Goal: Transaction & Acquisition: Purchase product/service

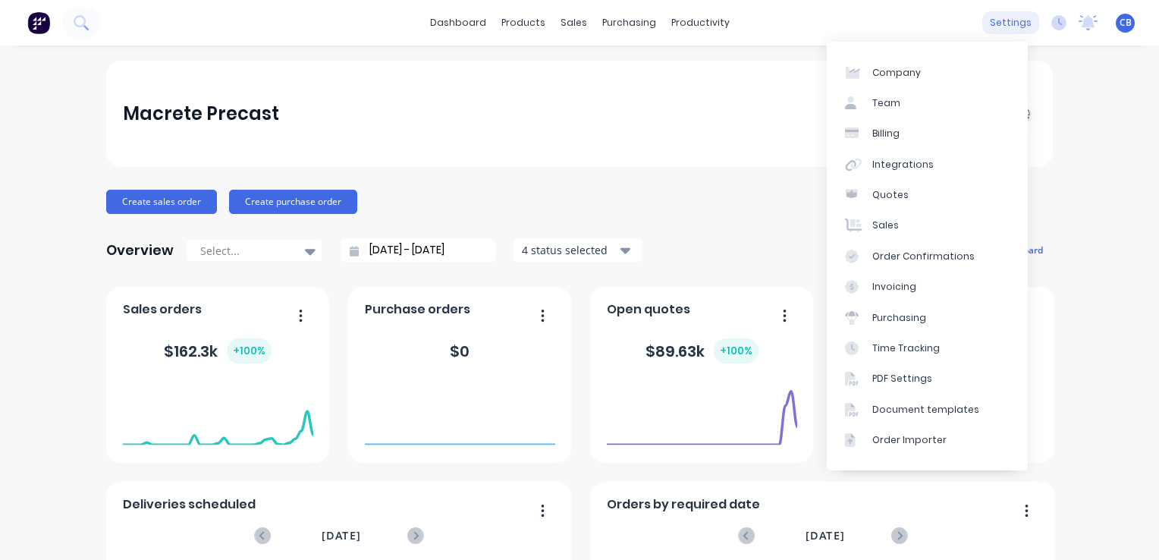
click at [1007, 24] on div "settings" at bounding box center [1010, 22] width 57 height 23
click at [916, 159] on div "Integrations" at bounding box center [902, 165] width 61 height 14
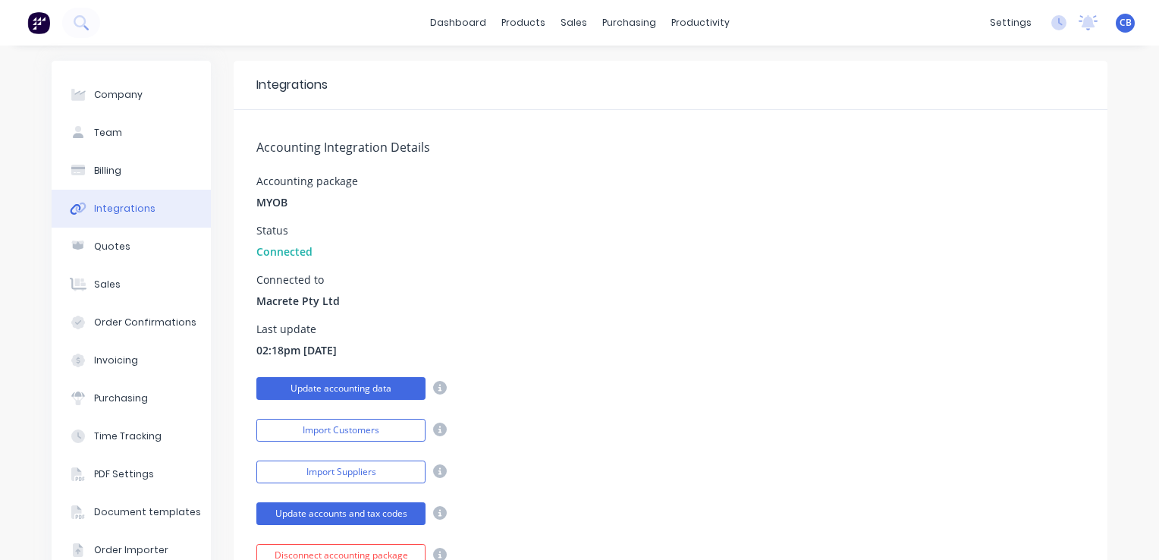
click at [338, 385] on button "Update accounting data" at bounding box center [340, 388] width 169 height 23
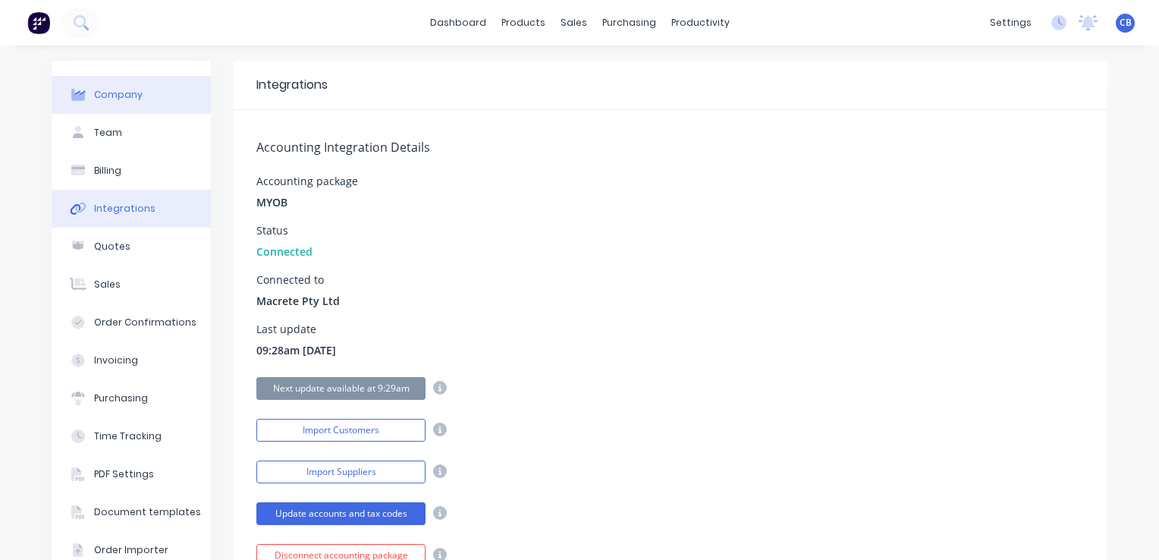
click at [118, 99] on div "Company" at bounding box center [118, 95] width 49 height 14
select select "AU"
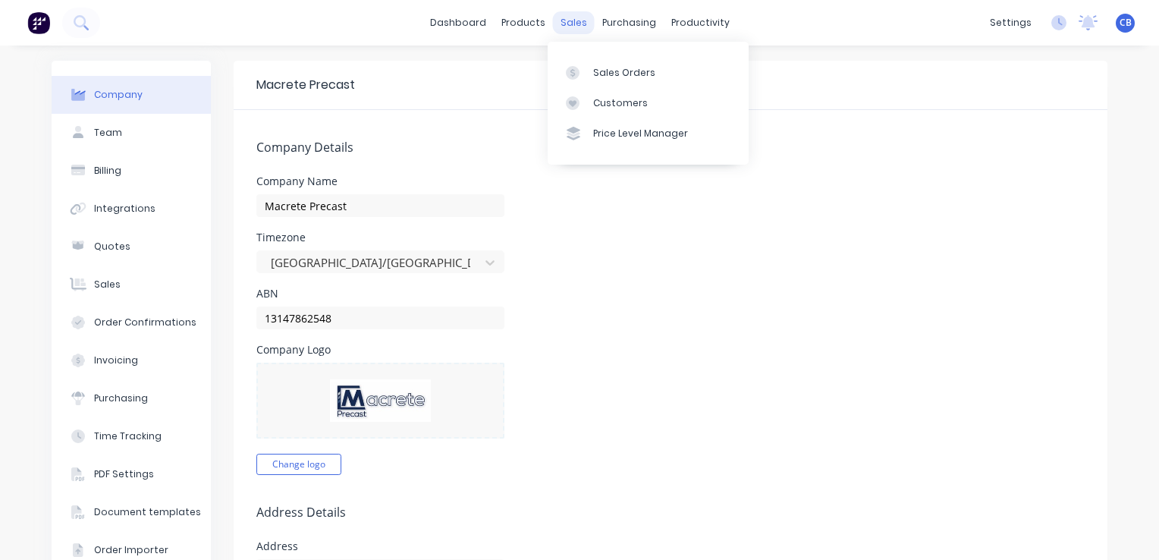
click at [571, 26] on div "sales" at bounding box center [574, 22] width 42 height 23
click at [621, 71] on div "Sales Orders" at bounding box center [624, 73] width 62 height 14
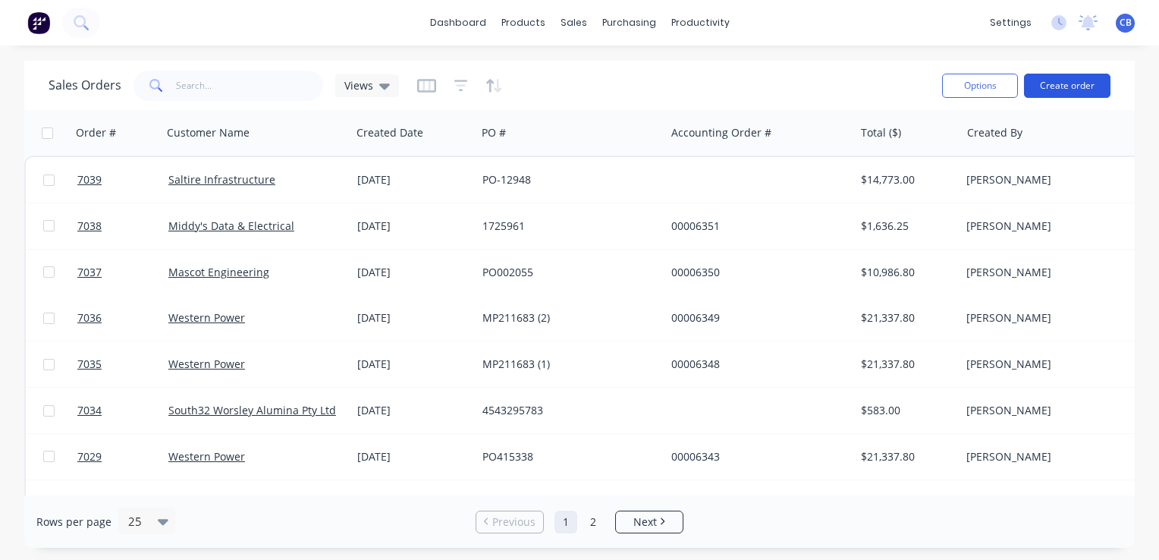
click at [1089, 91] on button "Create order" at bounding box center [1067, 86] width 86 height 24
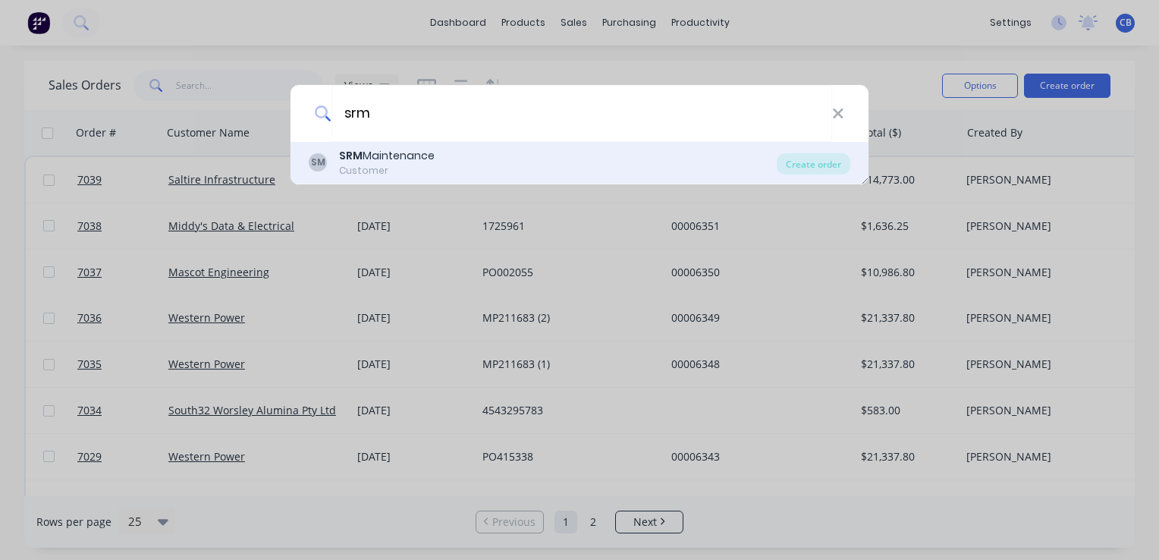
type input "srm"
click at [442, 163] on div "SM SRM Maintenance Customer" at bounding box center [543, 163] width 468 height 30
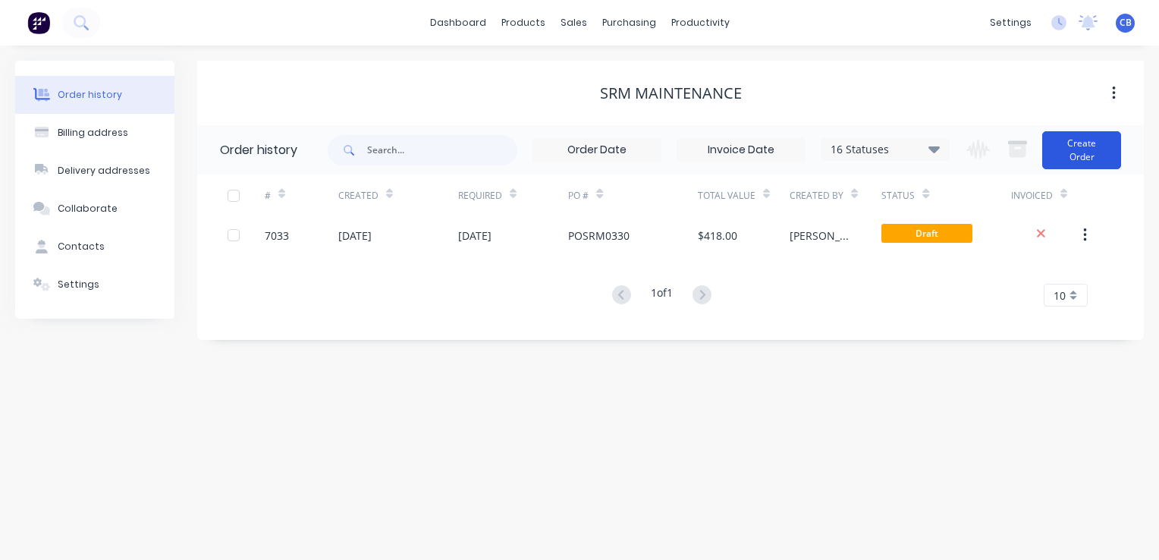
click at [1082, 155] on button "Create Order" at bounding box center [1081, 150] width 79 height 38
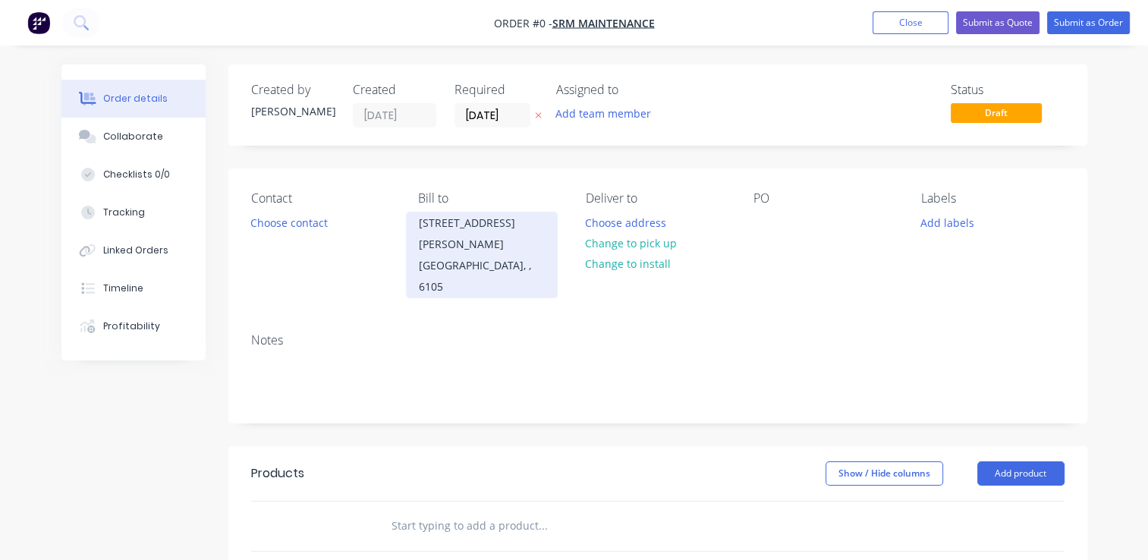
click at [472, 255] on div "[GEOGRAPHIC_DATA], , 6105" at bounding box center [482, 276] width 126 height 42
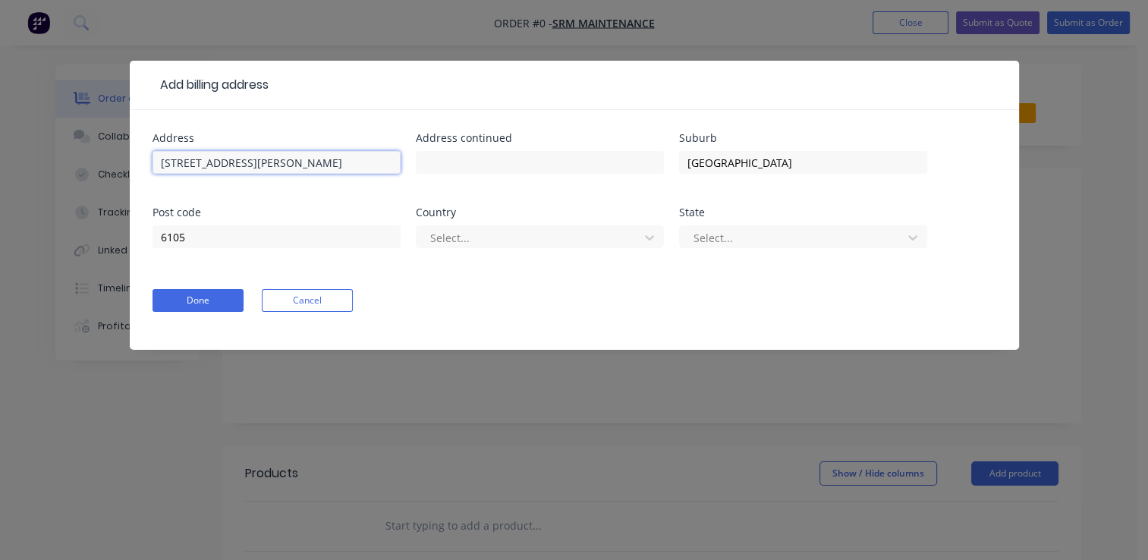
drag, startPoint x: 154, startPoint y: 162, endPoint x: 76, endPoint y: 152, distance: 78.7
click at [76, 152] on div "Add billing address Address [STREET_ADDRESS][PERSON_NAME] Address [GEOGRAPHIC_D…" at bounding box center [574, 280] width 1148 height 560
type input "[STREET_ADDRESS]"
click at [544, 243] on div at bounding box center [530, 237] width 203 height 19
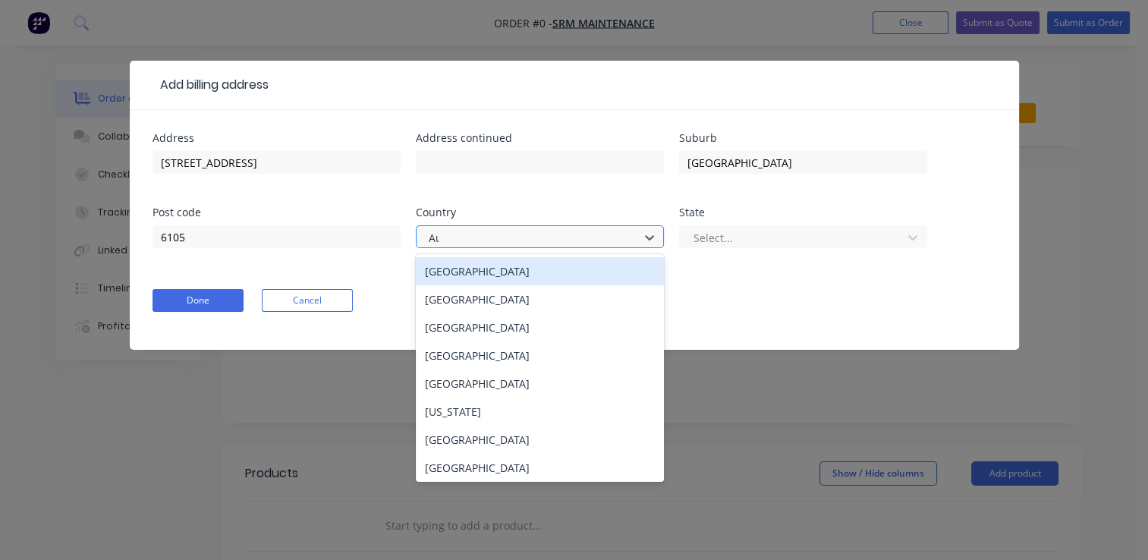
type input "Aus"
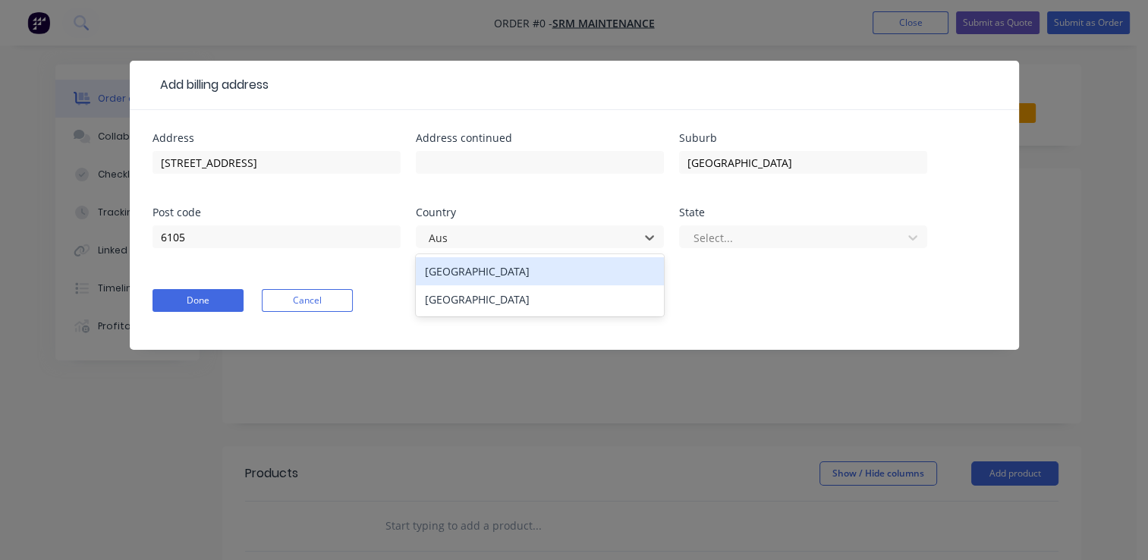
click at [585, 259] on div "[GEOGRAPHIC_DATA]" at bounding box center [540, 271] width 248 height 28
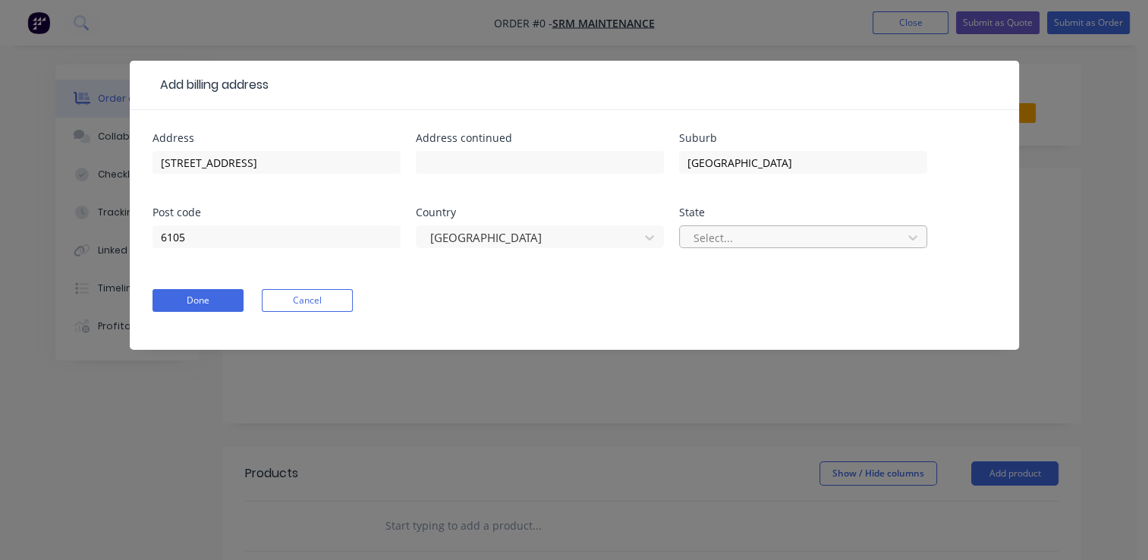
click at [707, 232] on div at bounding box center [793, 237] width 203 height 19
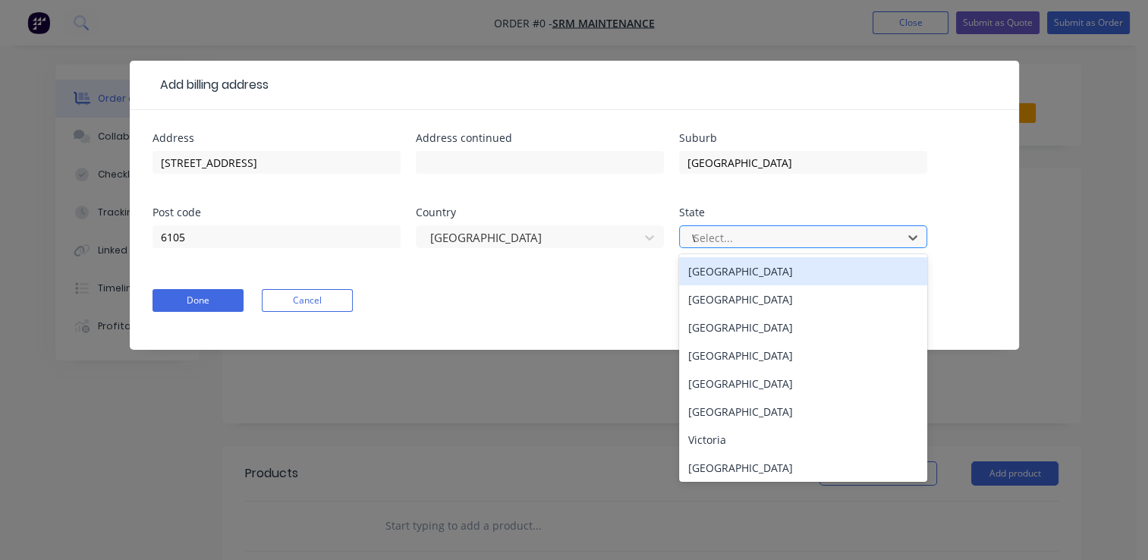
type input "WA"
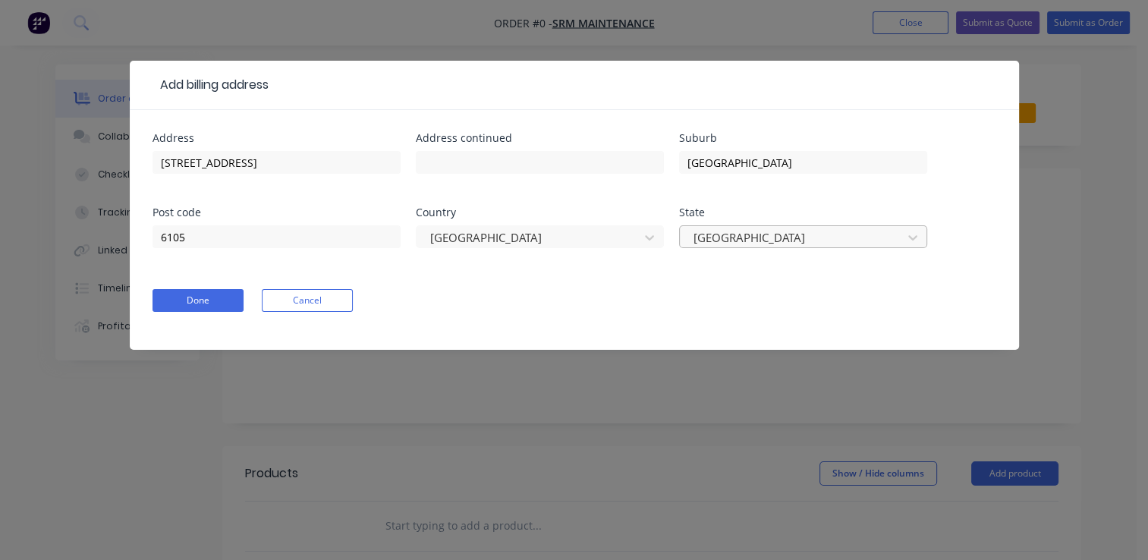
click at [750, 236] on div at bounding box center [793, 237] width 203 height 19
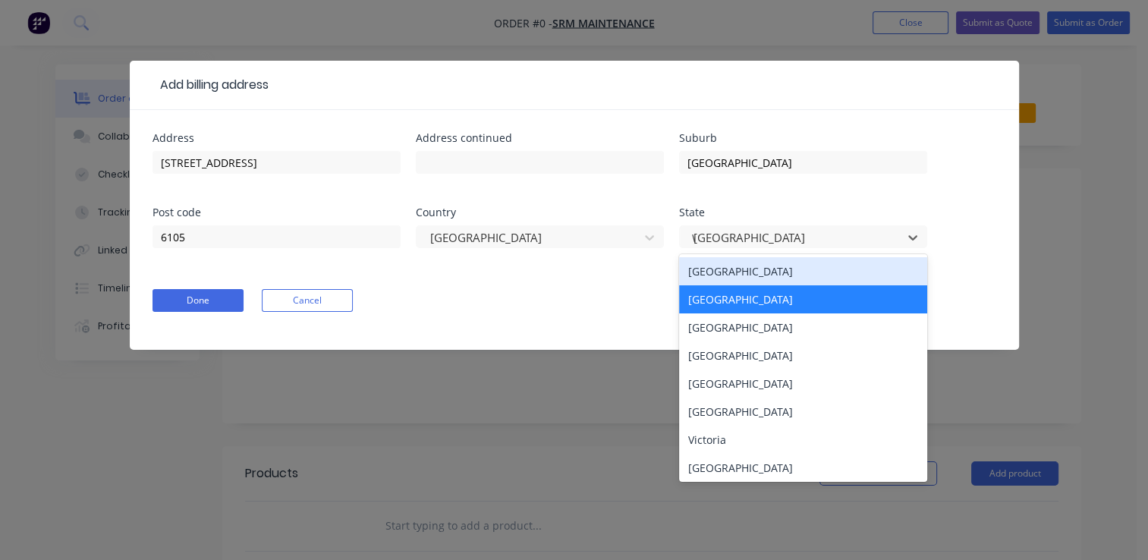
type input "WA"
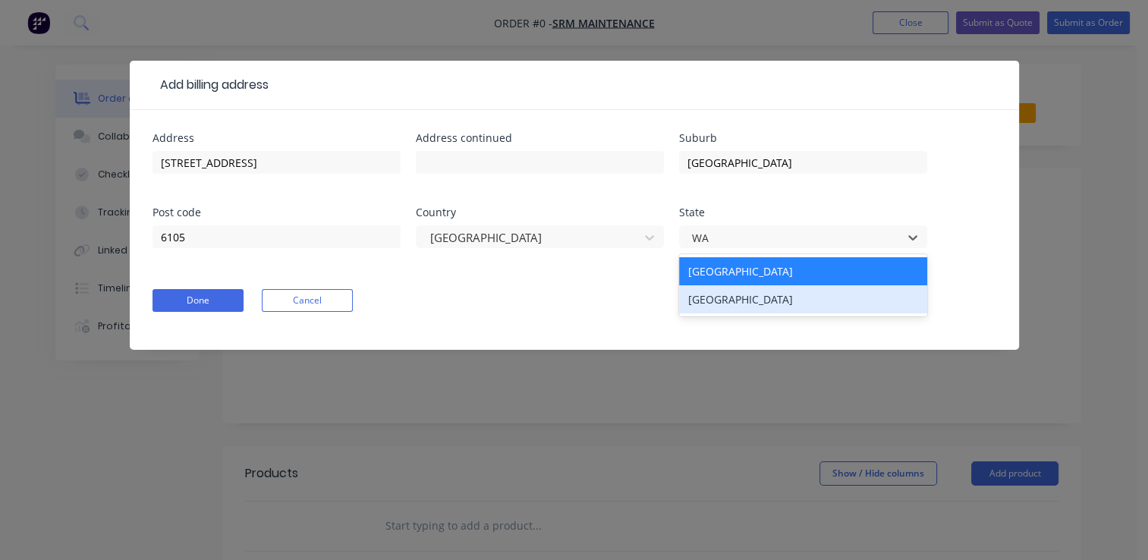
click at [771, 296] on div "[GEOGRAPHIC_DATA]" at bounding box center [803, 299] width 248 height 28
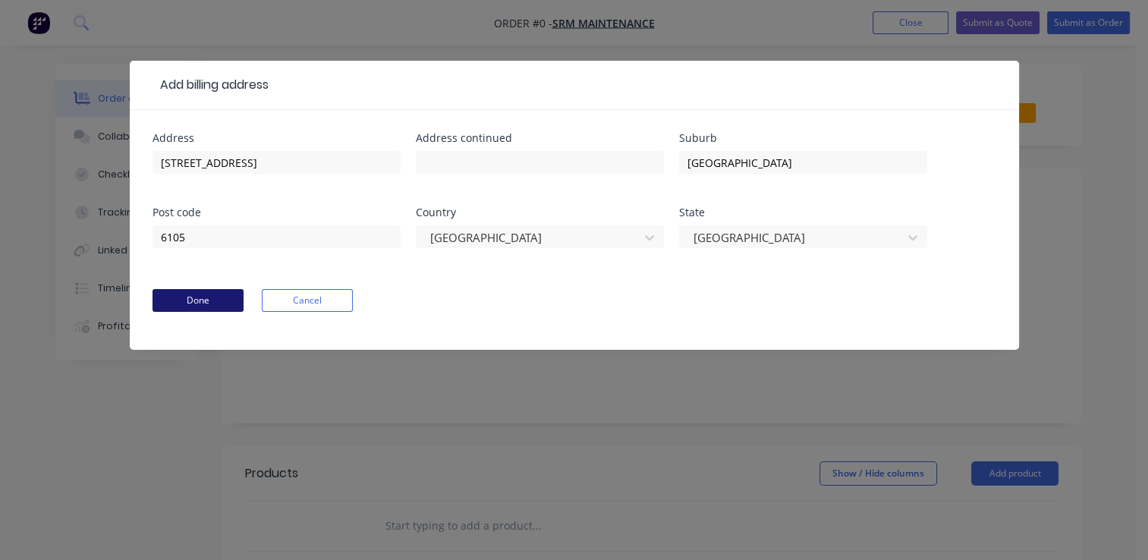
click at [211, 306] on button "Done" at bounding box center [197, 300] width 91 height 23
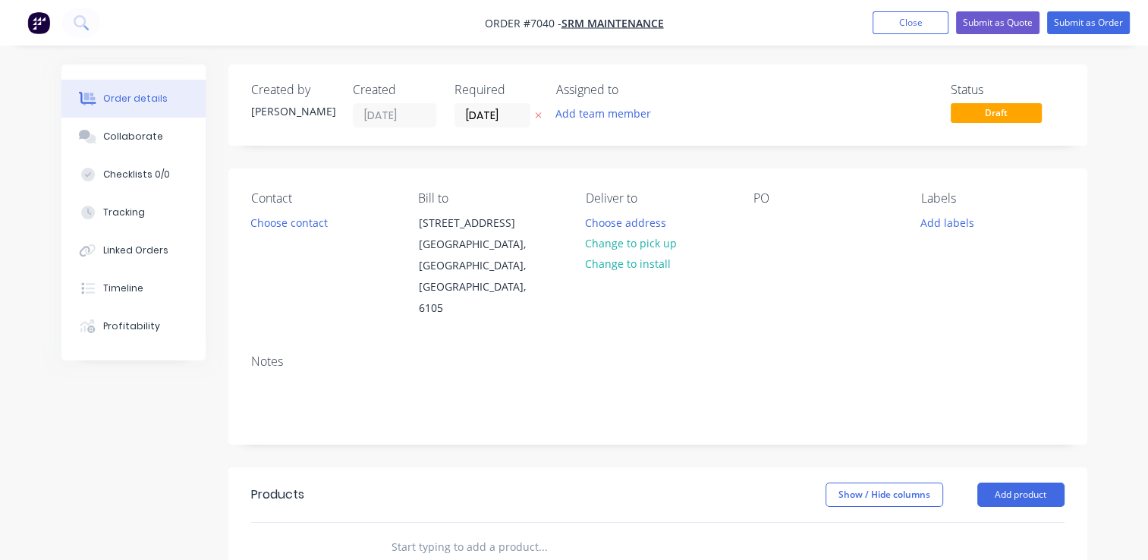
click at [745, 221] on div "Contact Choose contact Bill to [STREET_ADDRESS] Deliver to Choose address Chang…" at bounding box center [657, 255] width 859 height 174
click at [761, 225] on div at bounding box center [765, 223] width 24 height 22
paste div
click at [770, 226] on div "SRM3331" at bounding box center [788, 223] width 71 height 22
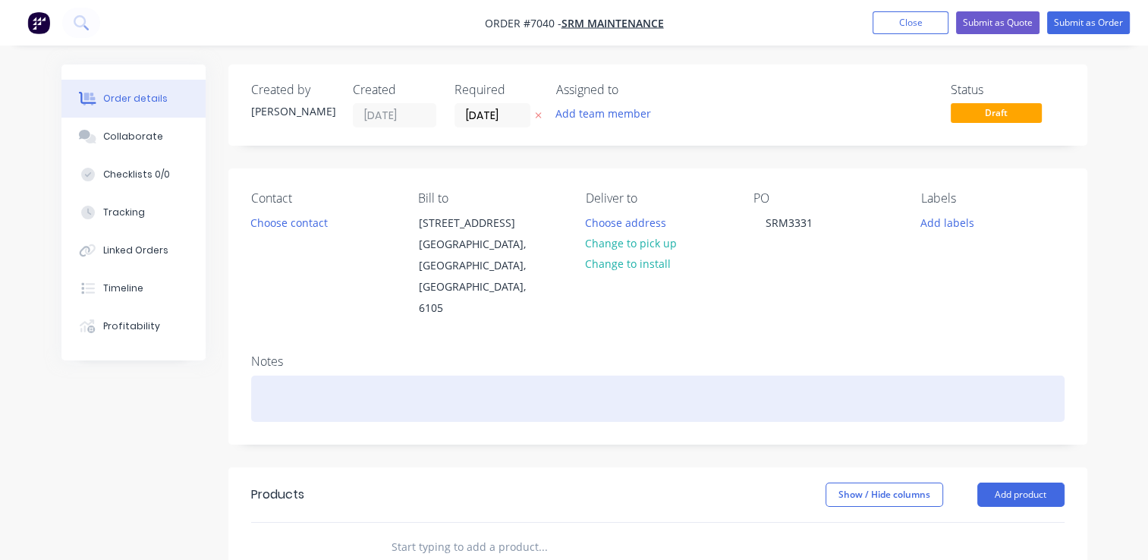
click at [317, 375] on div at bounding box center [657, 398] width 813 height 46
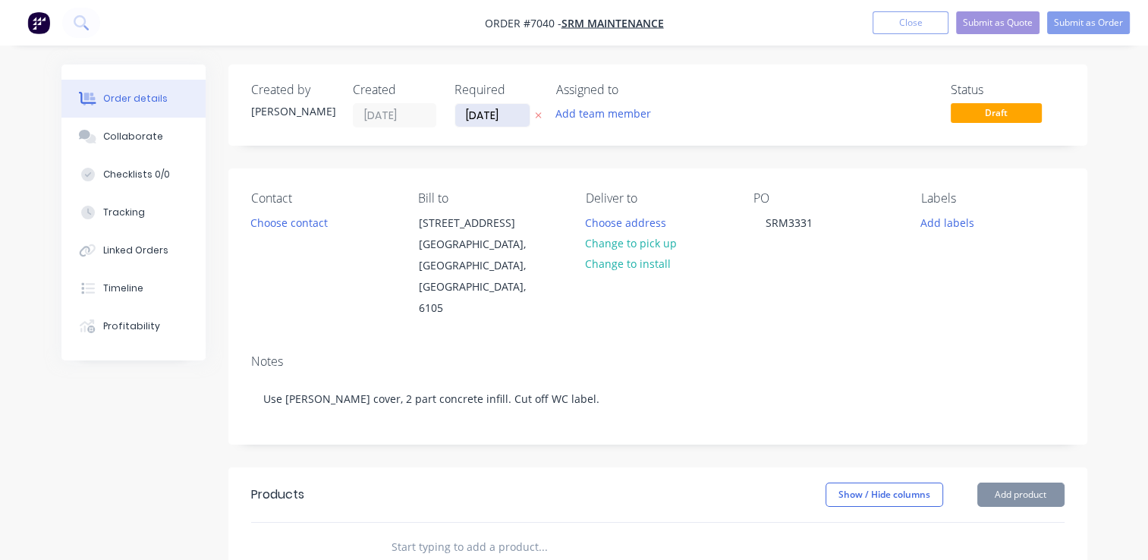
click at [532, 120] on button "button" at bounding box center [538, 115] width 16 height 17
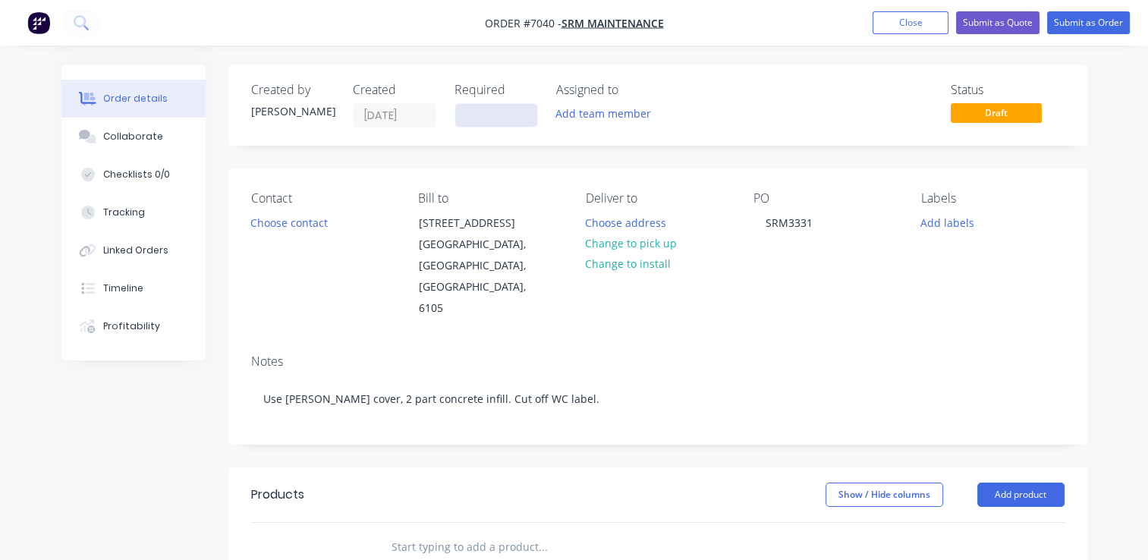
click at [509, 120] on input at bounding box center [496, 115] width 82 height 23
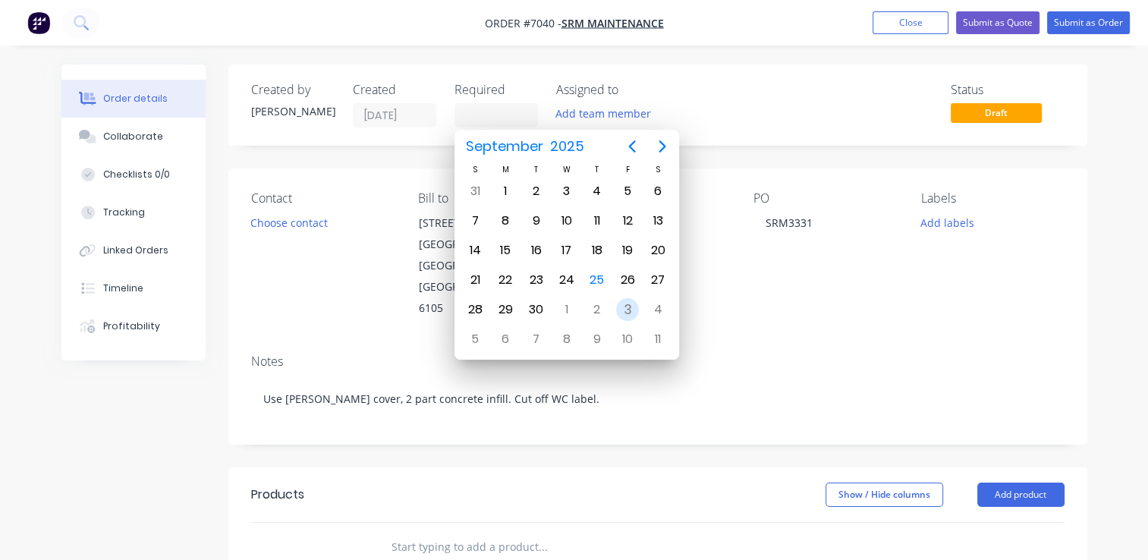
click at [626, 311] on div "3" at bounding box center [627, 309] width 23 height 23
type input "[DATE]"
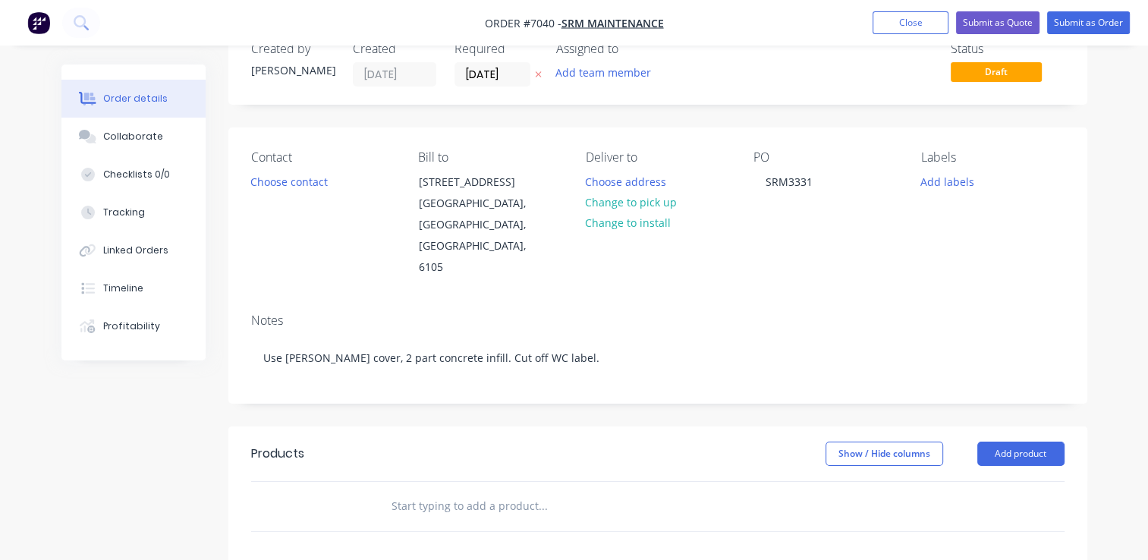
scroll to position [76, 0]
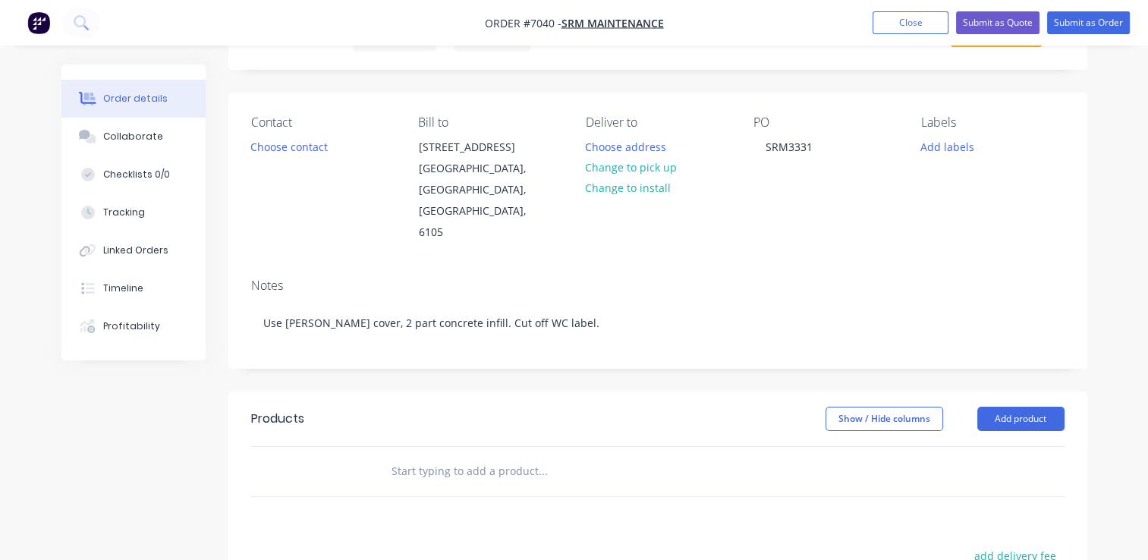
click at [297, 447] on div at bounding box center [326, 471] width 91 height 49
click at [556, 456] on input "text" at bounding box center [542, 471] width 303 height 30
click at [1005, 407] on button "Add product" at bounding box center [1020, 419] width 87 height 24
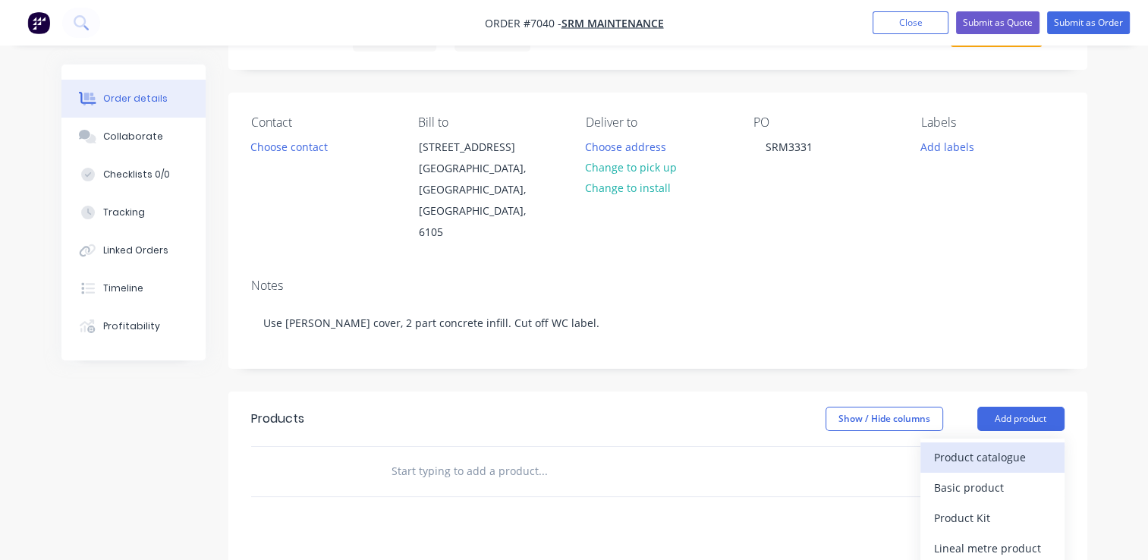
click at [959, 446] on div "Product catalogue" at bounding box center [992, 457] width 117 height 22
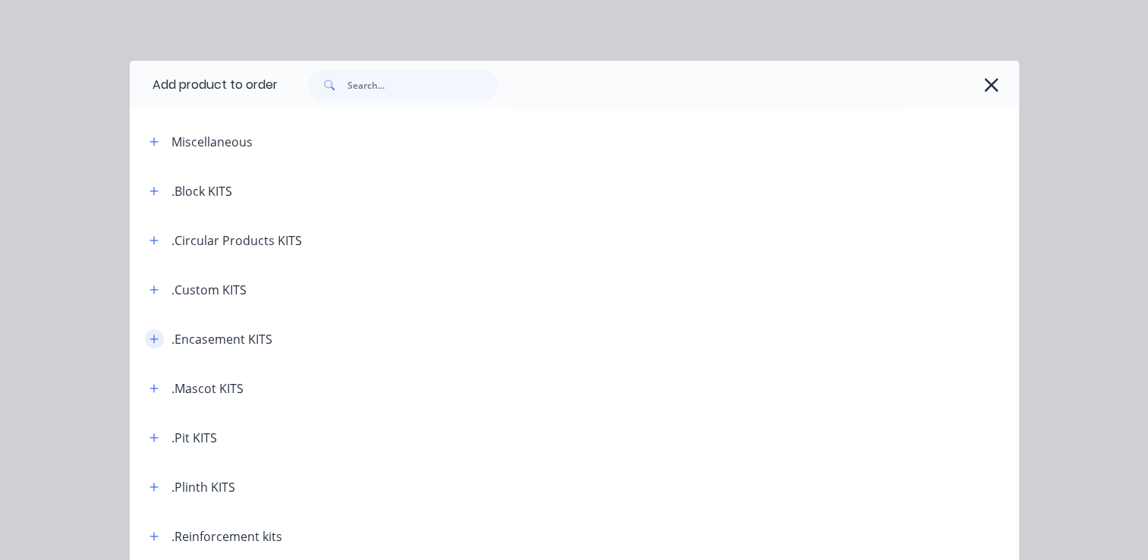
click at [149, 338] on icon "button" at bounding box center [153, 338] width 8 height 8
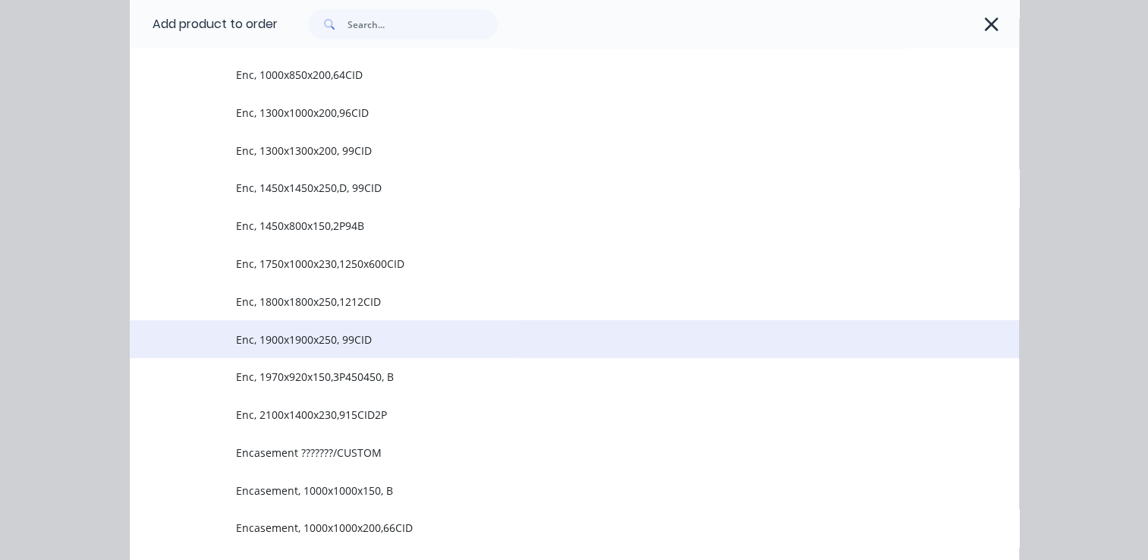
scroll to position [607, 0]
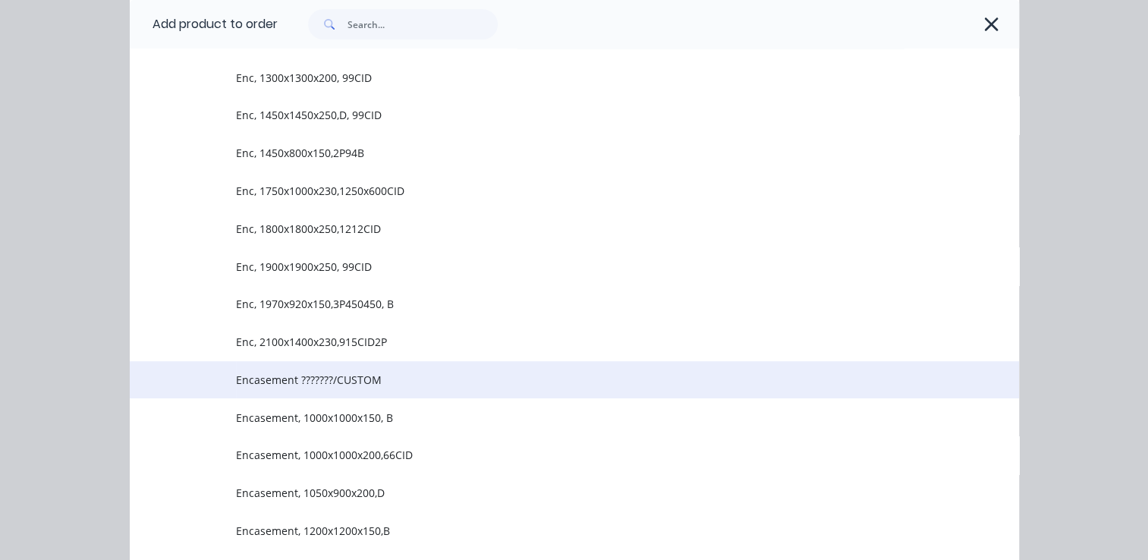
click at [400, 381] on span "Encasement ???????/CUSTOM" at bounding box center [549, 380] width 626 height 16
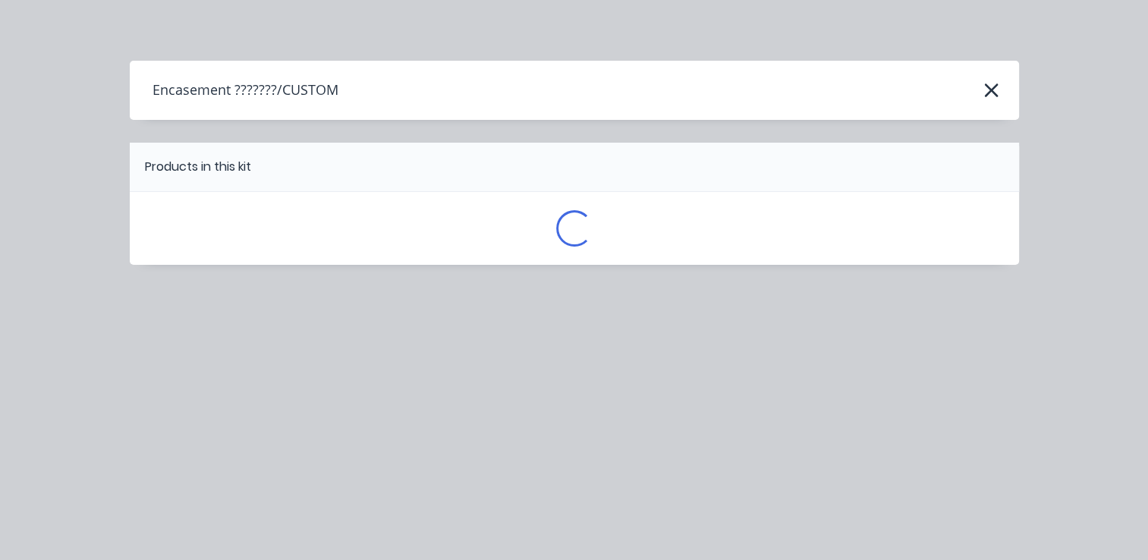
scroll to position [0, 0]
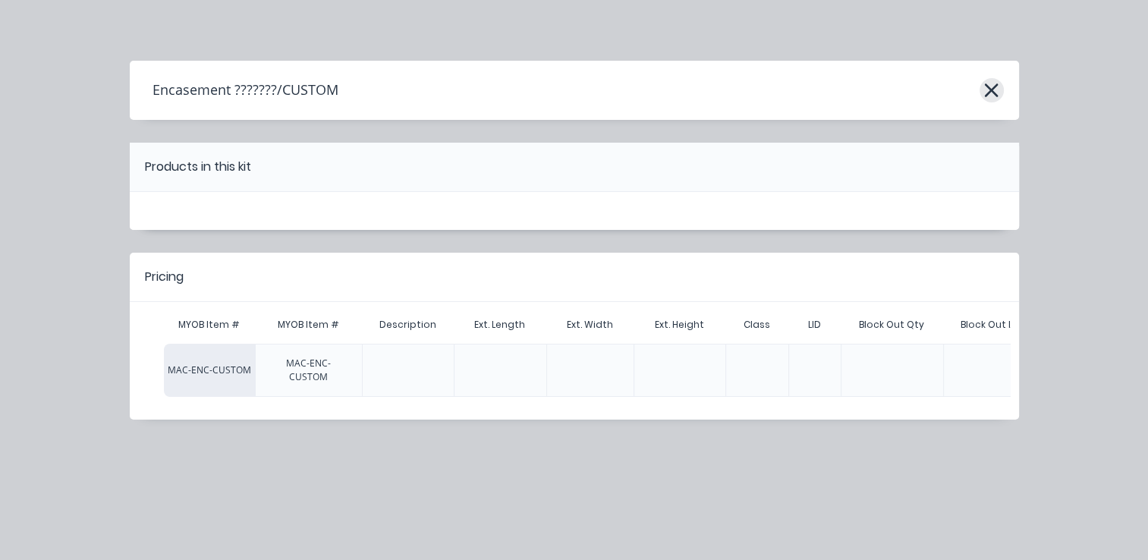
click at [988, 93] on icon "button" at bounding box center [992, 90] width 14 height 14
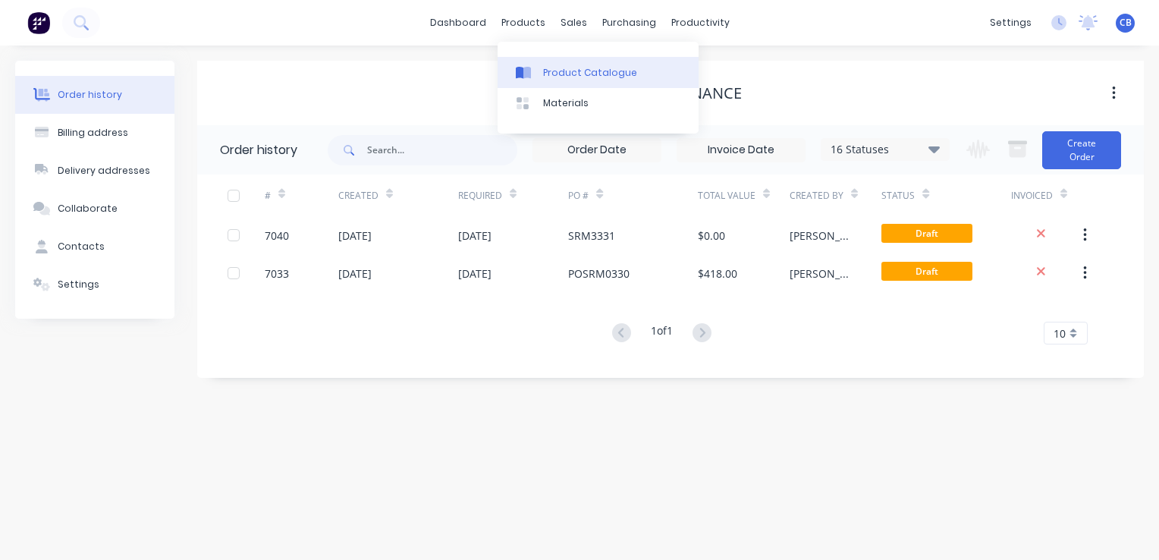
click at [564, 73] on div "Product Catalogue" at bounding box center [590, 73] width 94 height 14
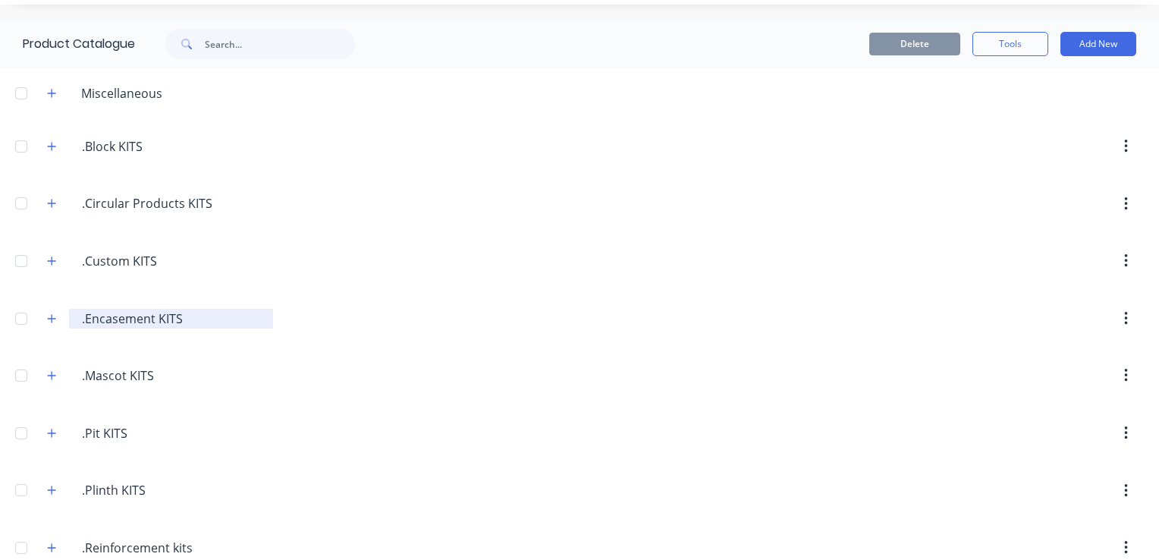
scroll to position [76, 0]
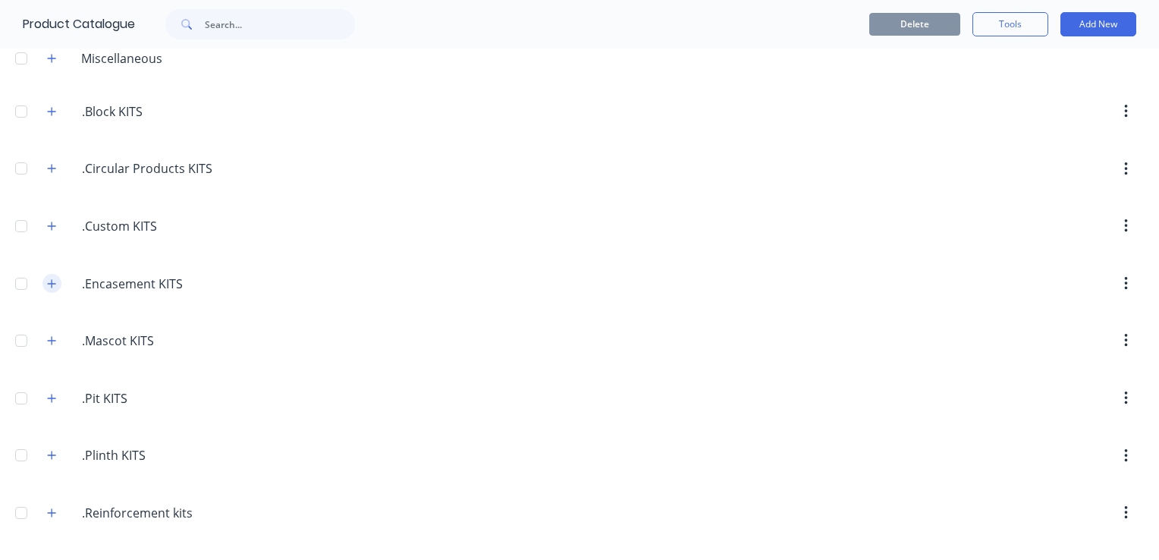
click at [58, 281] on button "button" at bounding box center [51, 283] width 19 height 19
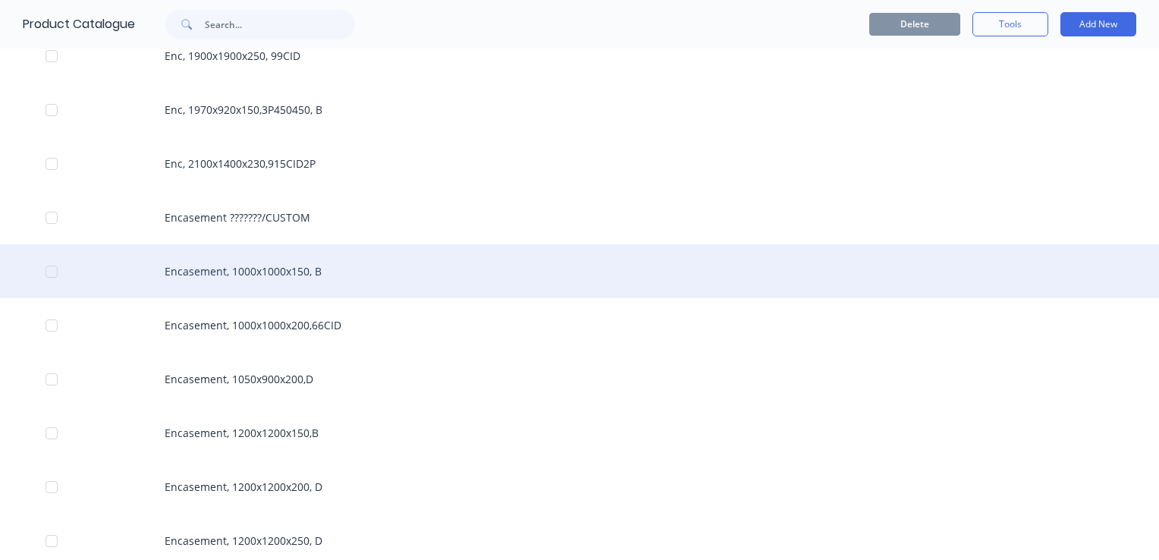
scroll to position [986, 0]
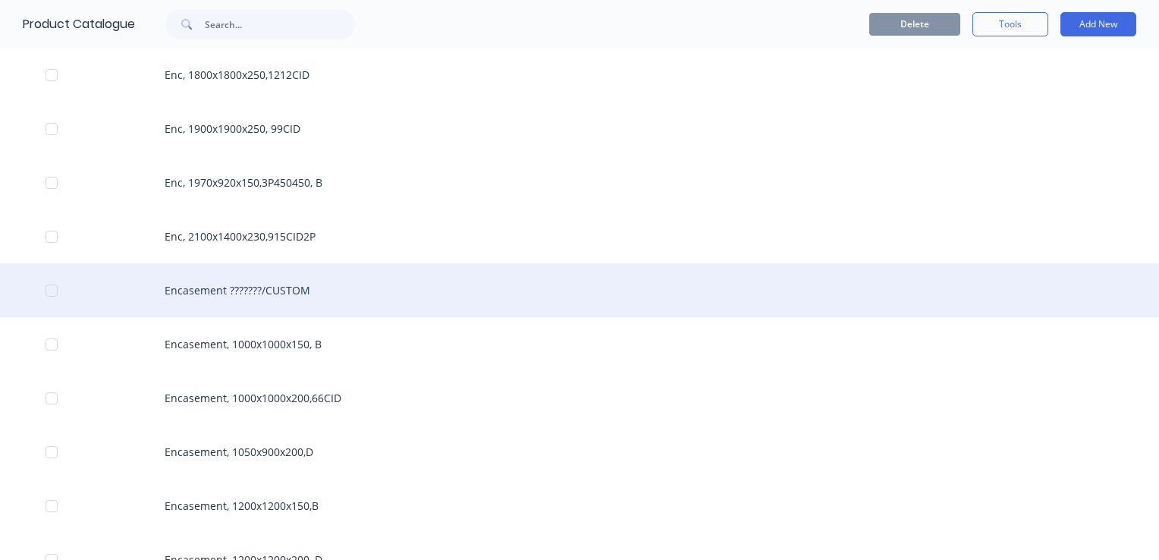
click at [246, 298] on div "Encasement ???????/CUSTOM" at bounding box center [579, 290] width 1159 height 54
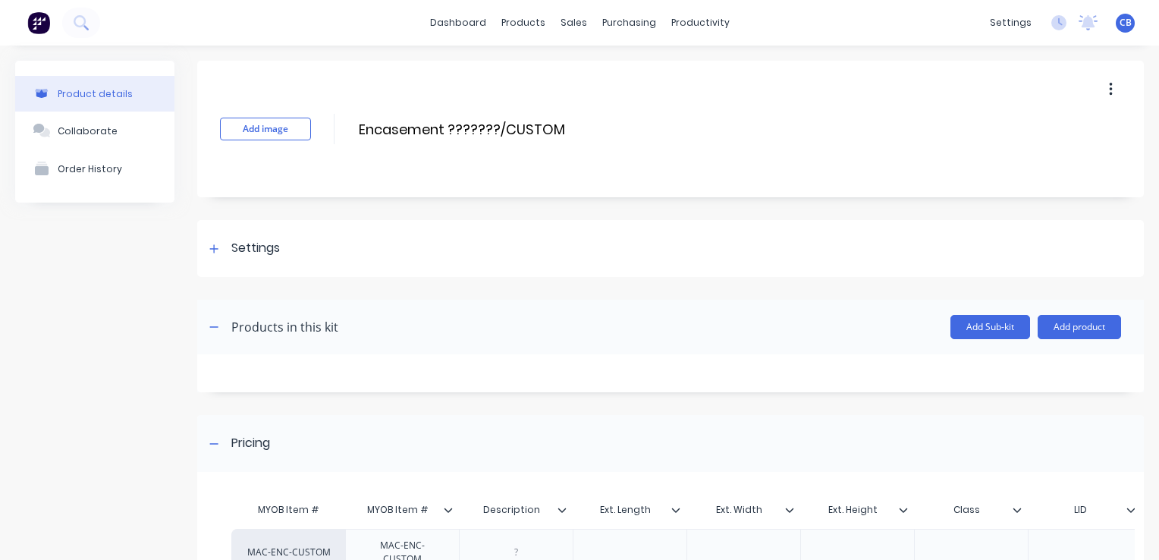
click at [1110, 88] on button "button" at bounding box center [1111, 89] width 36 height 27
click at [1073, 120] on div "Duplicate" at bounding box center [1056, 129] width 117 height 22
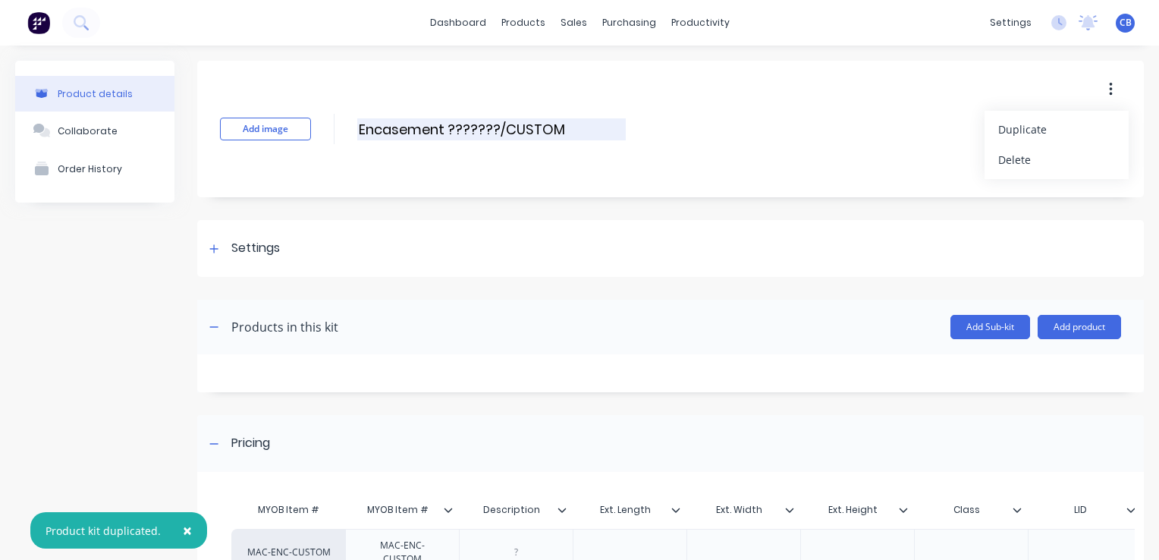
click at [549, 125] on input "Encasement ???????/CUSTOM" at bounding box center [491, 129] width 269 height 22
drag, startPoint x: 495, startPoint y: 129, endPoint x: 325, endPoint y: 128, distance: 169.9
click at [369, 131] on input "Encasement ???????/CUSTOM" at bounding box center [491, 129] width 269 height 22
click at [544, 132] on input "Encasement ???????/CUSTOM" at bounding box center [491, 129] width 269 height 22
drag, startPoint x: 567, startPoint y: 128, endPoint x: 449, endPoint y: 126, distance: 118.3
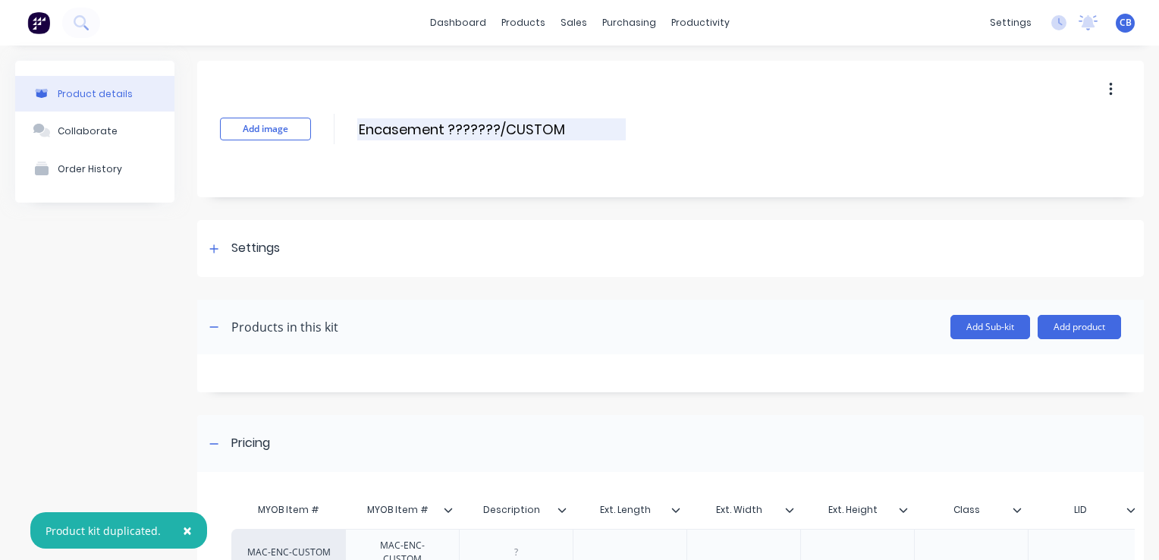
click at [449, 126] on input "Encasement ???????/CUSTOM" at bounding box center [491, 129] width 269 height 22
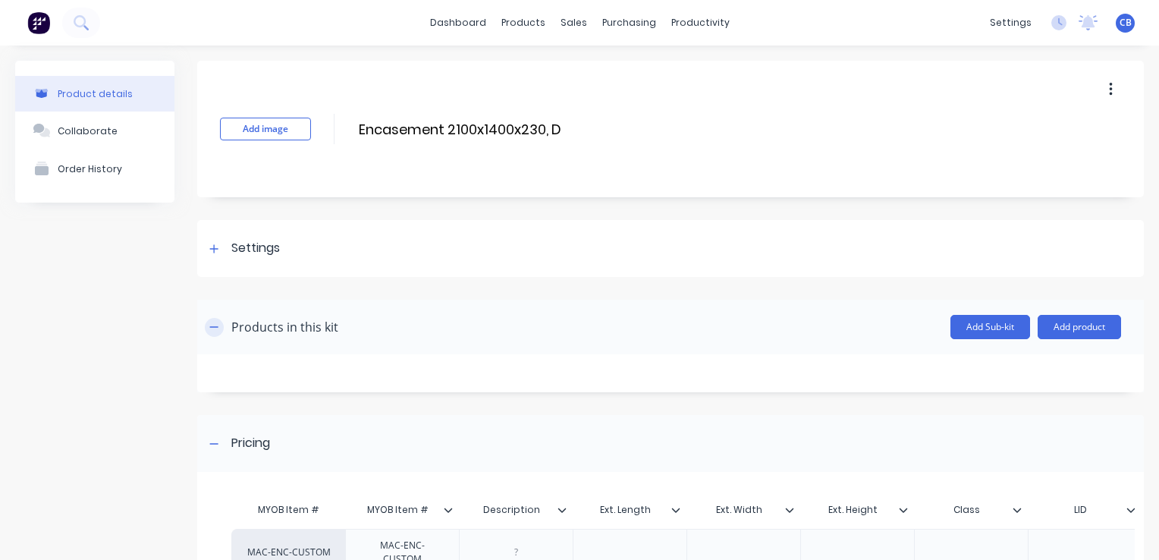
type input "Encasement 2100x1400x230, D"
click at [211, 328] on icon "button" at bounding box center [213, 327] width 9 height 11
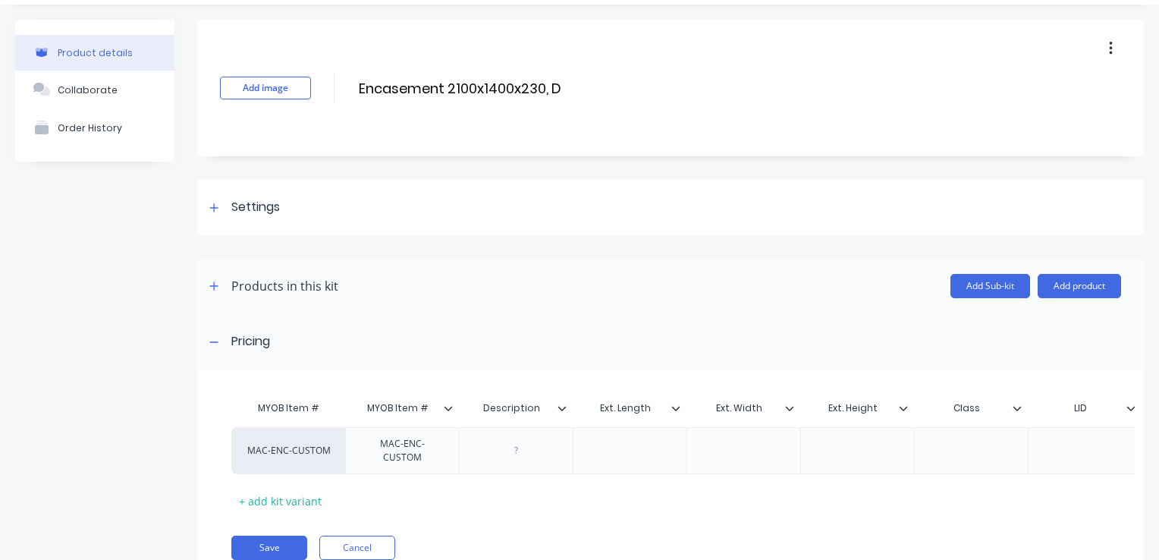
scroll to position [76, 0]
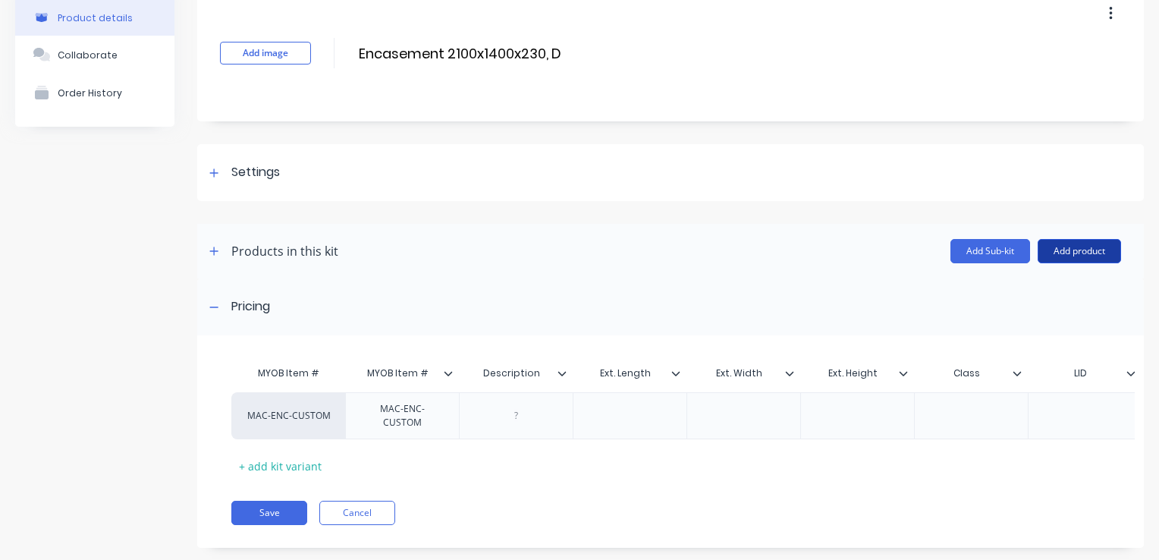
click at [1086, 254] on button "Add product" at bounding box center [1079, 251] width 83 height 24
click at [762, 285] on div "Pricing" at bounding box center [670, 306] width 947 height 57
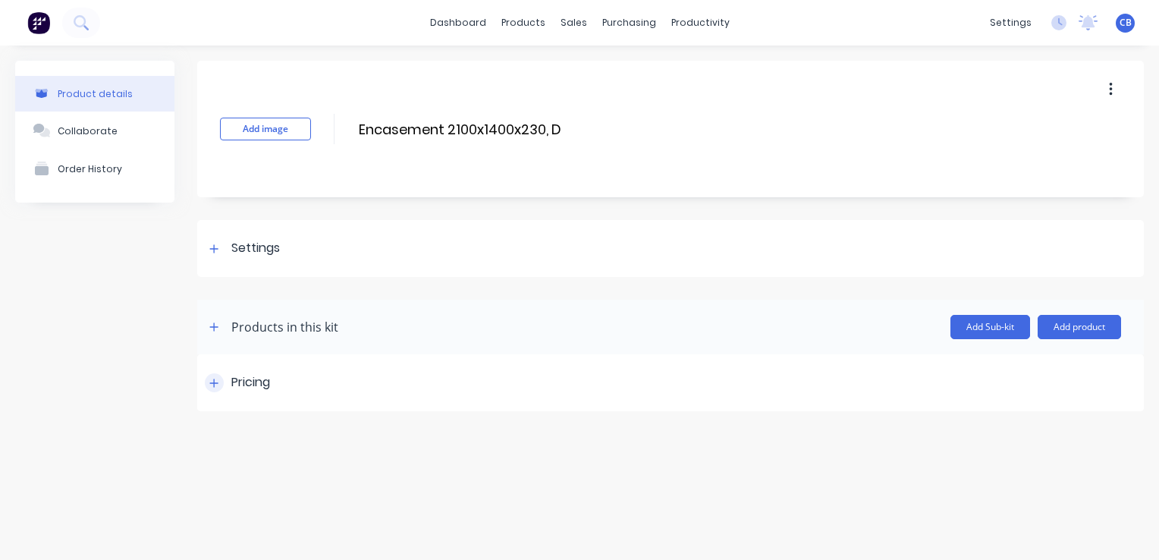
scroll to position [0, 0]
click at [218, 254] on div at bounding box center [214, 248] width 19 height 19
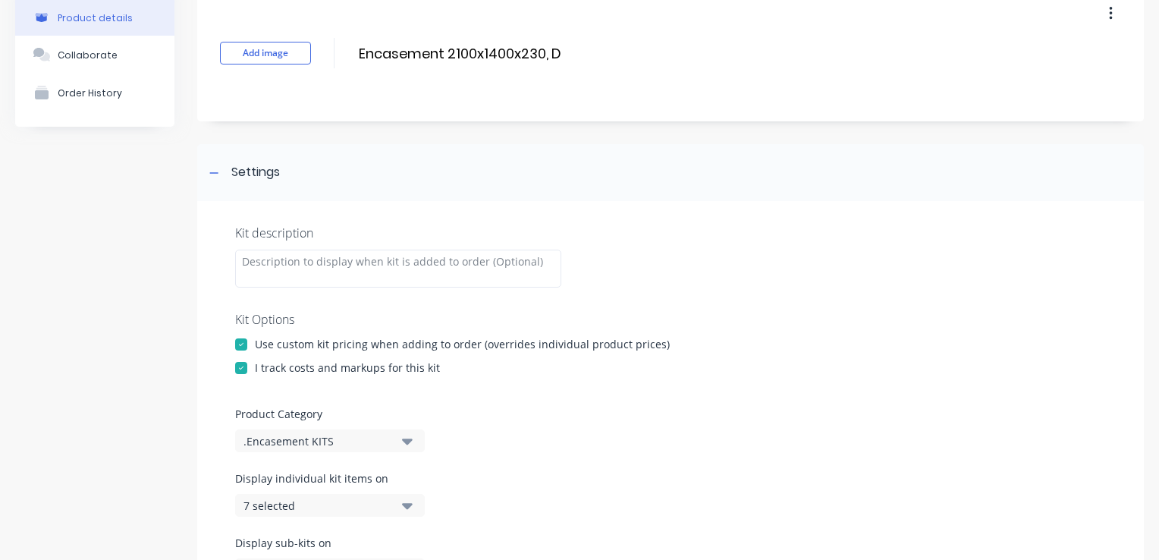
scroll to position [152, 0]
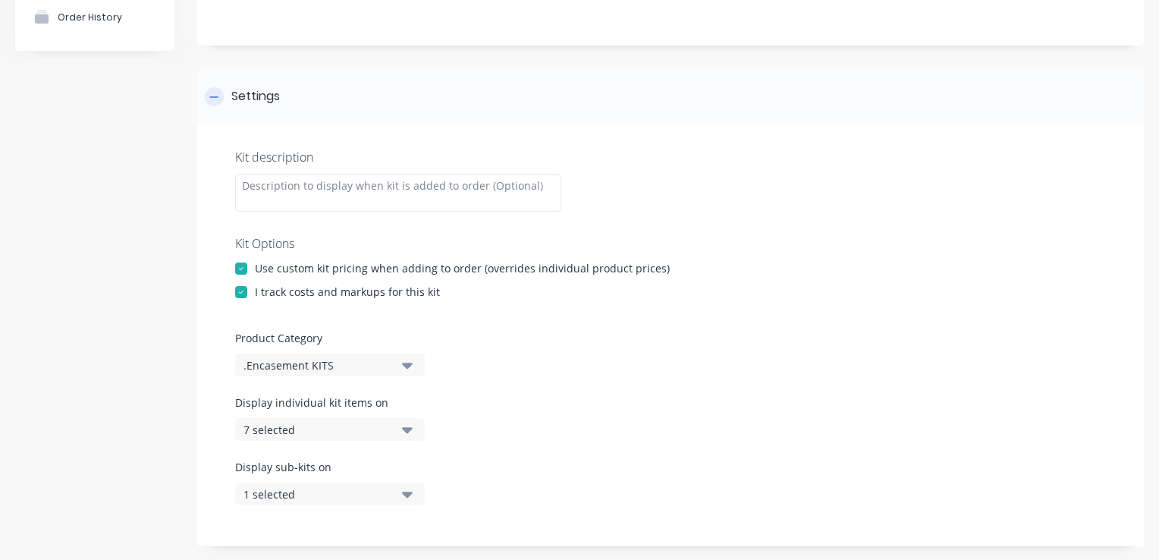
click at [220, 105] on div "Settings" at bounding box center [670, 96] width 947 height 57
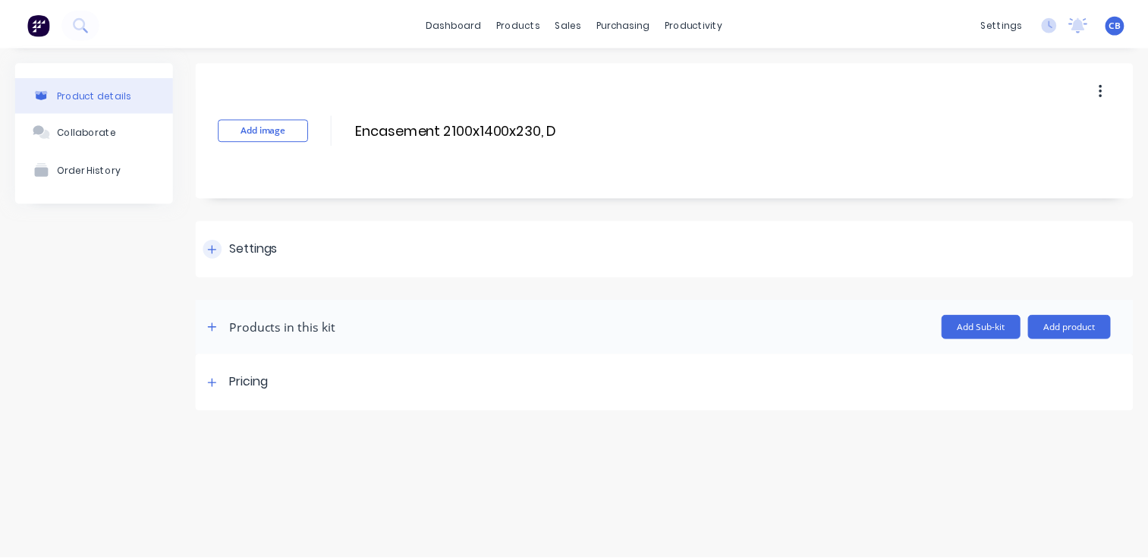
scroll to position [0, 0]
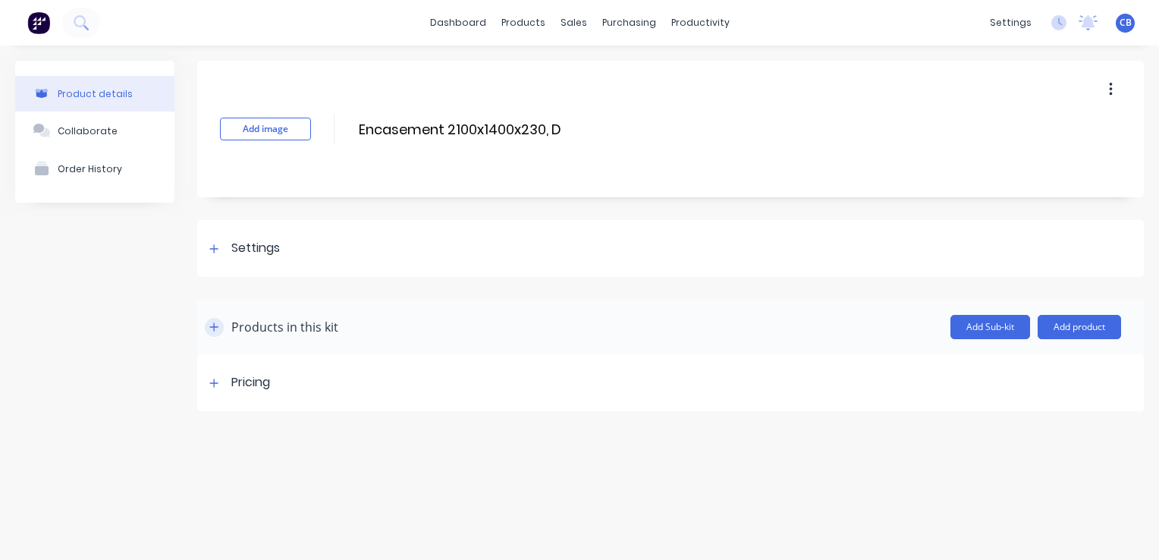
click at [215, 325] on icon "button" at bounding box center [213, 327] width 9 height 11
click at [1091, 325] on button "Add product" at bounding box center [1079, 327] width 83 height 24
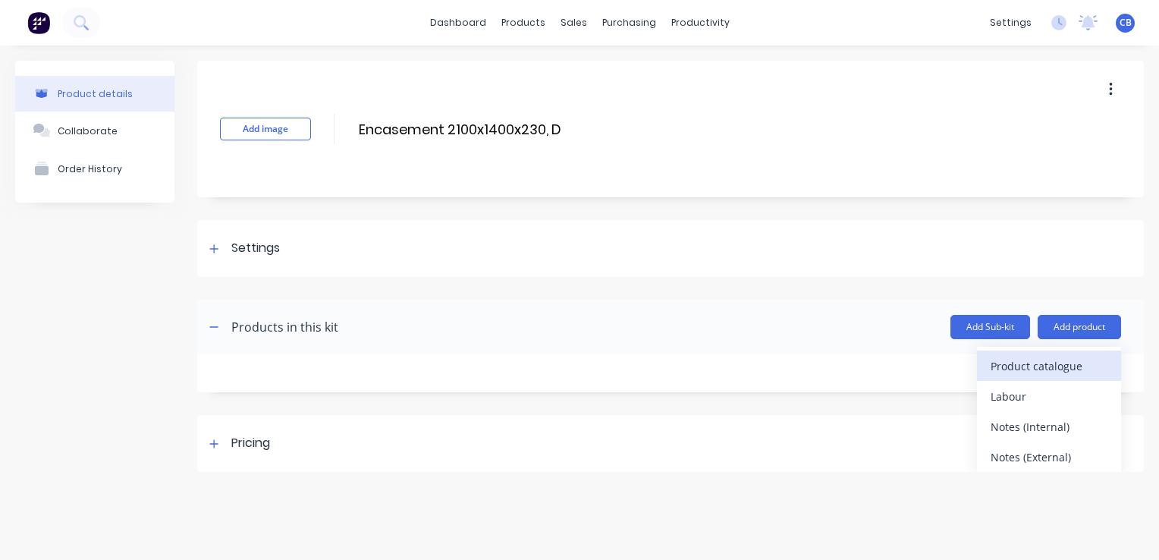
click at [1041, 367] on div "Product catalogue" at bounding box center [1049, 366] width 117 height 22
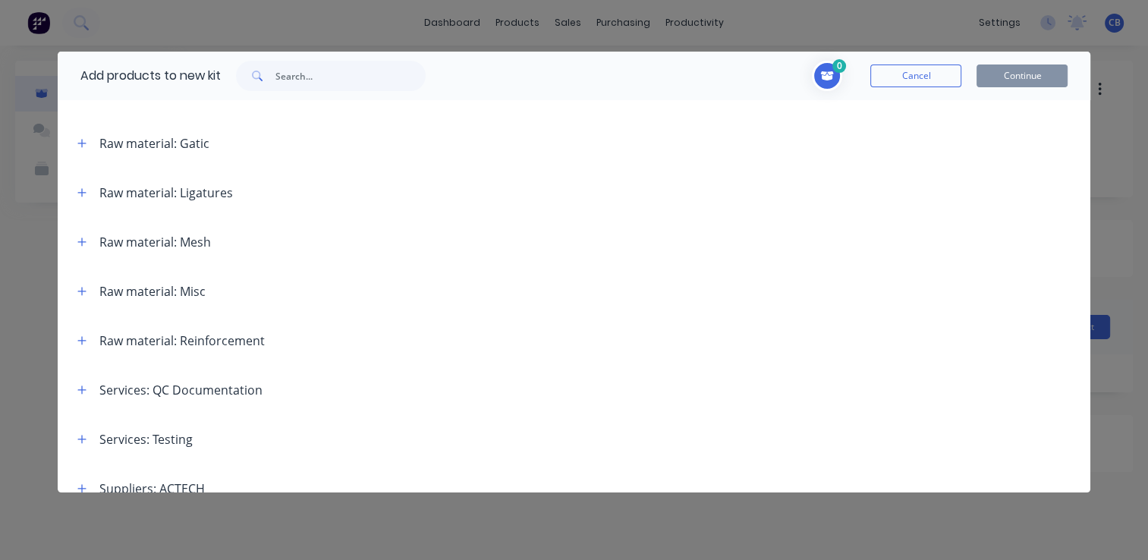
scroll to position [540, 0]
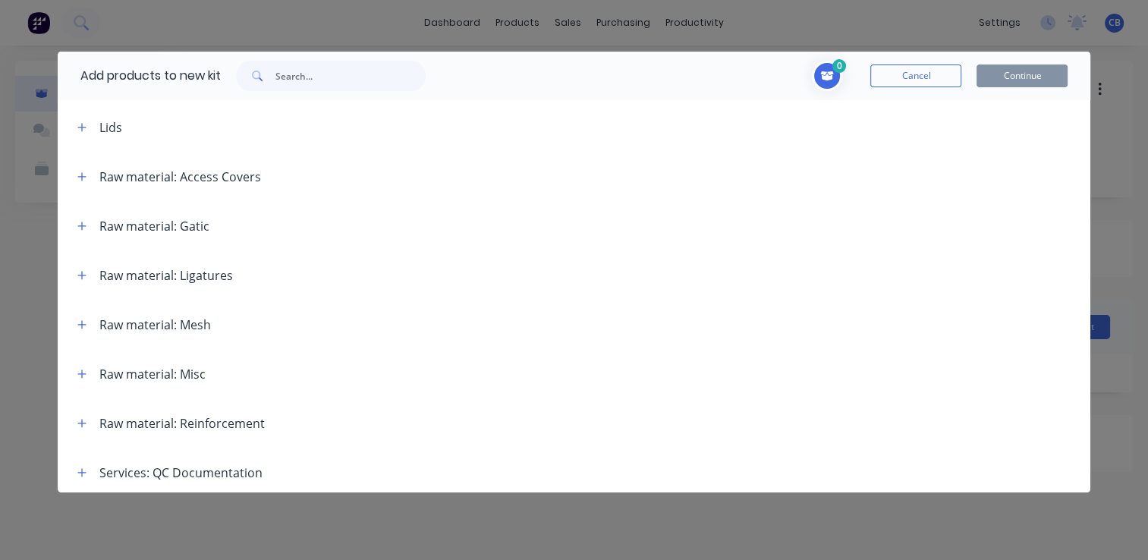
click at [152, 223] on div "Raw material: Gatic" at bounding box center [154, 226] width 110 height 18
click at [77, 226] on icon "button" at bounding box center [81, 226] width 9 height 11
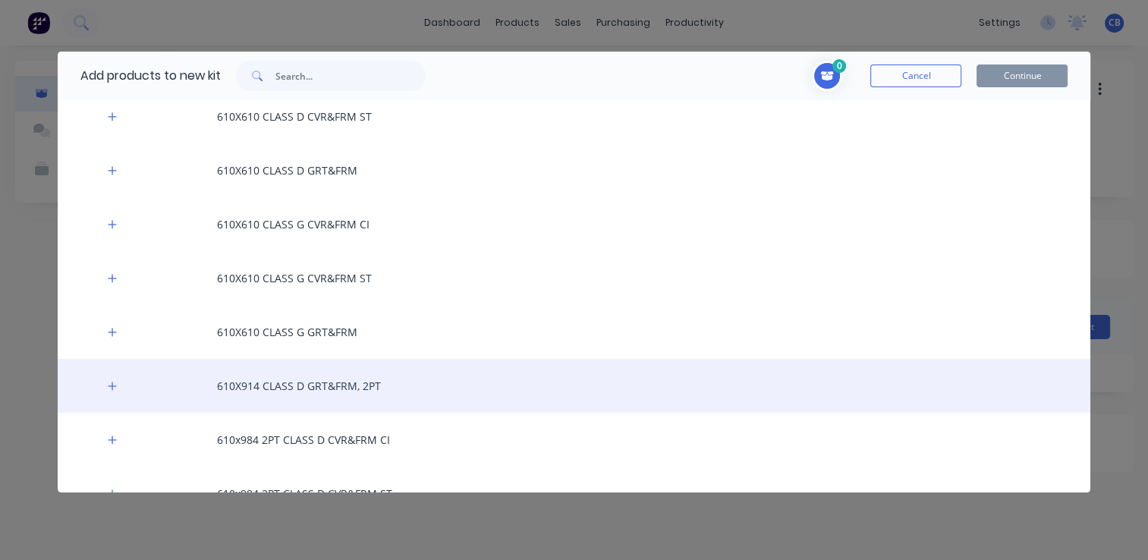
scroll to position [2285, 0]
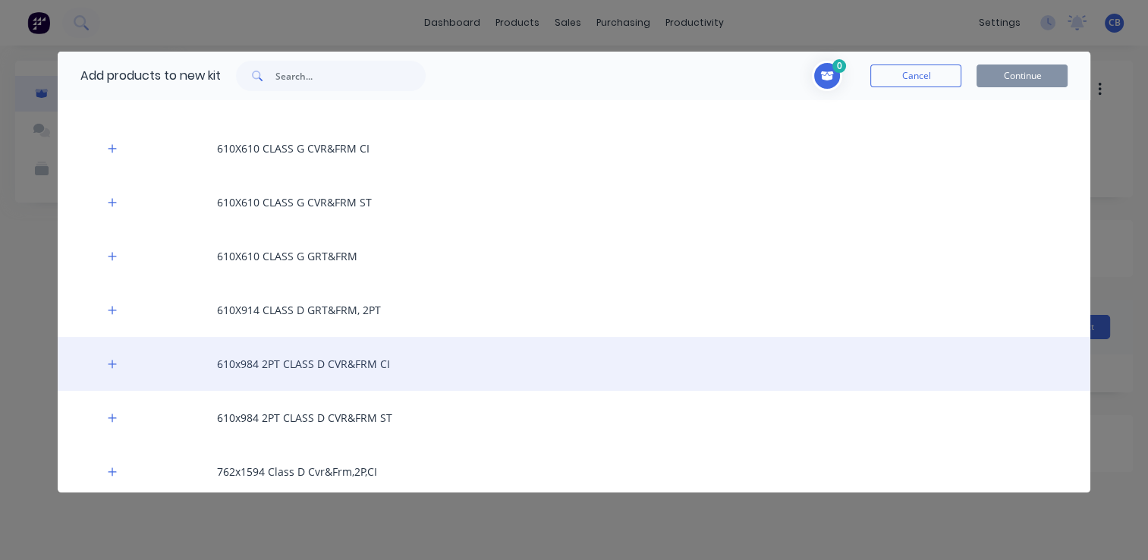
click at [441, 363] on div "610x984 2PT CLASS D CVR&FRM CI" at bounding box center [574, 364] width 1033 height 54
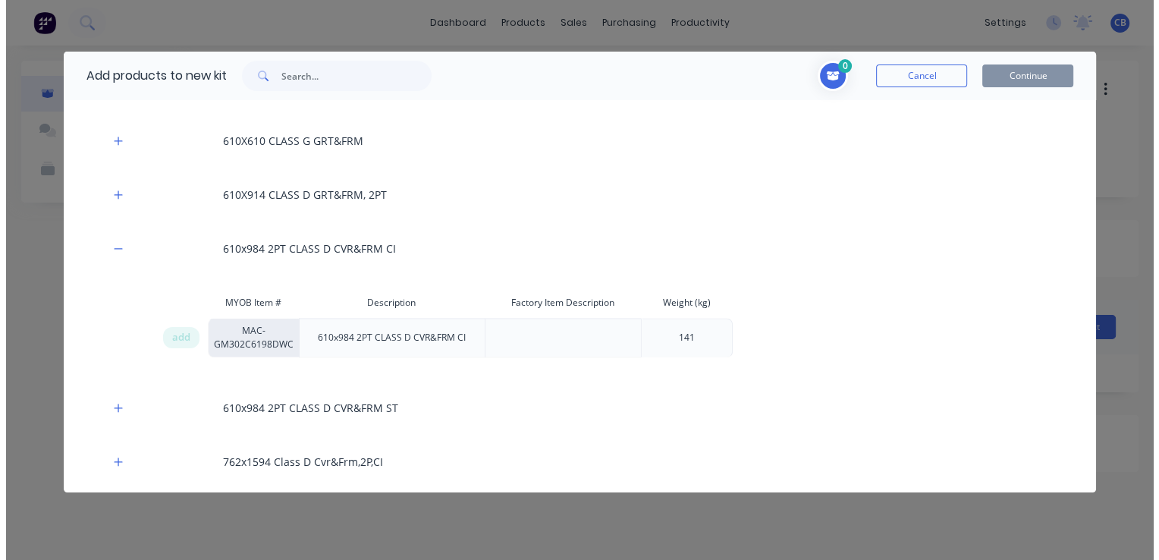
scroll to position [2436, 0]
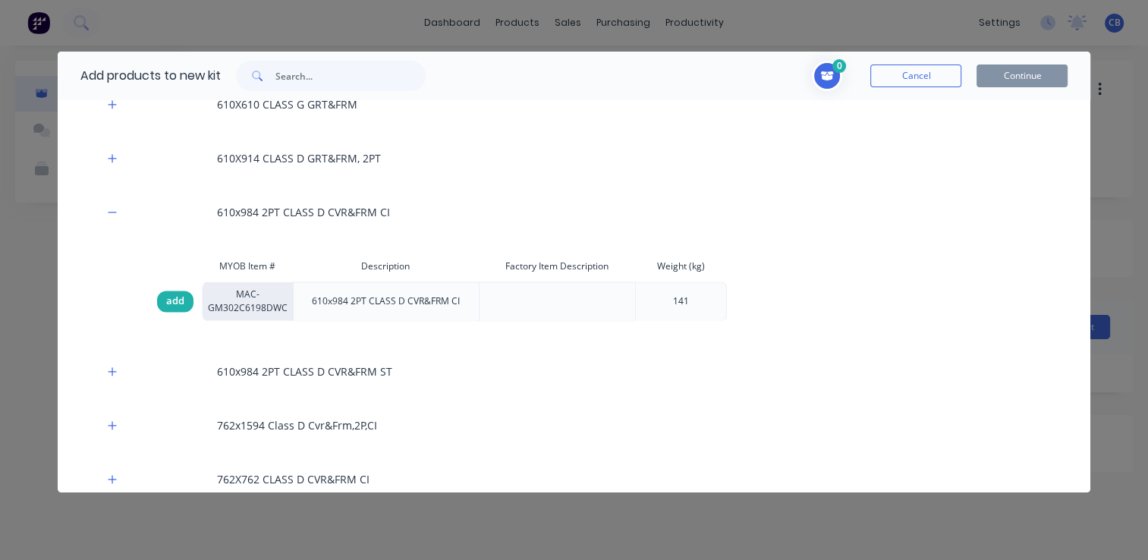
click at [170, 304] on span "add" at bounding box center [175, 301] width 18 height 15
click at [1014, 77] on button "Continue" at bounding box center [1021, 75] width 91 height 23
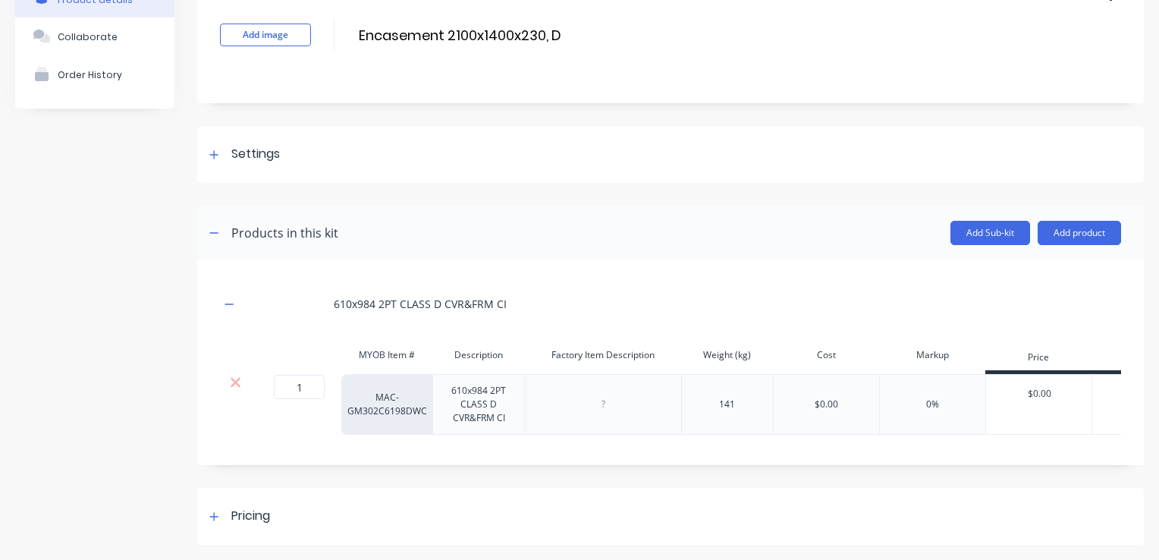
scroll to position [105, 0]
click at [207, 525] on div "Pricing" at bounding box center [237, 516] width 65 height 19
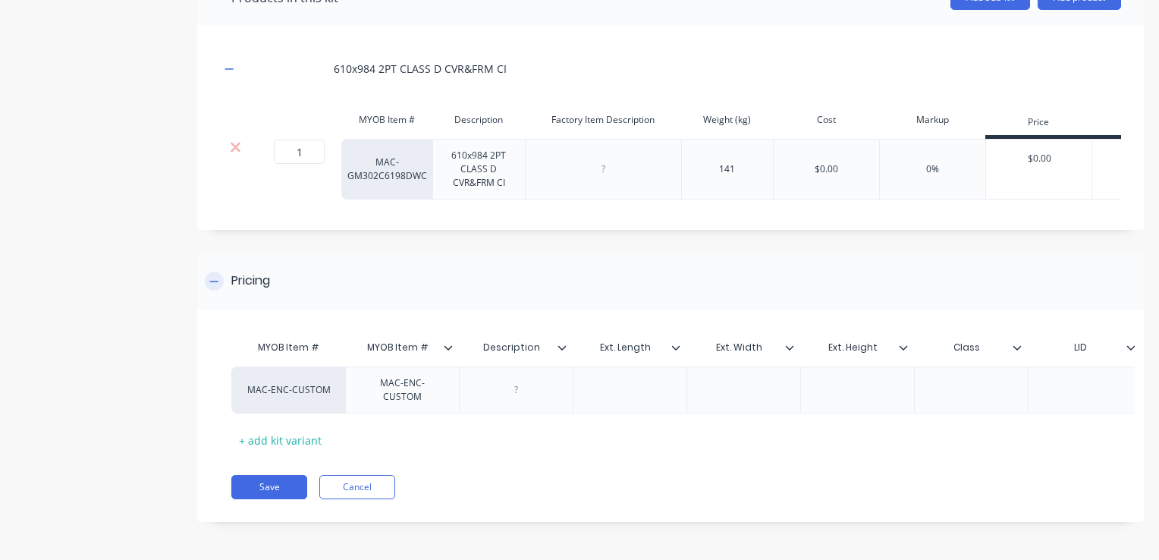
scroll to position [350, 0]
click at [410, 393] on div "MAC-ENC-CUSTOM" at bounding box center [402, 389] width 101 height 33
click at [450, 395] on div "MAC-ENC-CUSTOM" at bounding box center [402, 389] width 101 height 33
drag, startPoint x: 448, startPoint y: 393, endPoint x: 360, endPoint y: 369, distance: 91.3
click at [360, 373] on div "MAC-ENC-CUSTOM" at bounding box center [402, 389] width 101 height 33
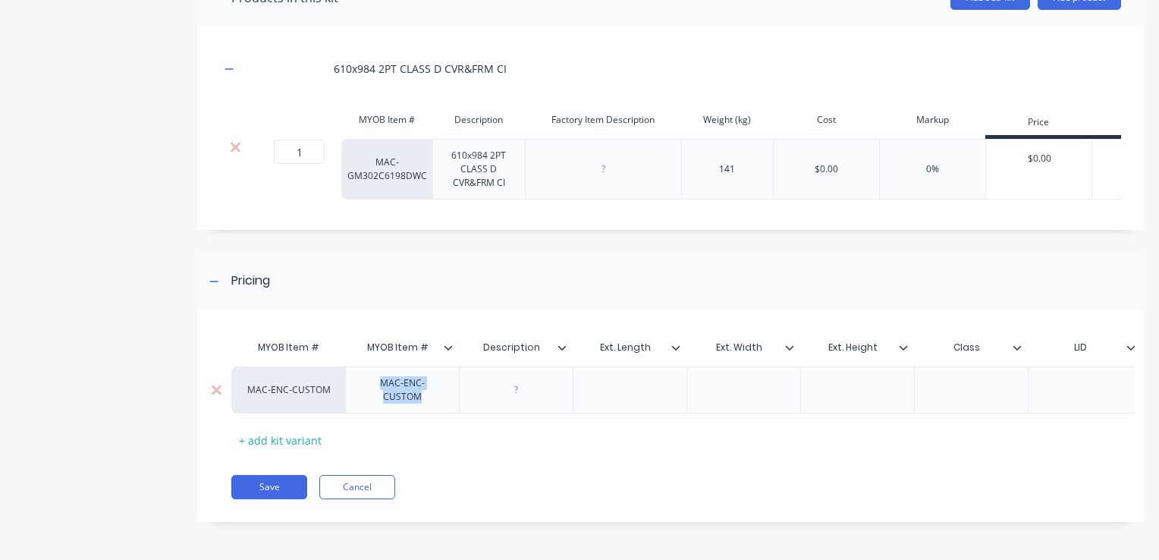
click at [485, 392] on div at bounding box center [516, 389] width 114 height 47
click at [540, 388] on div at bounding box center [517, 390] width 76 height 20
click at [533, 387] on div at bounding box center [517, 390] width 76 height 20
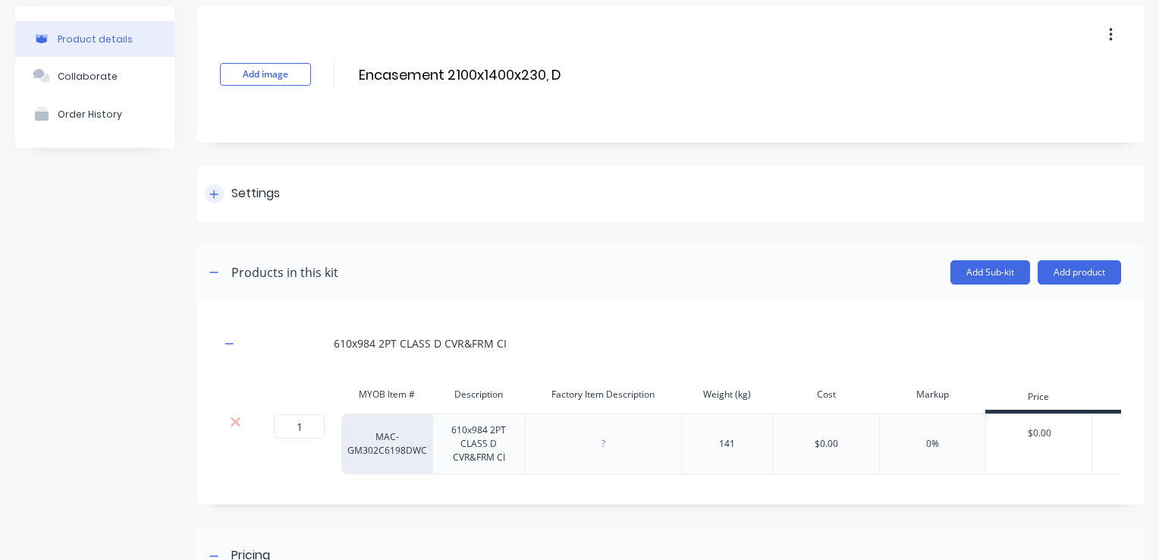
scroll to position [0, 0]
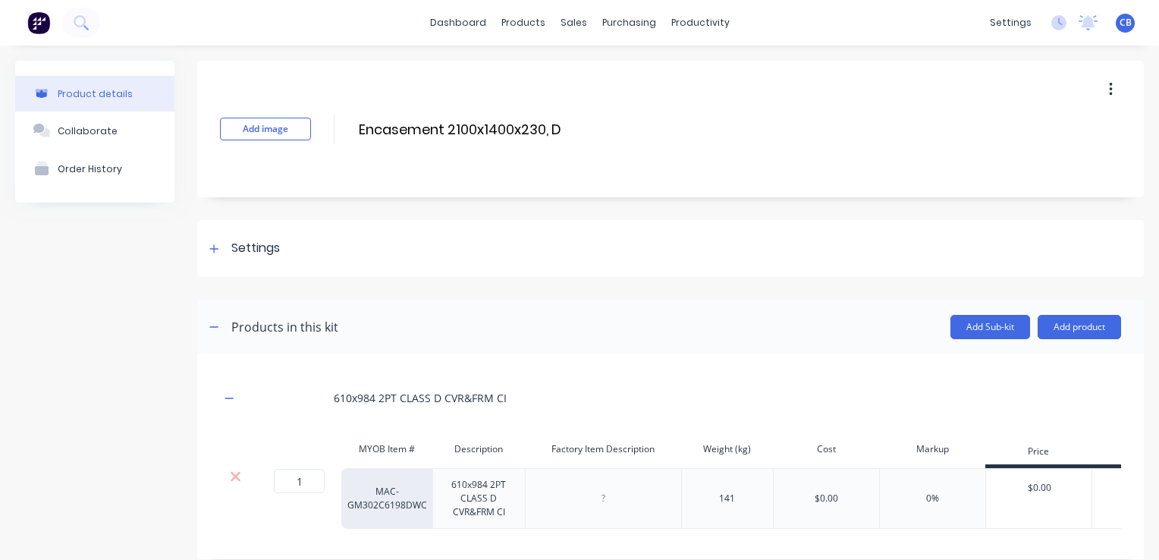
drag, startPoint x: 550, startPoint y: 126, endPoint x: 356, endPoint y: 129, distance: 194.2
click at [356, 129] on div "Add image Encasement 2100x1400x230, D Encasement 2100x1400x230, D Enter kit name" at bounding box center [670, 129] width 947 height 137
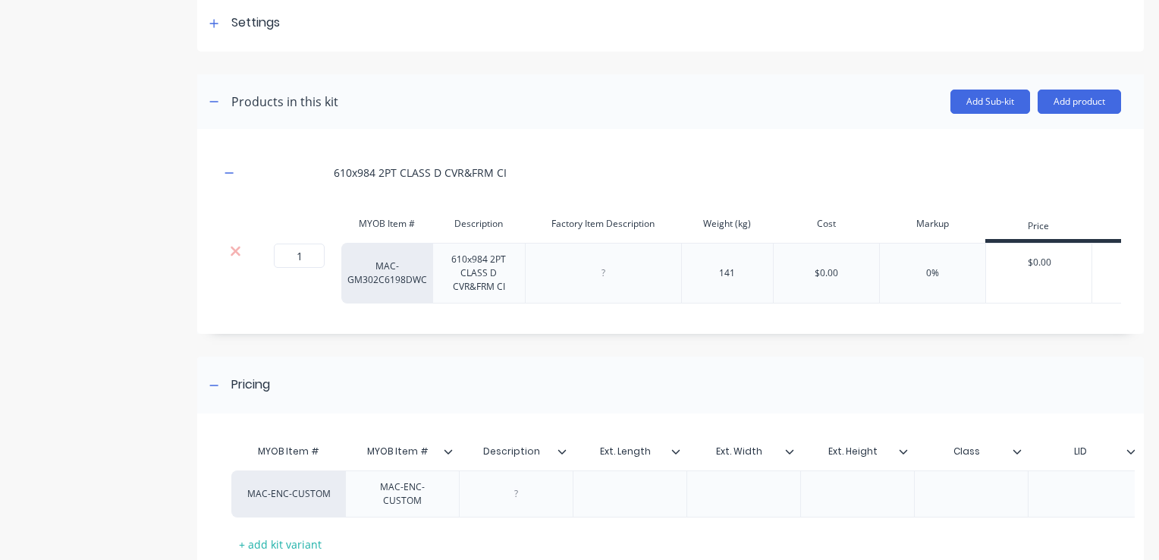
scroll to position [350, 0]
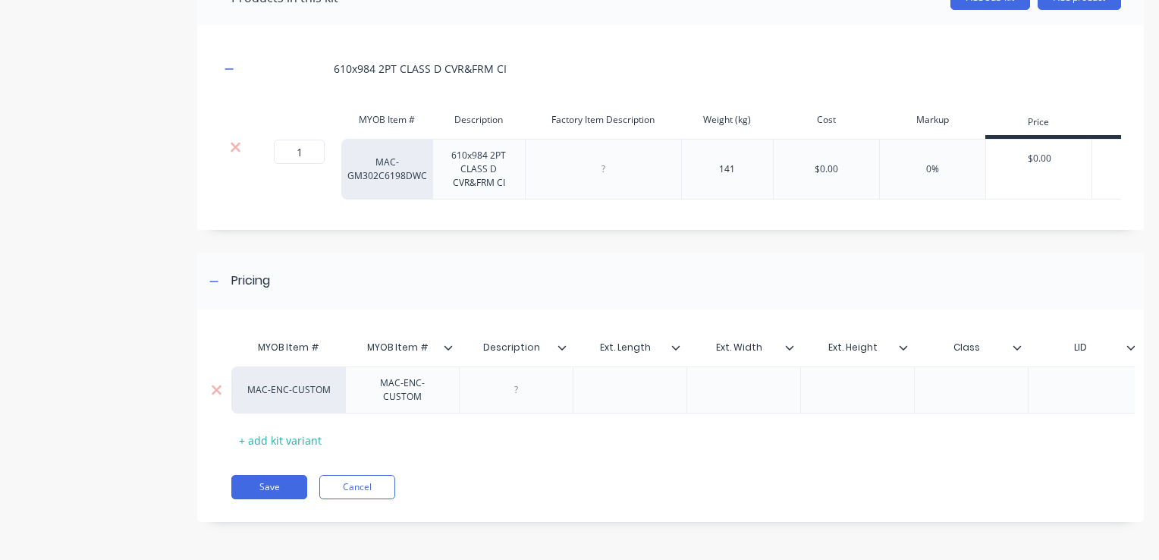
click at [509, 381] on div at bounding box center [517, 390] width 76 height 20
paste div
click at [640, 393] on div at bounding box center [687, 389] width 114 height 47
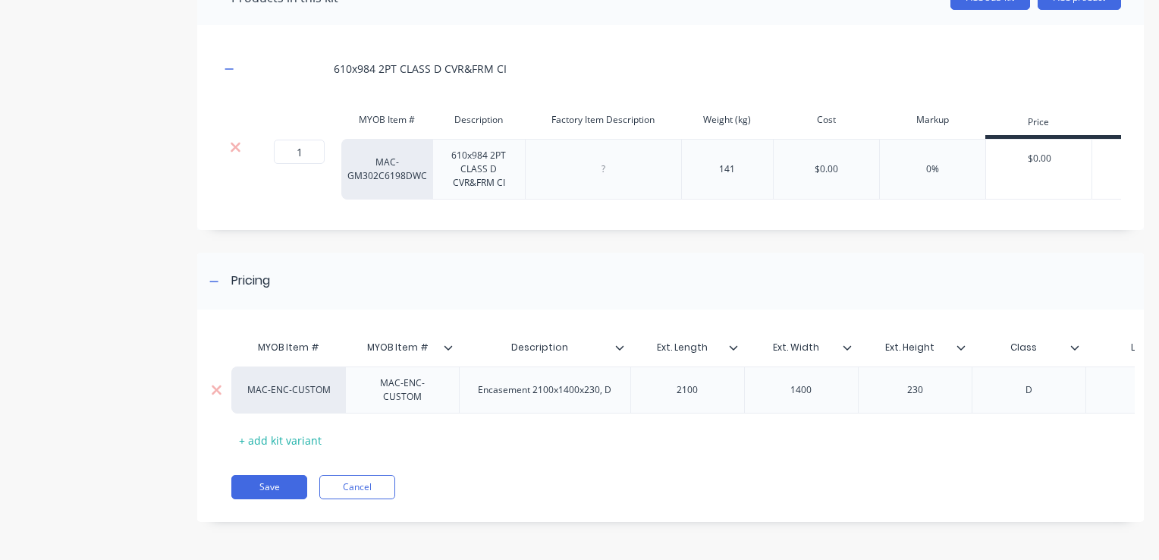
scroll to position [0, 482]
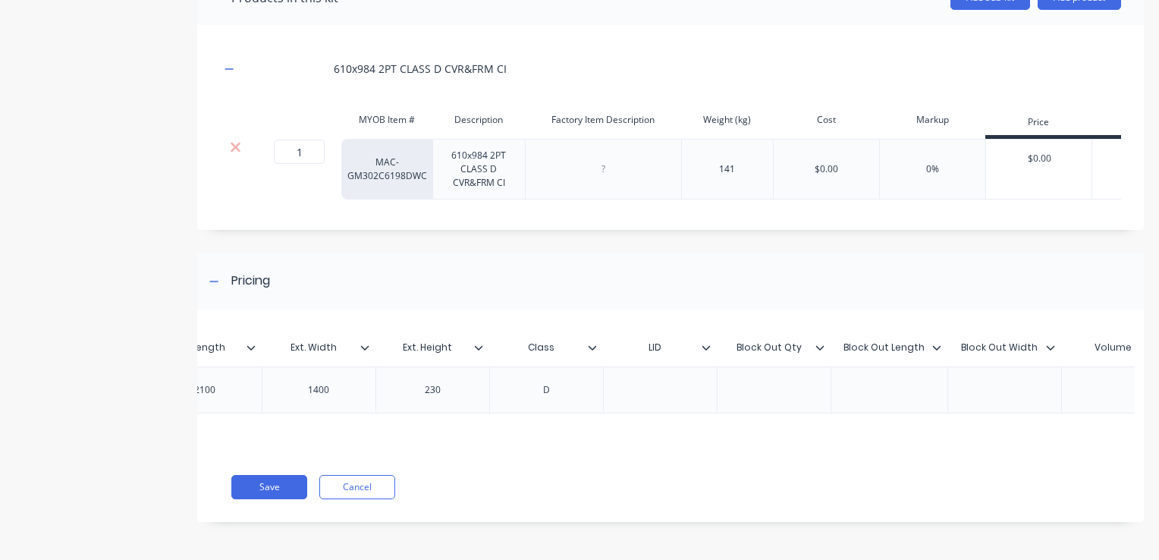
click at [705, 343] on icon at bounding box center [706, 347] width 9 height 9
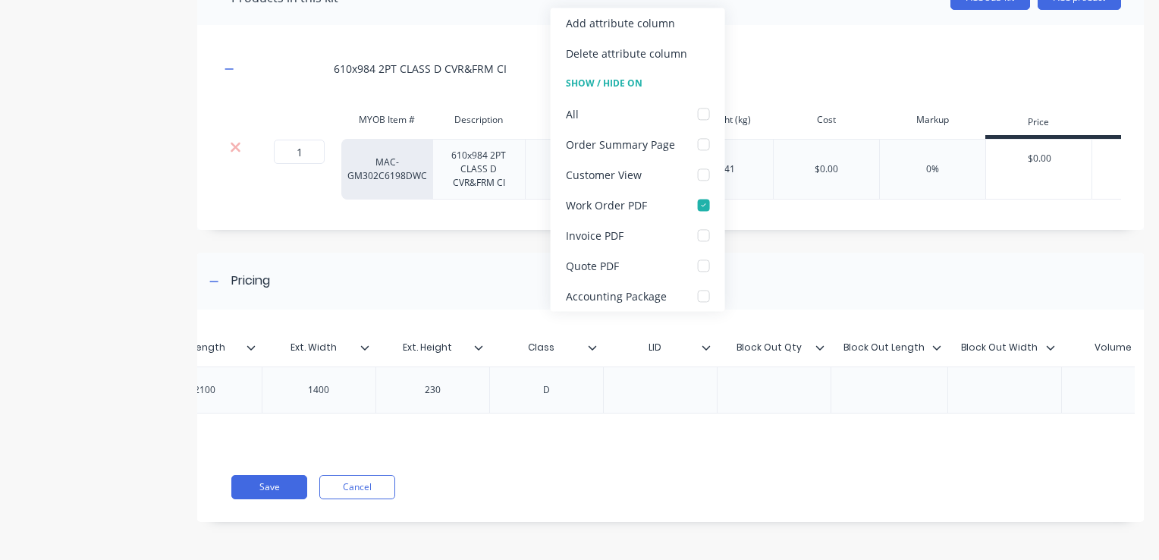
click at [705, 343] on icon at bounding box center [706, 347] width 9 height 9
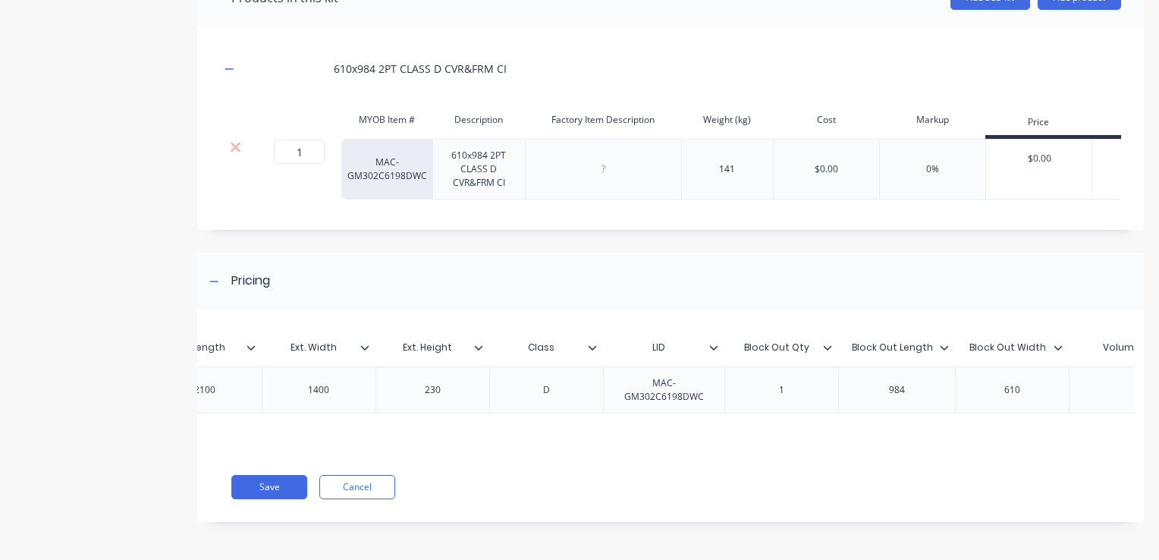
scroll to position [0, 949]
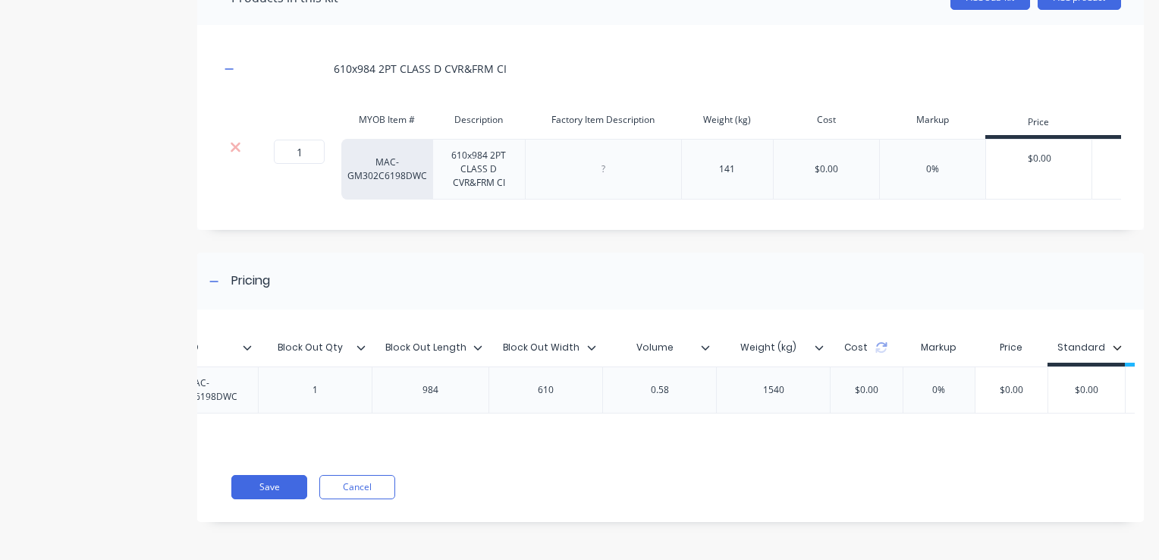
type input "0%"
drag, startPoint x: 1029, startPoint y: 377, endPoint x: 960, endPoint y: 378, distance: 68.3
click at [960, 378] on div "MAC-ENC-CUSTOM MAC-ENC-CUSTOM Encasement 2100x1400x230, D 2100 1400 230 D MAC-G…" at bounding box center [285, 389] width 2007 height 47
type input "$2,400.00"
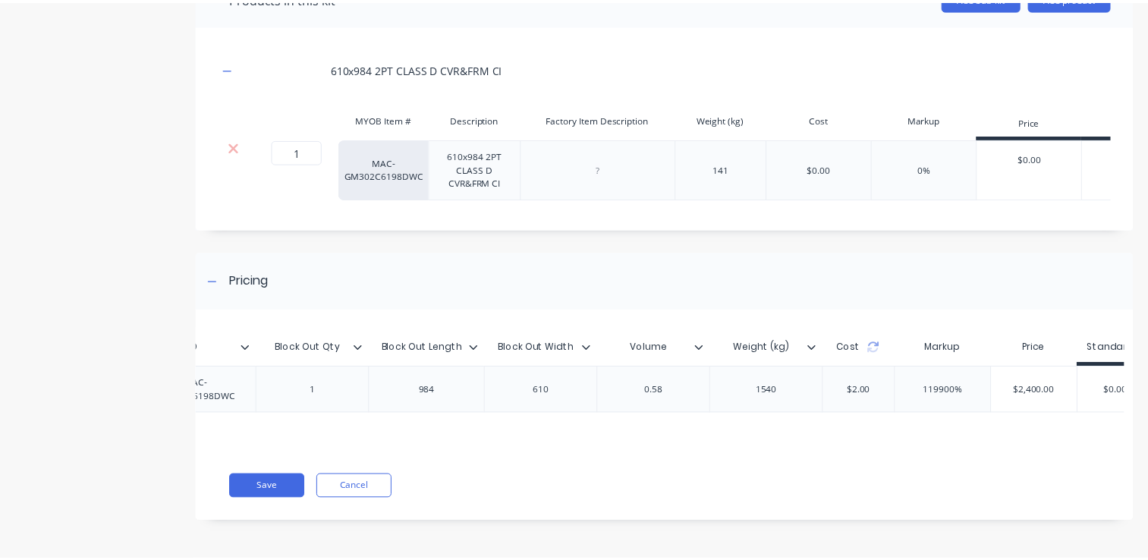
scroll to position [0, 1154]
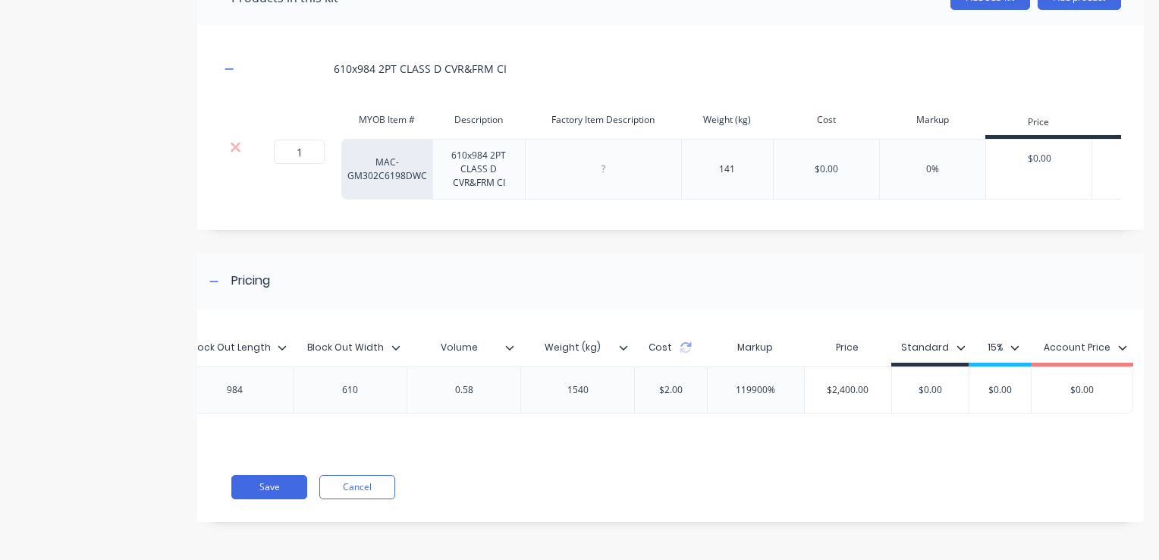
click at [919, 395] on div "$0.00" at bounding box center [930, 390] width 77 height 38
type input "$0.00"
click at [251, 484] on button "Save" at bounding box center [269, 487] width 76 height 24
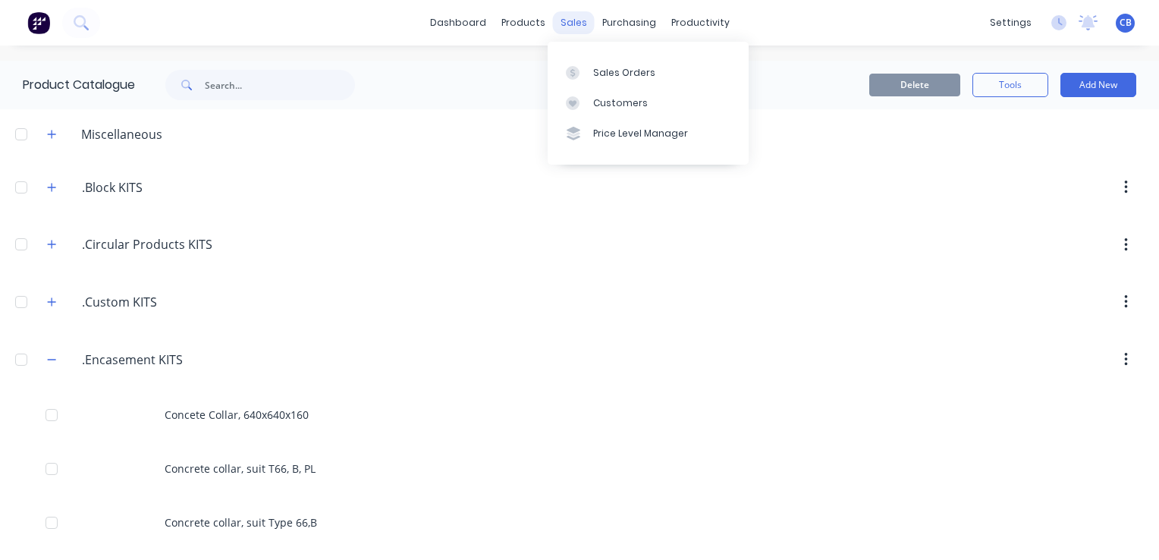
click at [567, 22] on div "sales" at bounding box center [574, 22] width 42 height 23
click at [633, 80] on link "Sales Orders" at bounding box center [648, 72] width 201 height 30
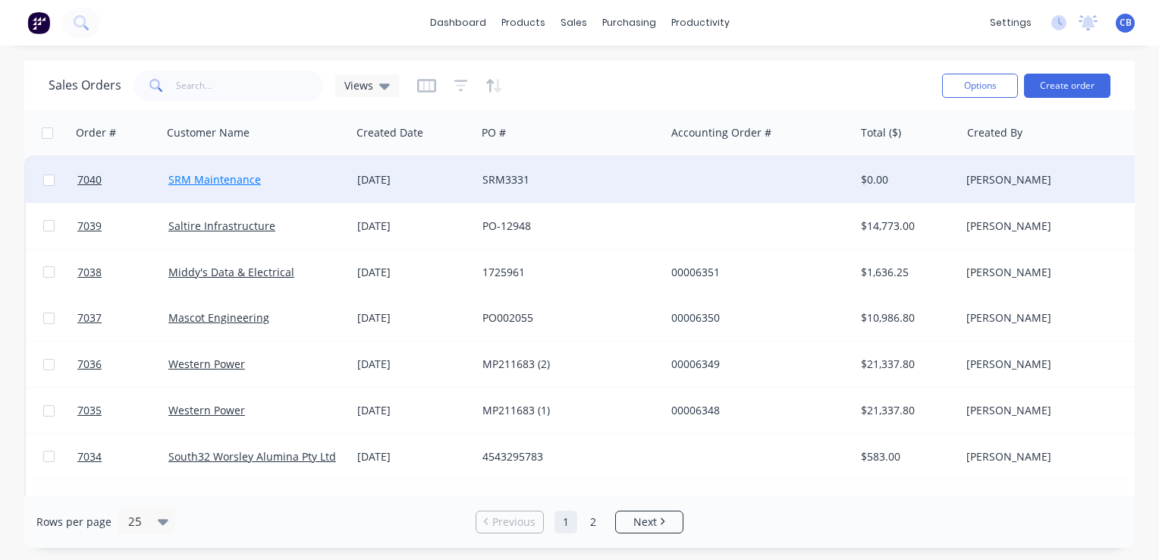
click at [225, 180] on link "SRM Maintenance" at bounding box center [214, 179] width 93 height 14
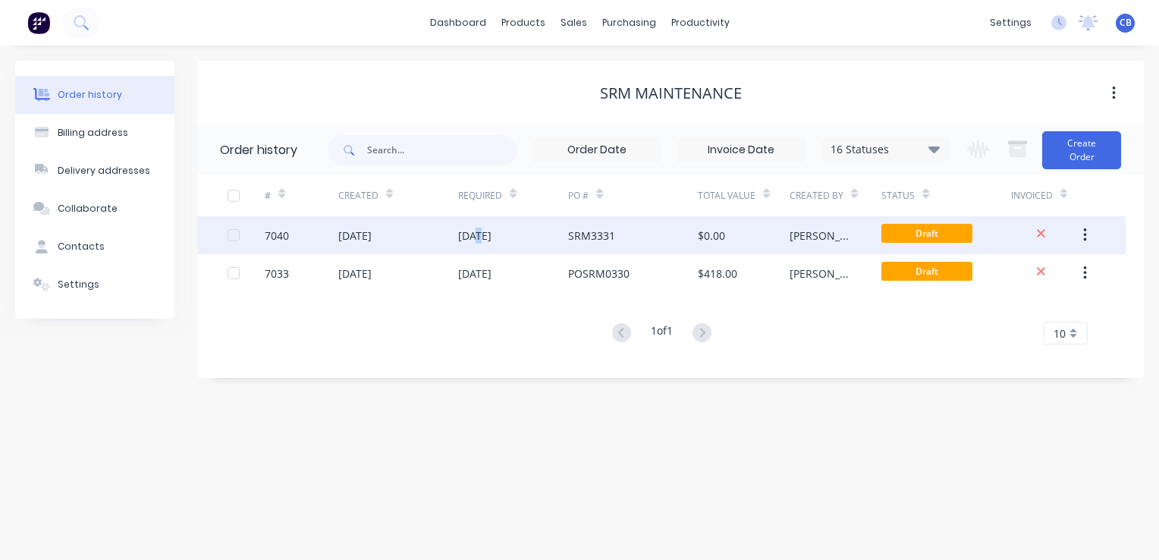
click at [478, 229] on div "[DATE]" at bounding box center [474, 236] width 33 height 16
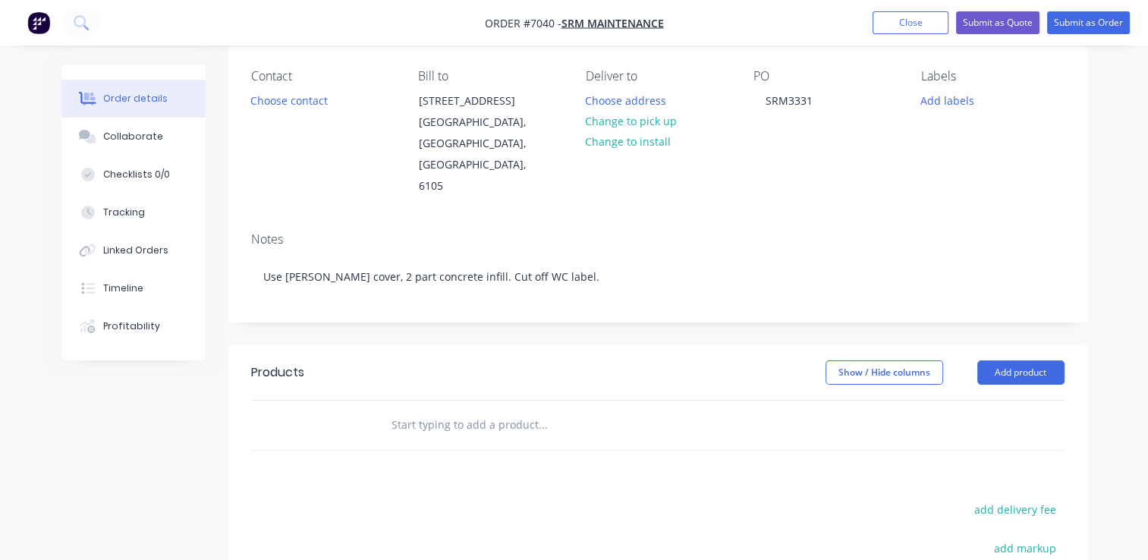
scroll to position [152, 0]
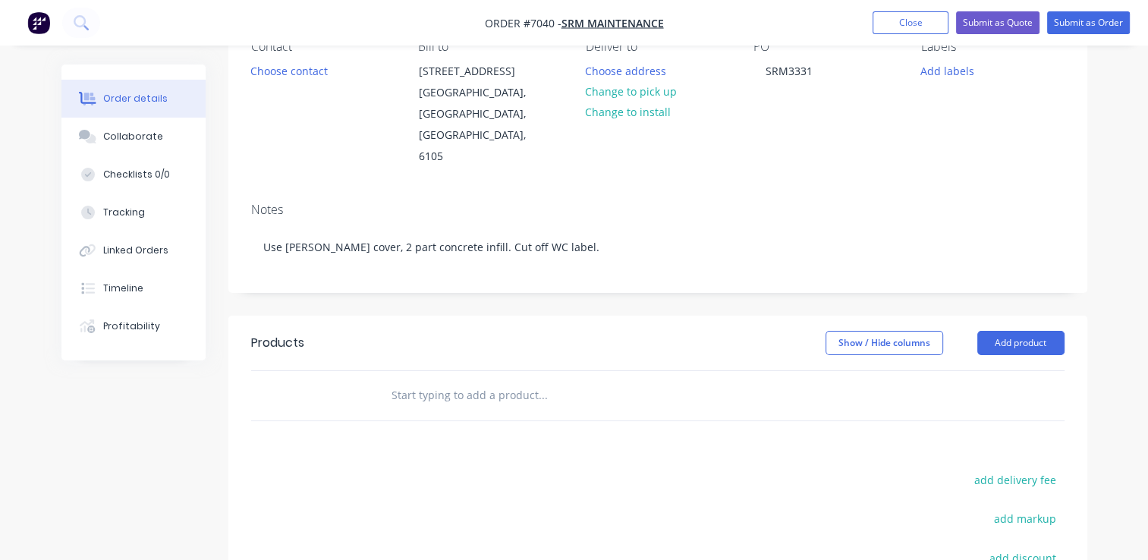
click at [506, 380] on input "text" at bounding box center [542, 395] width 303 height 30
type input "M"
click at [1000, 331] on button "Add product" at bounding box center [1020, 343] width 87 height 24
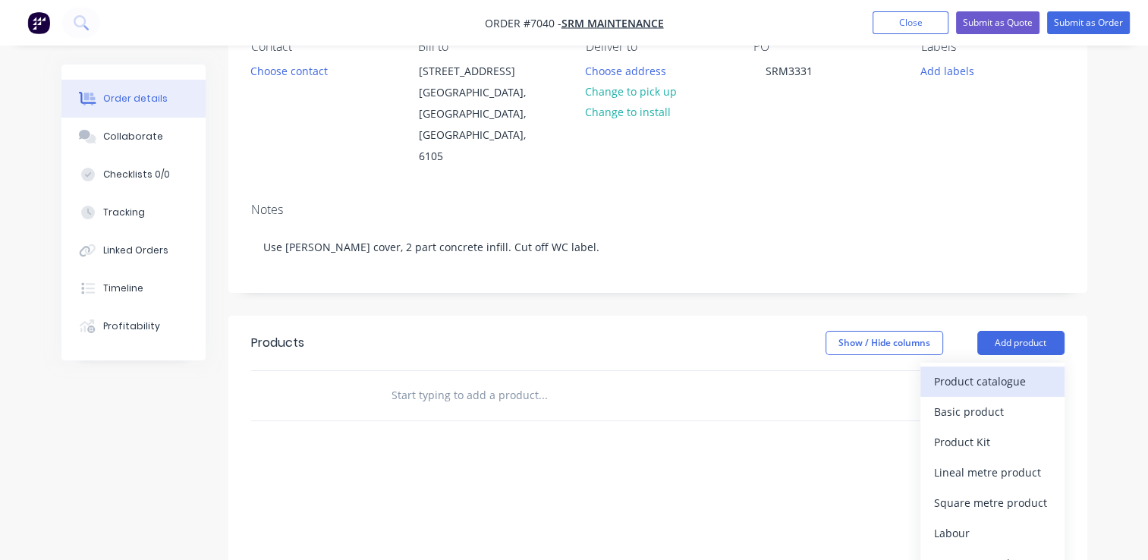
click at [996, 370] on div "Product catalogue" at bounding box center [992, 381] width 117 height 22
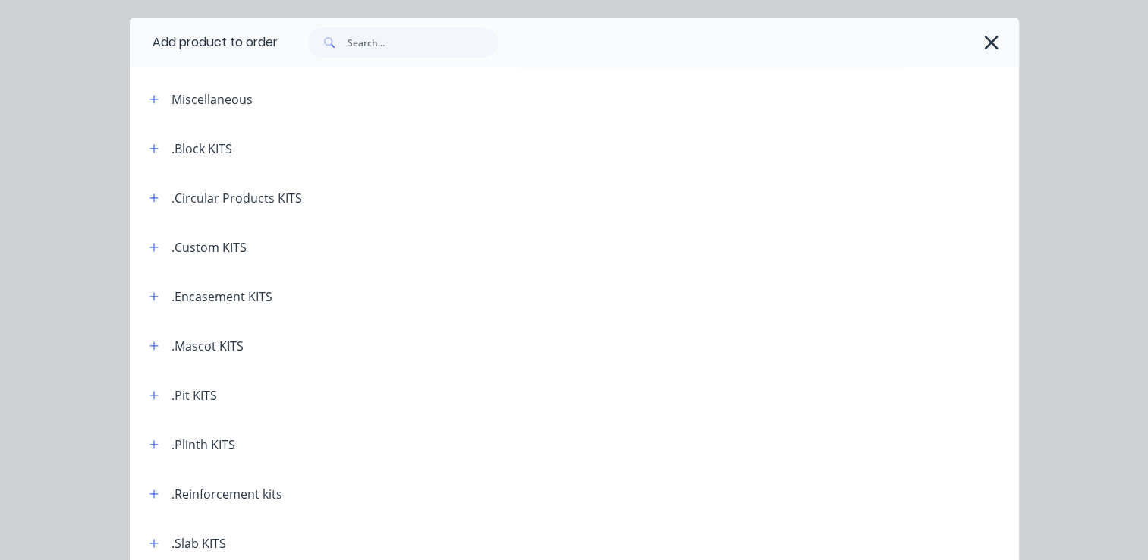
scroll to position [76, 0]
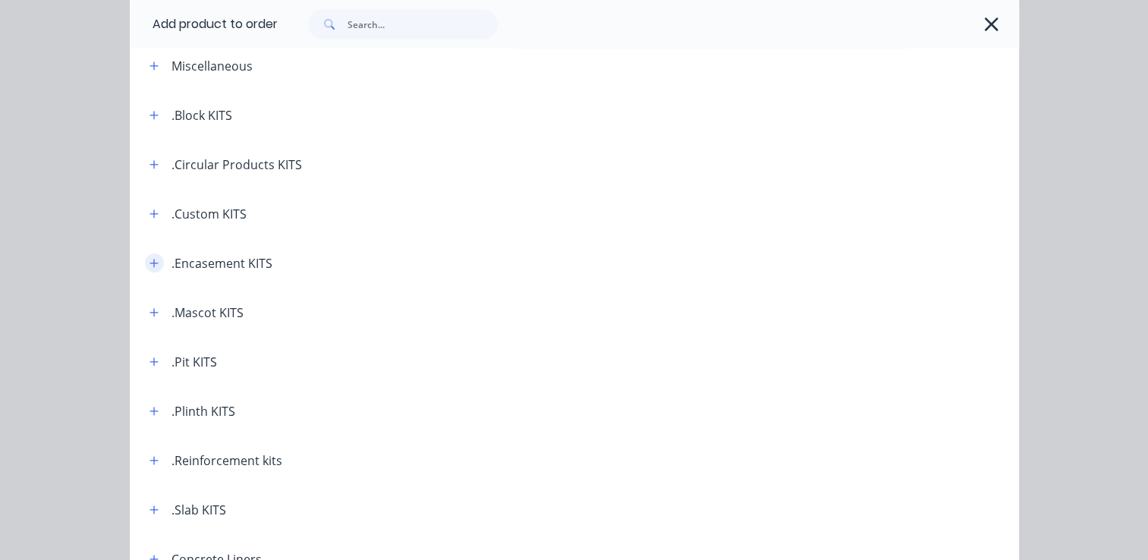
click at [152, 265] on icon "button" at bounding box center [153, 263] width 9 height 11
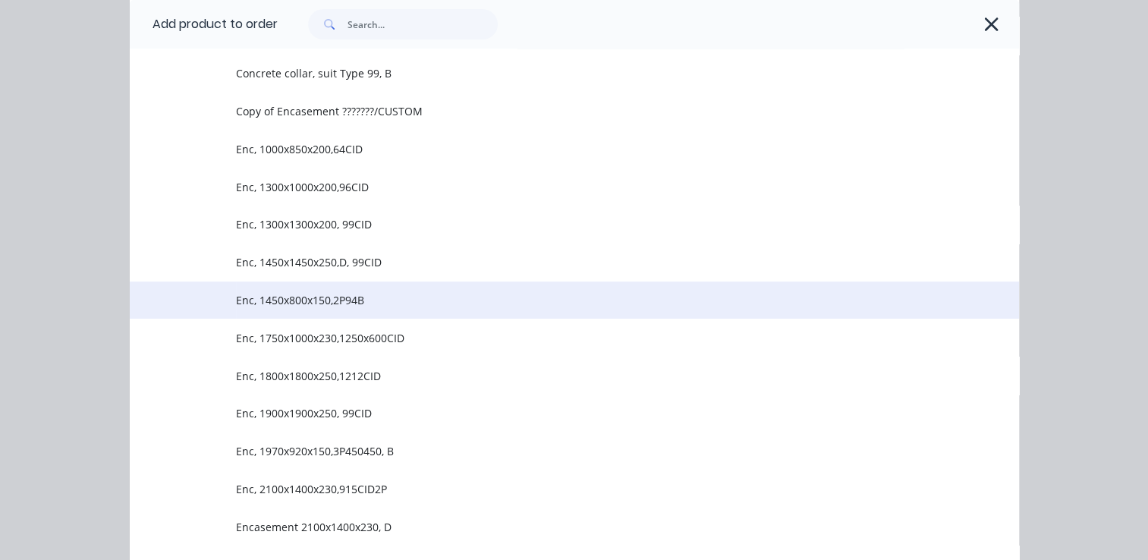
scroll to position [531, 0]
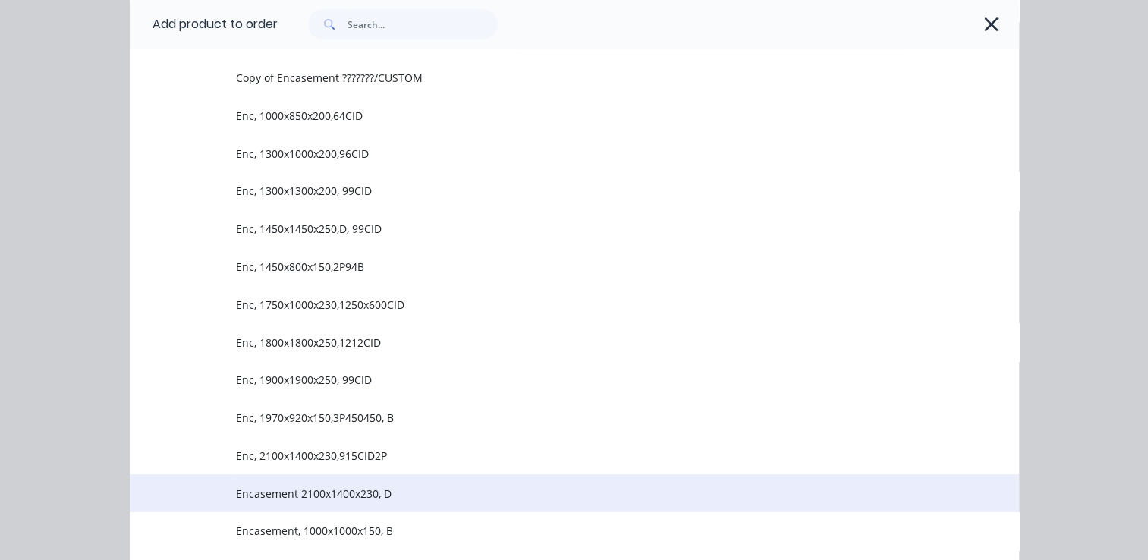
click at [482, 490] on span "Encasement 2100x1400x230, D" at bounding box center [549, 493] width 626 height 16
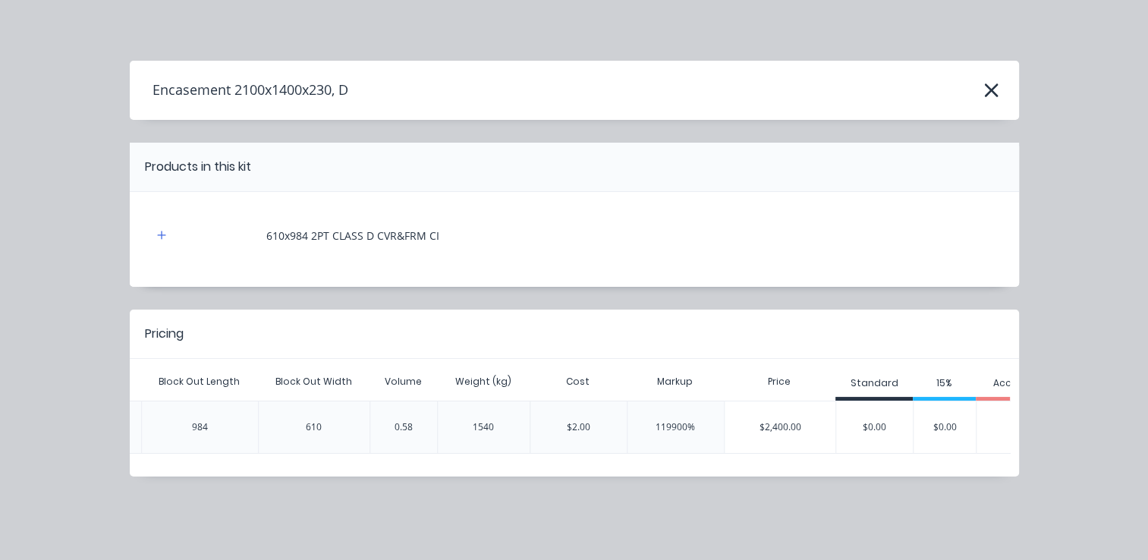
scroll to position [0, 1017]
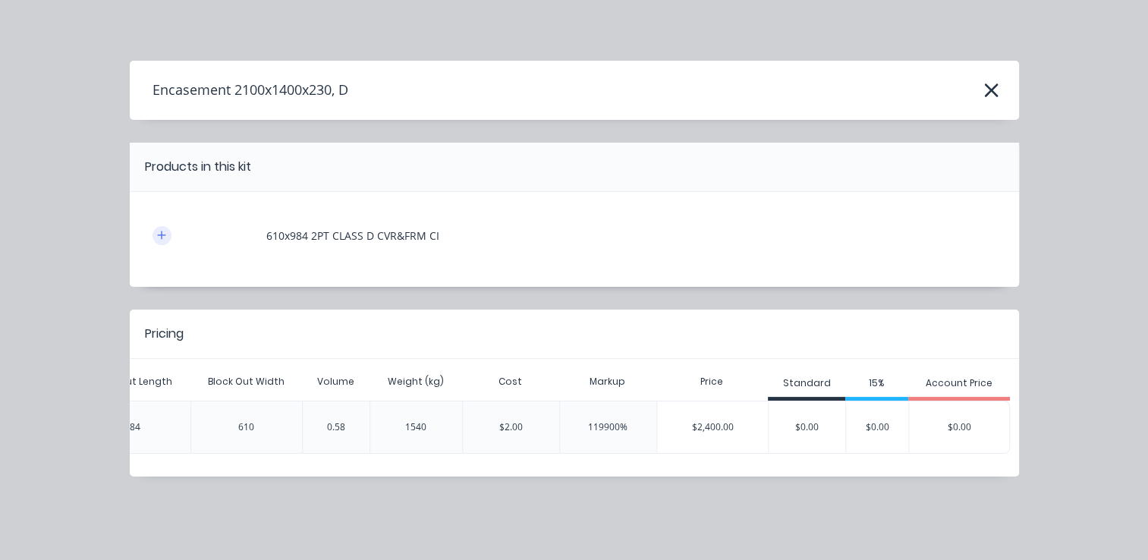
click at [168, 238] on button "button" at bounding box center [161, 235] width 19 height 19
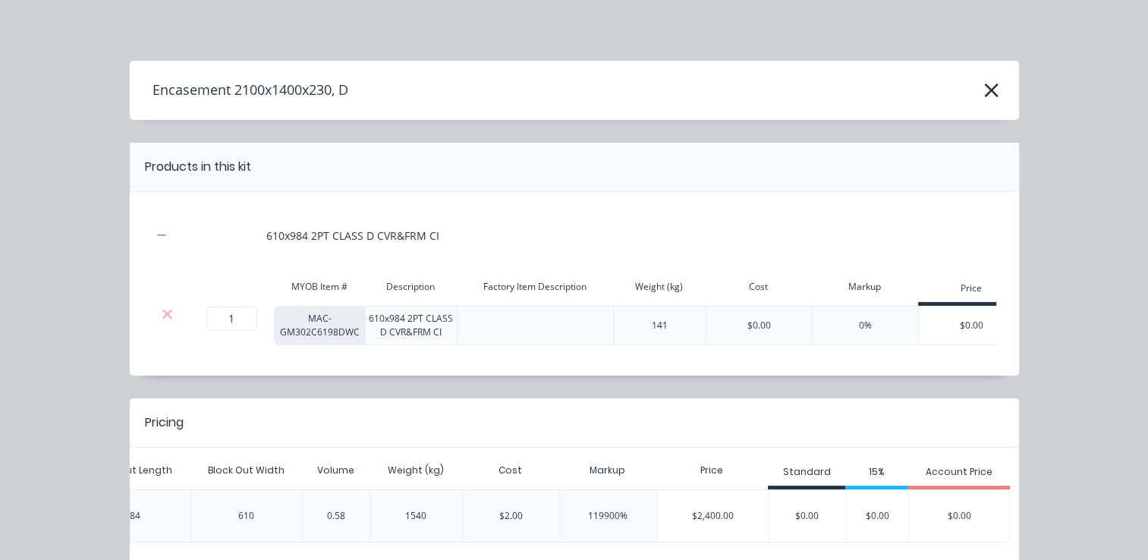
scroll to position [0, 28]
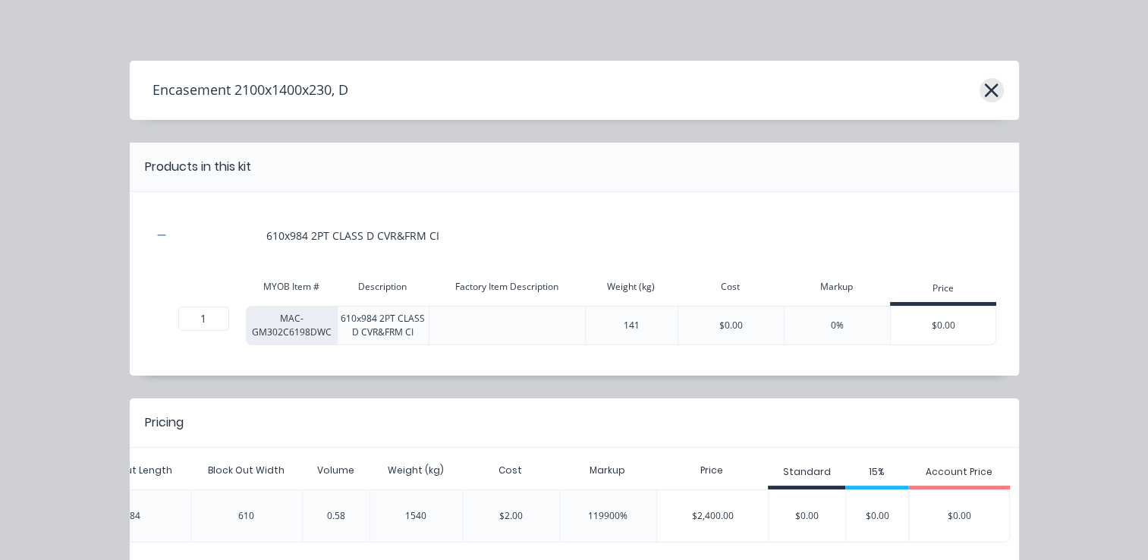
click at [989, 92] on icon "button" at bounding box center [991, 90] width 16 height 21
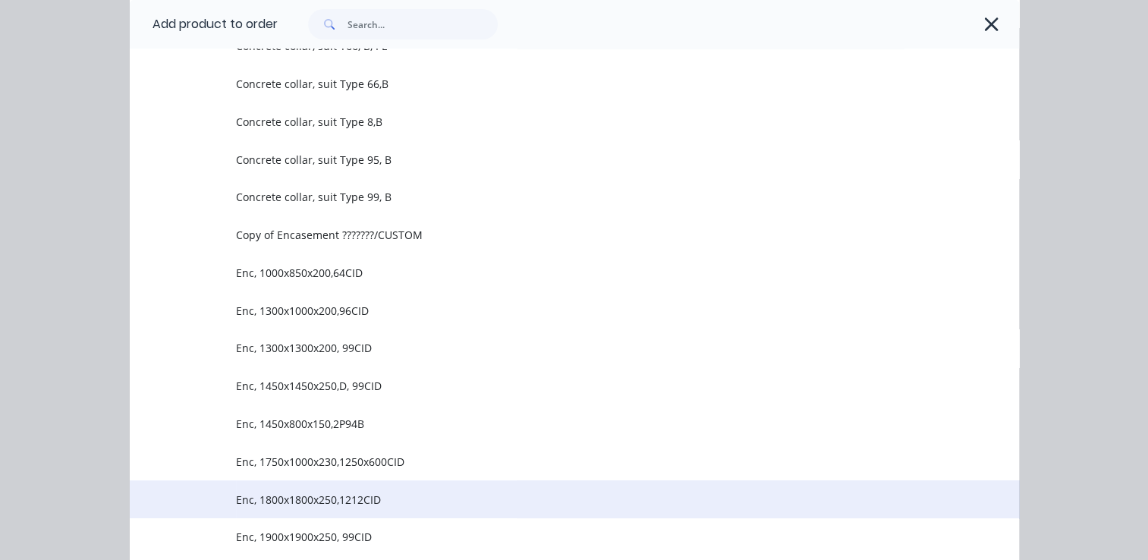
scroll to position [466, 0]
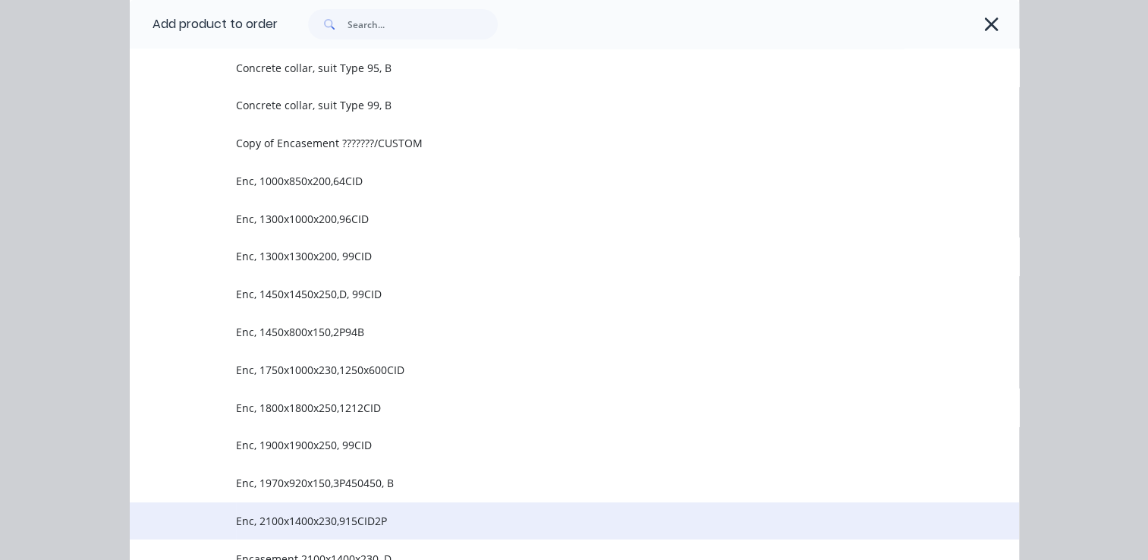
click at [449, 526] on span "Enc, 2100x1400x230,915CID2P" at bounding box center [549, 521] width 626 height 16
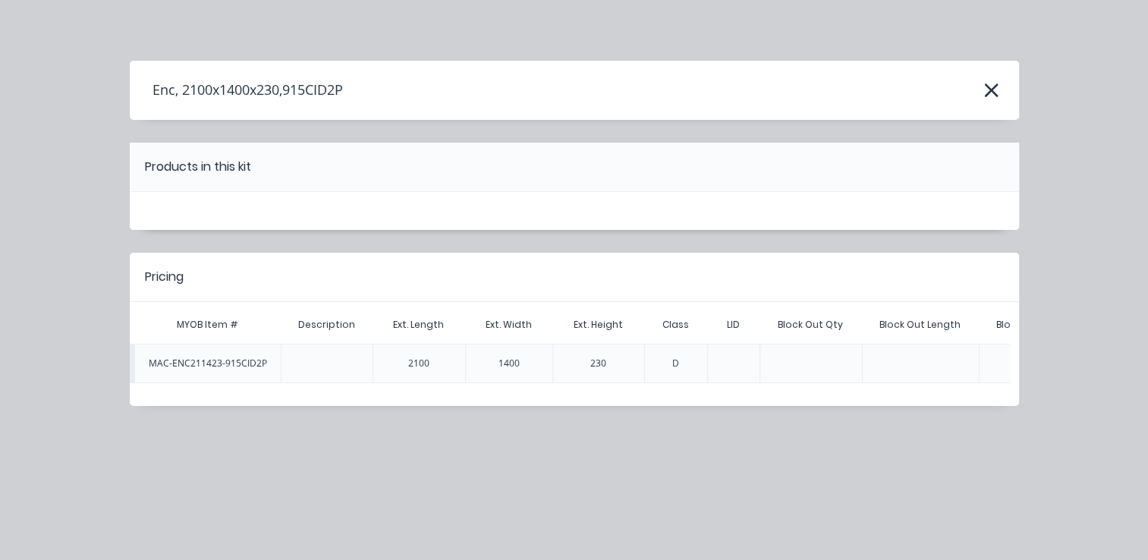
scroll to position [0, 127]
click at [986, 92] on icon "button" at bounding box center [991, 90] width 16 height 21
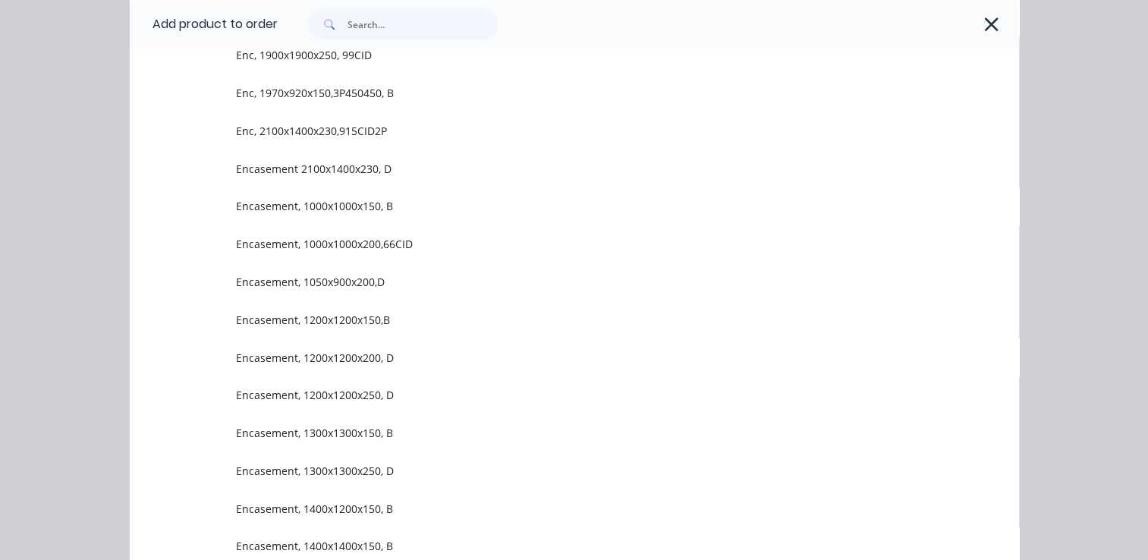
scroll to position [693, 0]
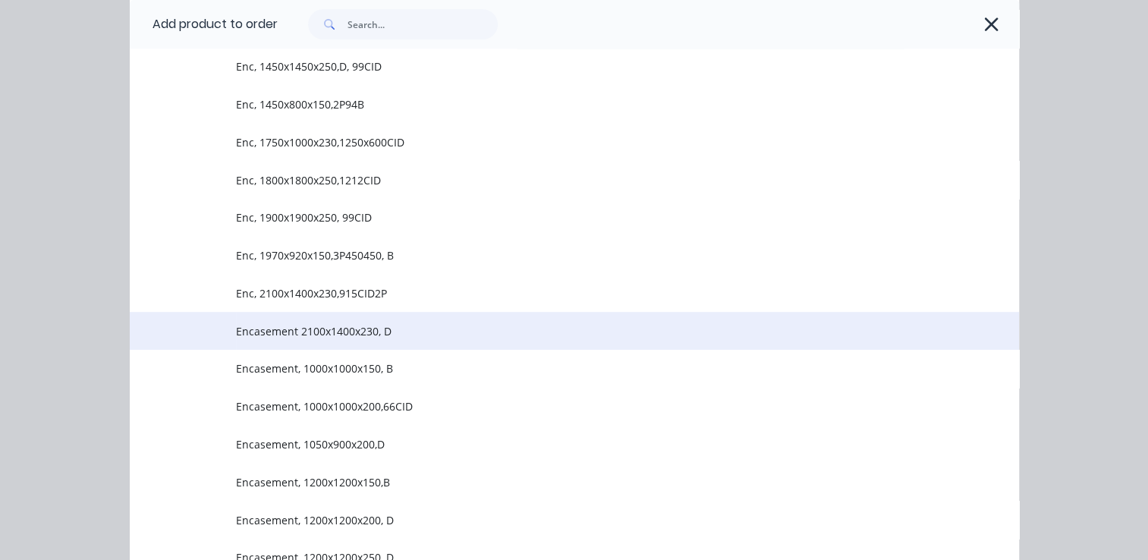
click at [467, 328] on span "Encasement 2100x1400x230, D" at bounding box center [549, 331] width 626 height 16
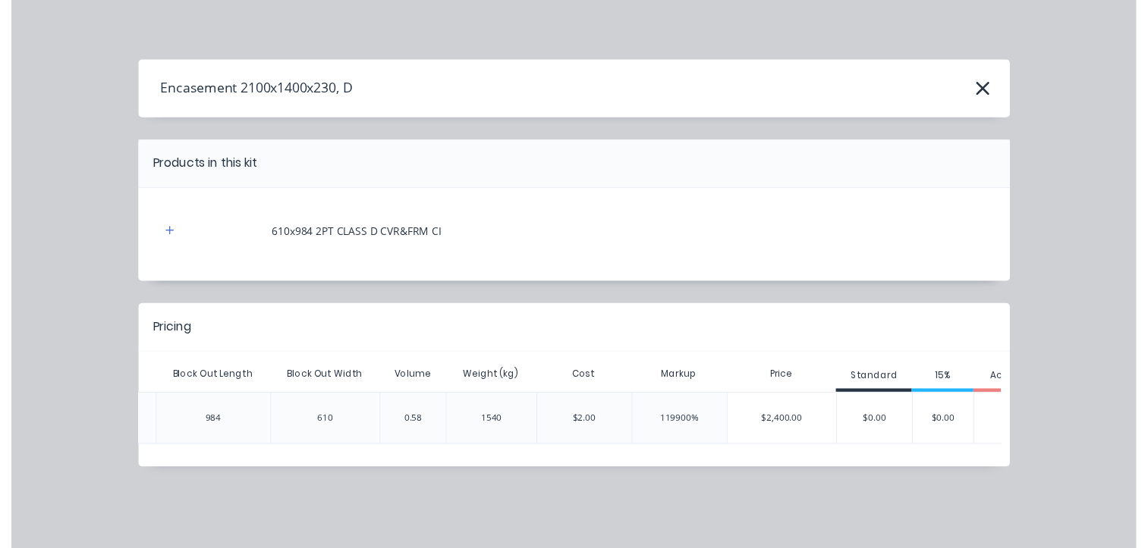
scroll to position [0, 1017]
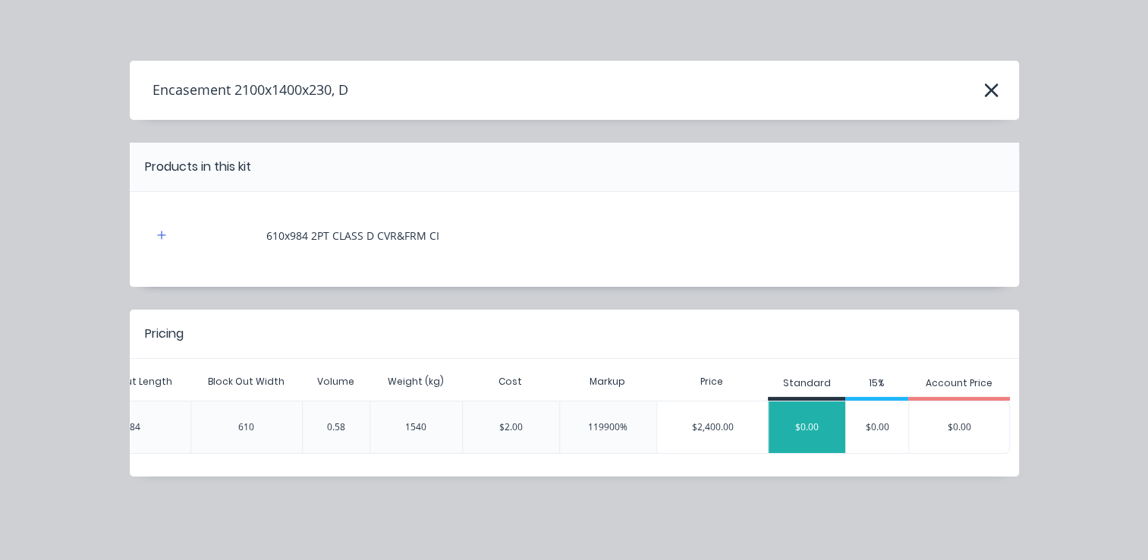
click at [801, 433] on div "$0.00" at bounding box center [806, 427] width 77 height 38
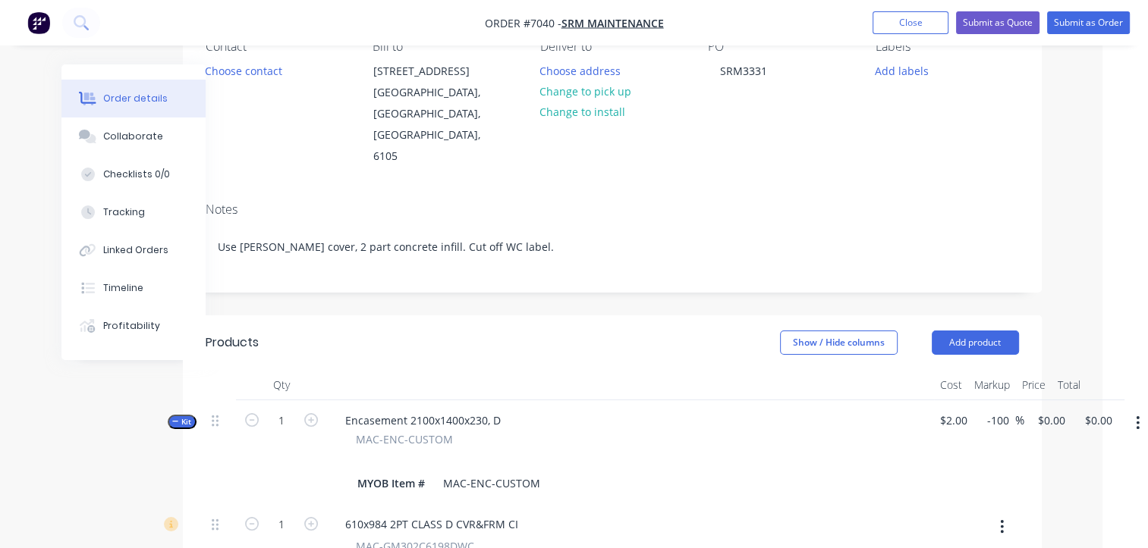
scroll to position [152, 53]
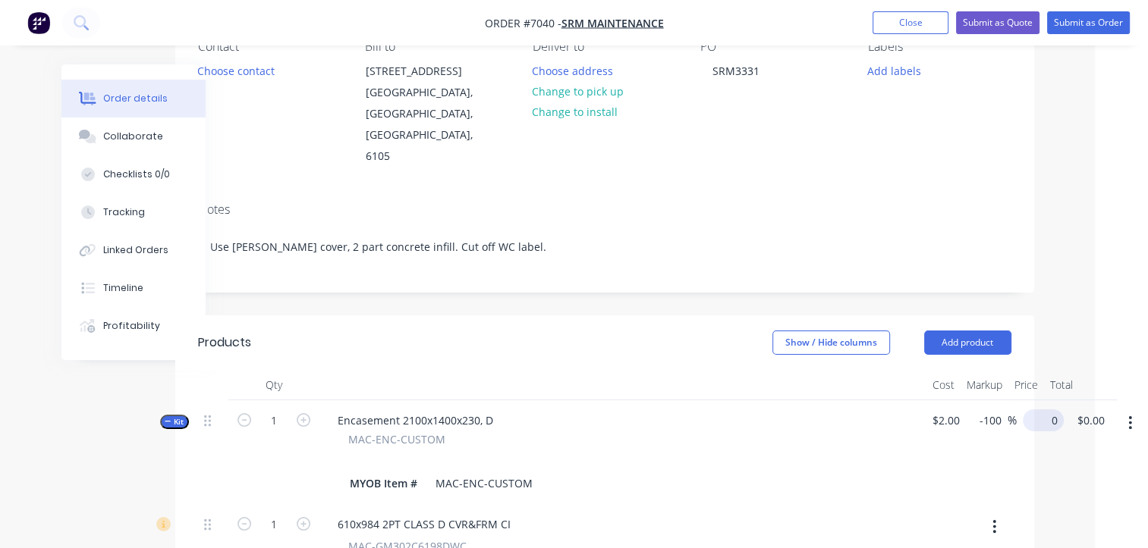
click at [1044, 410] on input "0" at bounding box center [1046, 421] width 35 height 22
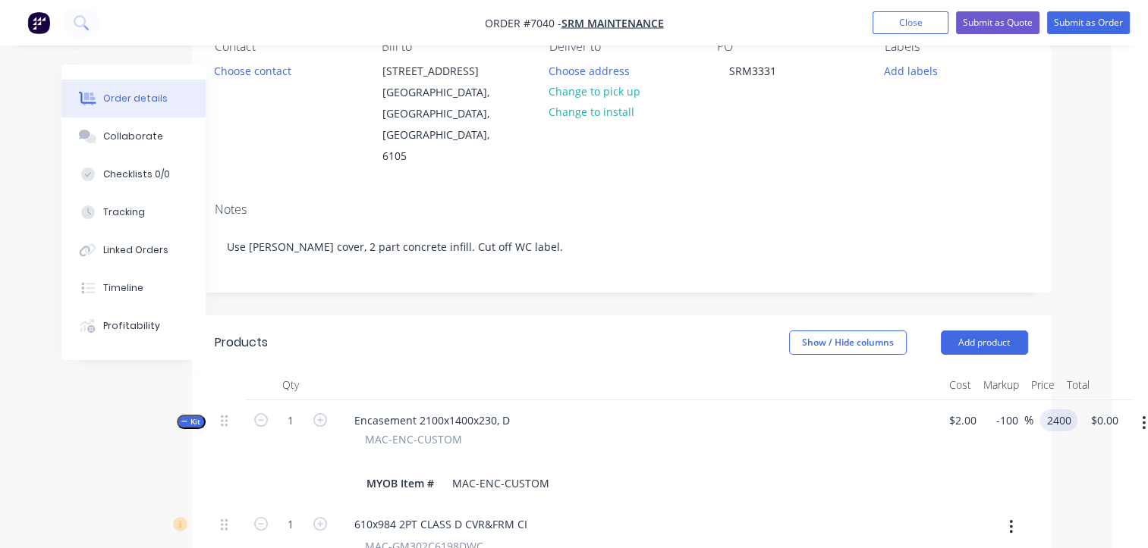
type input "2400"
type input "119900"
type input "$2,400.00"
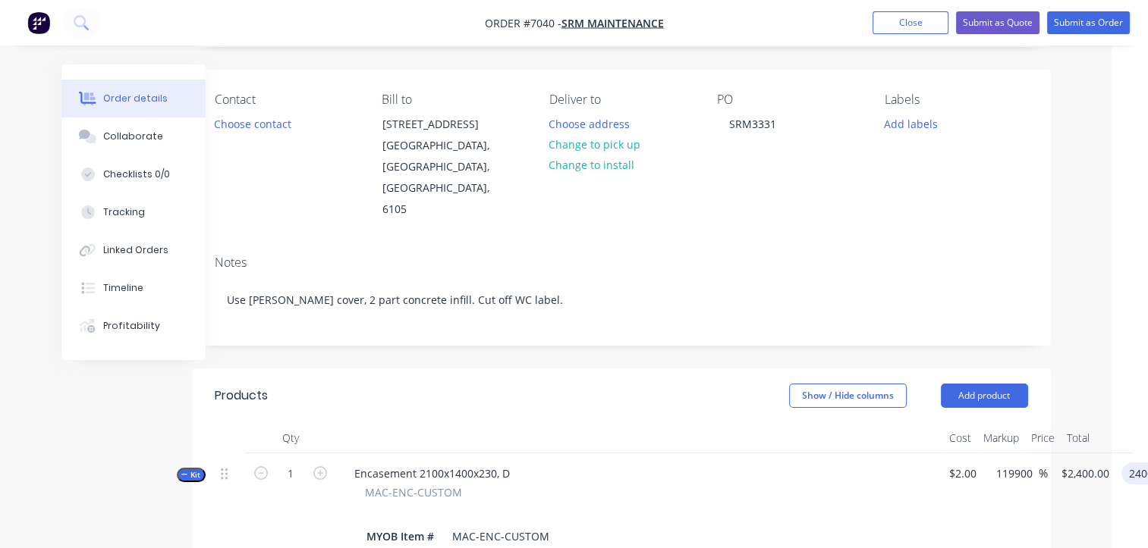
scroll to position [0, 36]
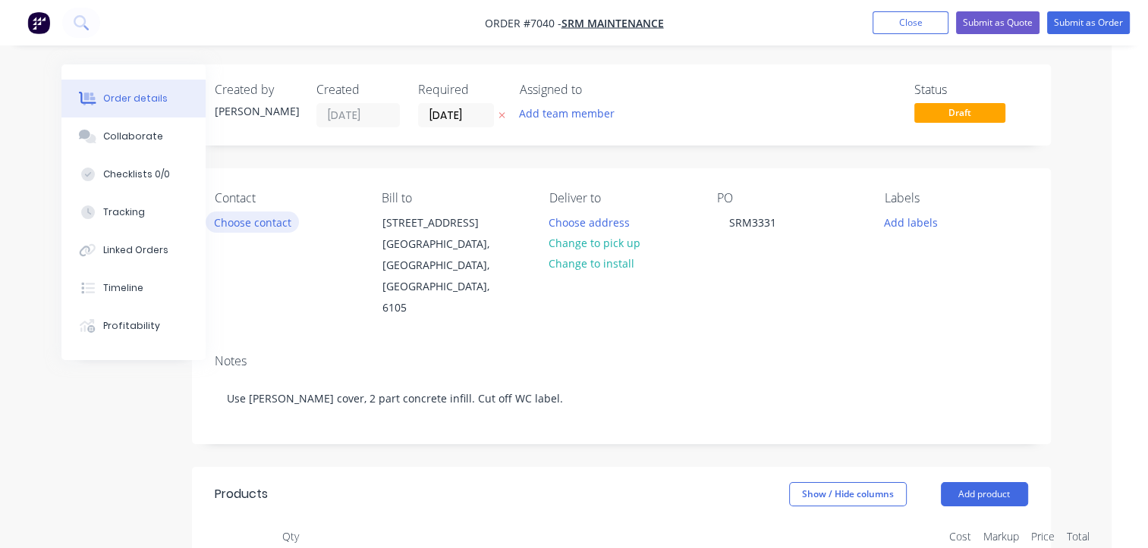
type input "$2,400.00"
click at [250, 221] on button "Choose contact" at bounding box center [252, 222] width 93 height 20
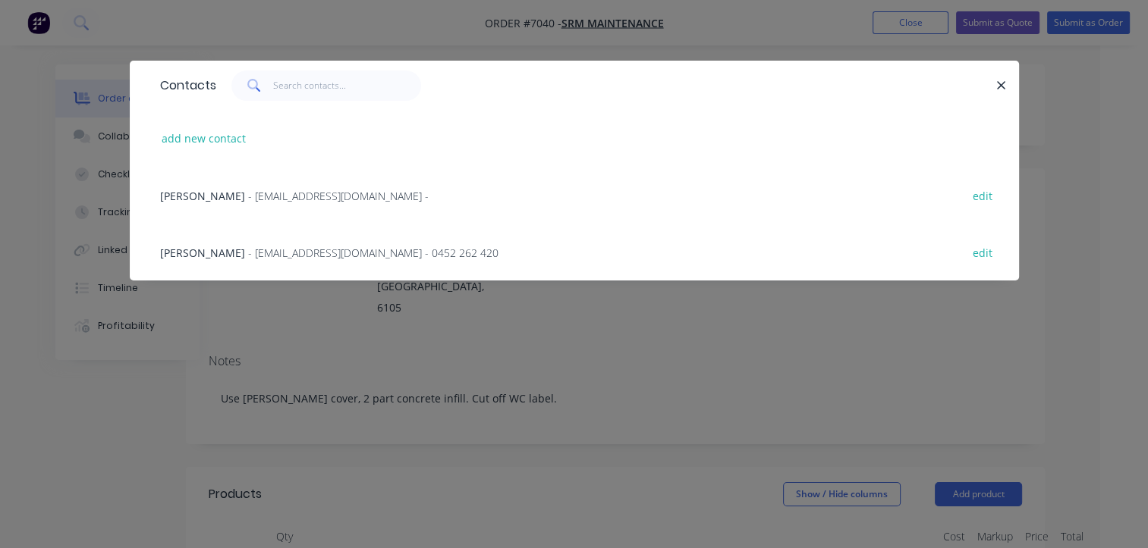
click at [253, 253] on span "- [EMAIL_ADDRESS][DOMAIN_NAME] - 0452 262 420" at bounding box center [373, 253] width 250 height 14
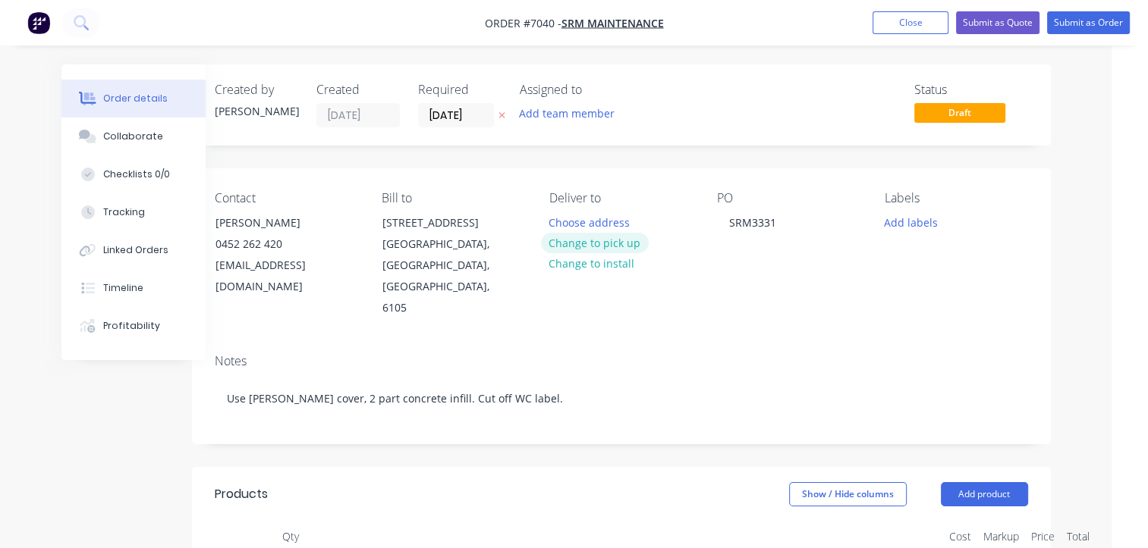
click at [607, 240] on button "Change to pick up" at bounding box center [595, 243] width 108 height 20
click at [923, 27] on button "Close" at bounding box center [910, 22] width 76 height 23
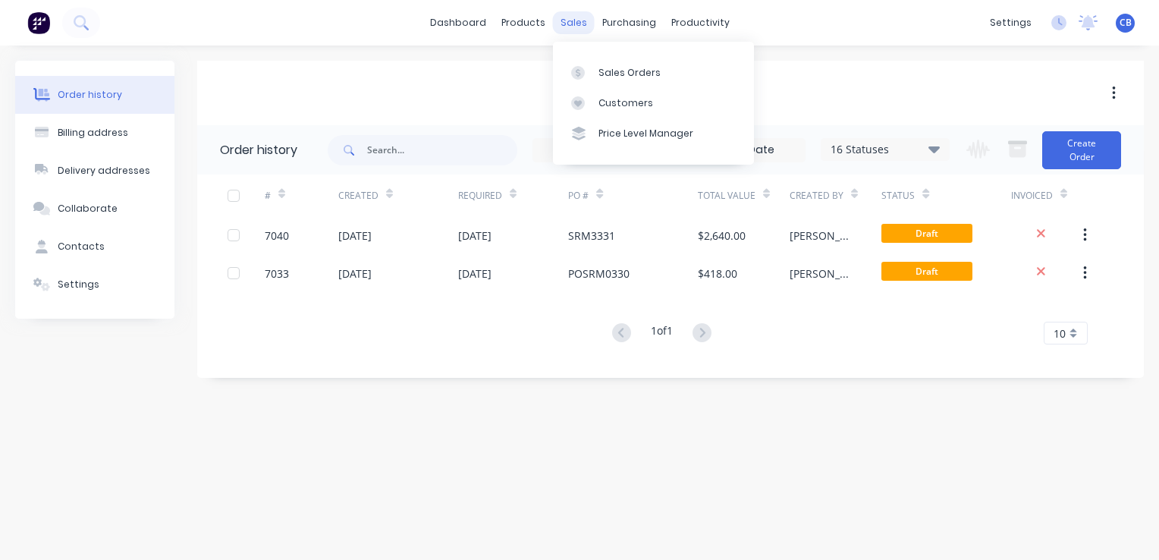
click at [573, 26] on div "sales" at bounding box center [574, 22] width 42 height 23
click at [637, 77] on div "Sales Orders" at bounding box center [629, 73] width 62 height 14
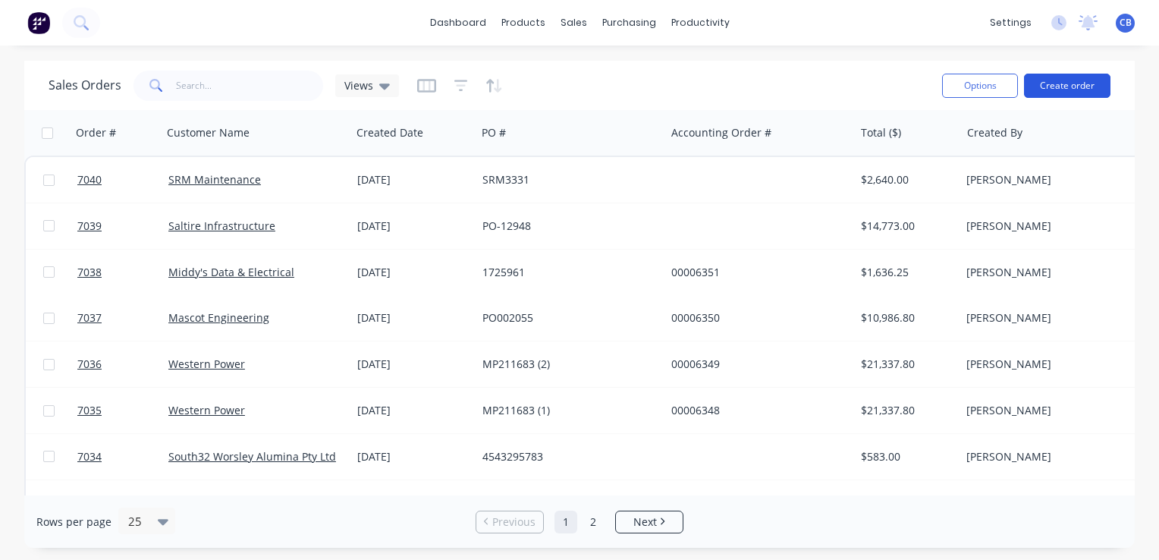
click at [1073, 90] on button "Create order" at bounding box center [1067, 86] width 86 height 24
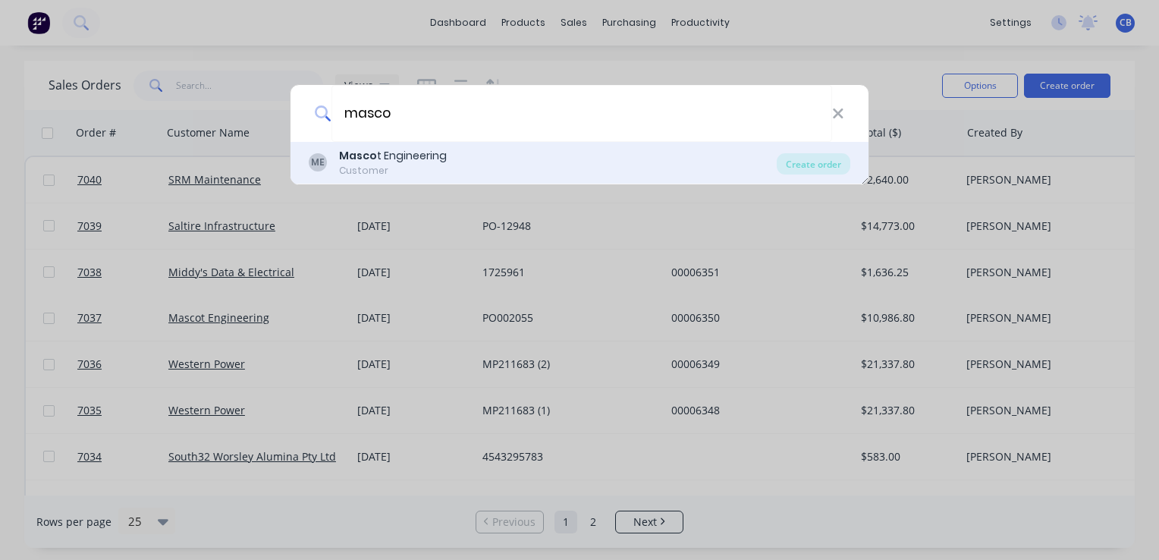
type input "masco"
click at [467, 168] on div "ME Masco t Engineering Customer" at bounding box center [543, 163] width 468 height 30
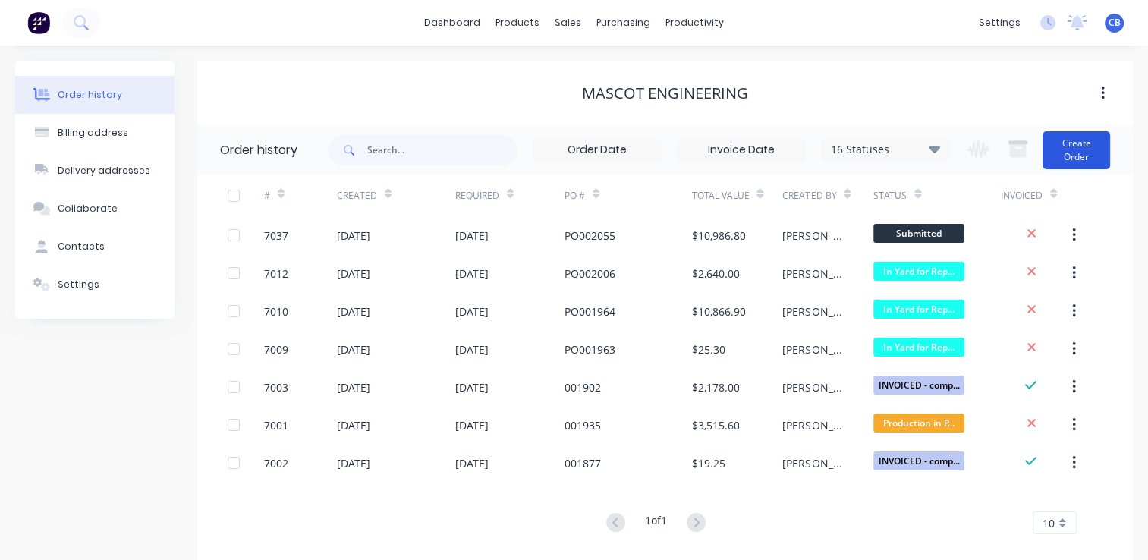
click at [1069, 143] on button "Create Order" at bounding box center [1076, 150] width 68 height 38
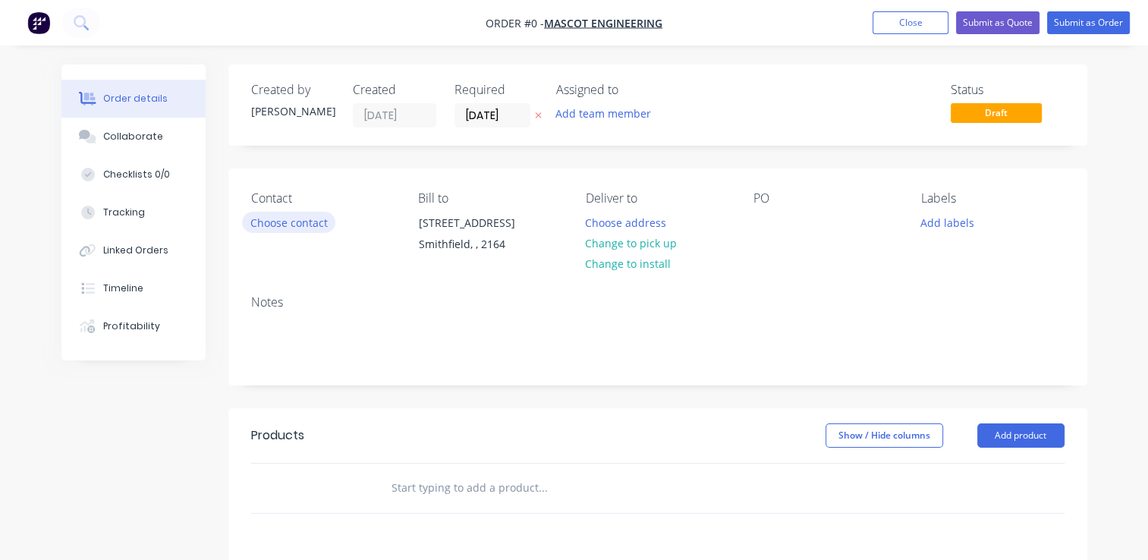
click at [302, 216] on button "Choose contact" at bounding box center [288, 222] width 93 height 20
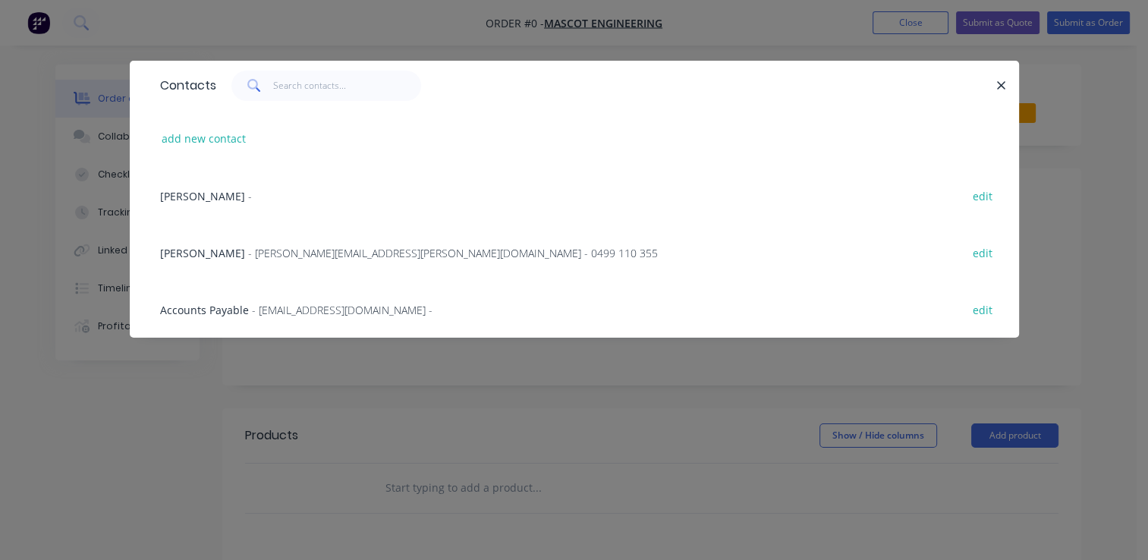
click at [302, 256] on span "- [PERSON_NAME][EMAIL_ADDRESS][PERSON_NAME][DOMAIN_NAME] - 0499 110 355" at bounding box center [453, 253] width 410 height 14
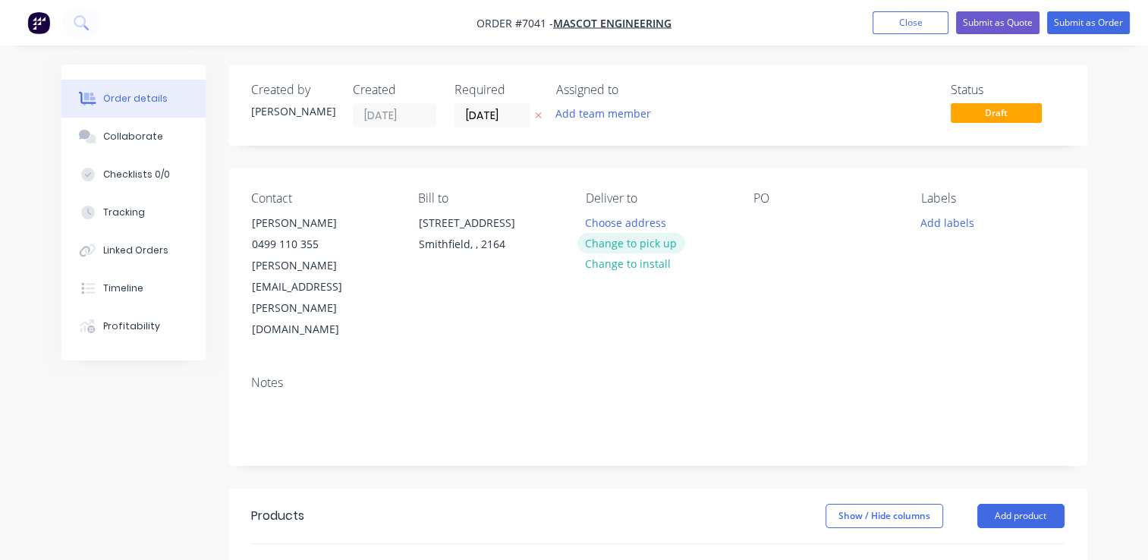
click at [639, 247] on button "Change to pick up" at bounding box center [631, 243] width 108 height 20
click at [771, 232] on div at bounding box center [765, 223] width 24 height 22
click at [759, 227] on div at bounding box center [765, 223] width 24 height 22
paste div
click at [768, 218] on div "PO002022" at bounding box center [790, 223] width 75 height 22
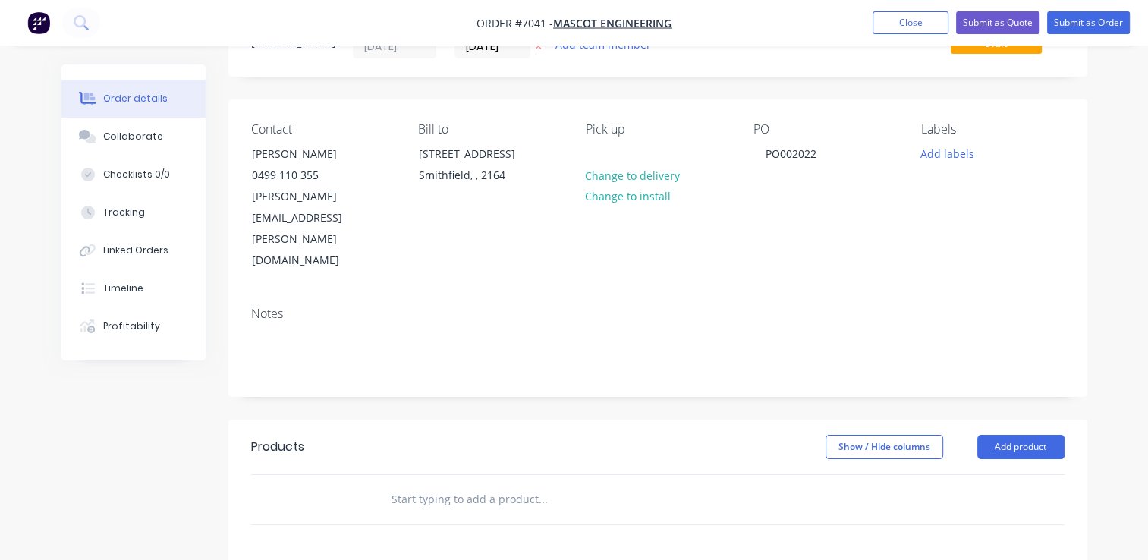
scroll to position [152, 0]
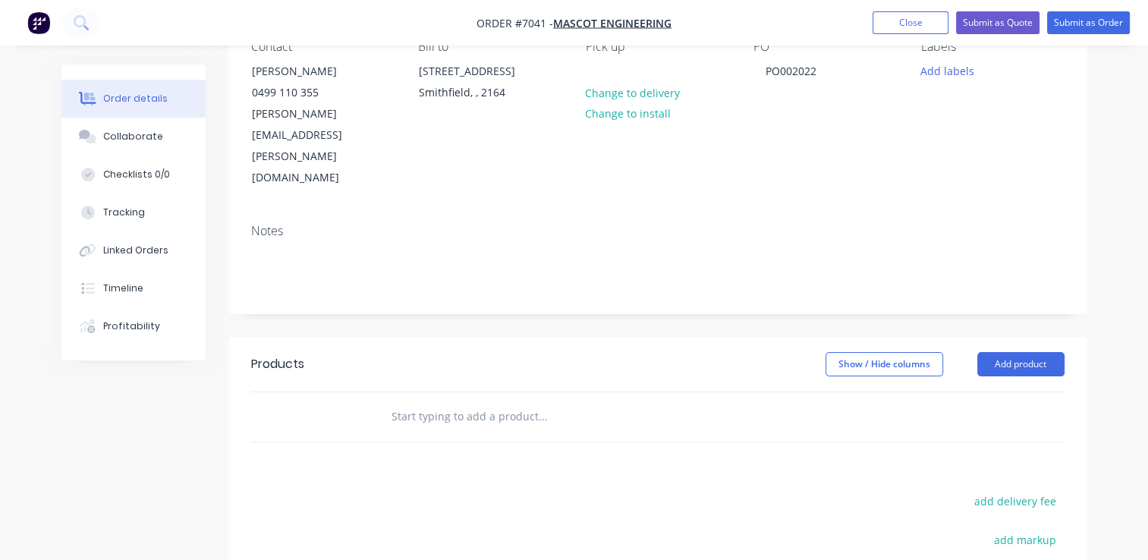
click at [446, 401] on input "text" at bounding box center [542, 416] width 303 height 30
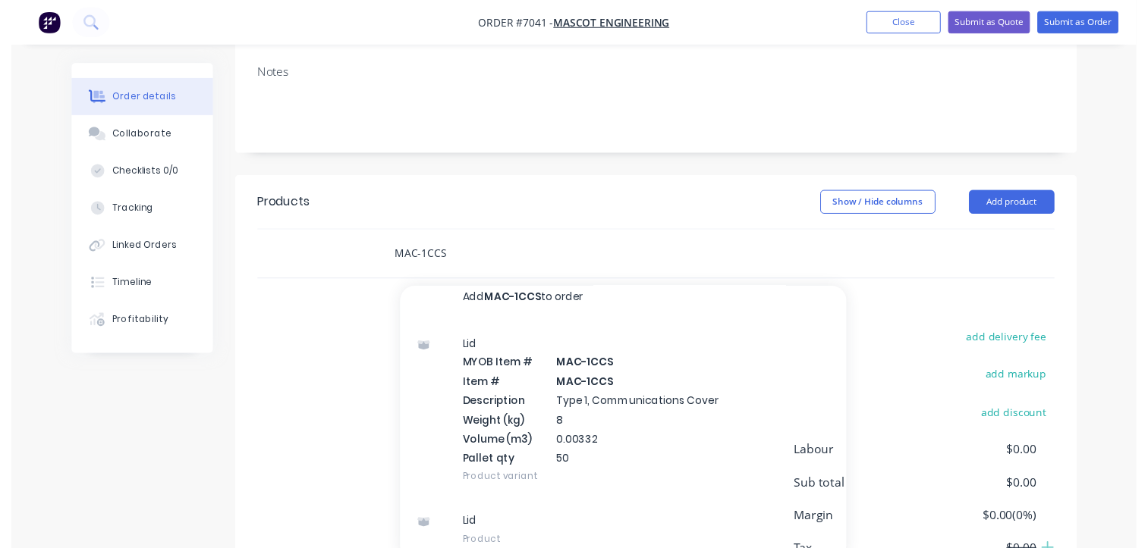
scroll to position [355, 0]
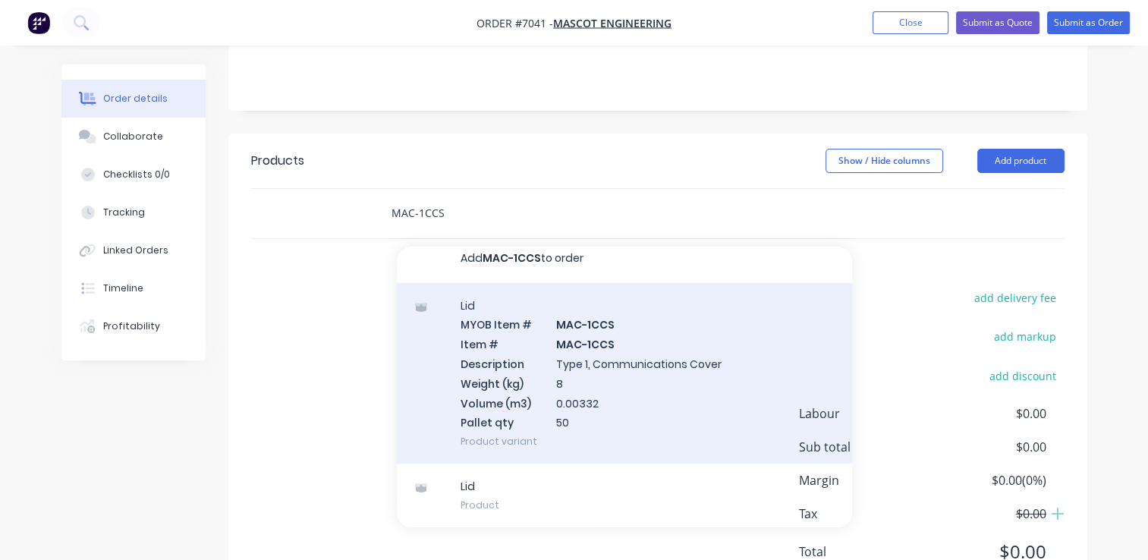
type input "MAC-1CCS"
click at [699, 350] on div "Lid MYOB Item # MAC-1CCS Item # MAC-1CCS Description Type 1, Communications Cov…" at bounding box center [624, 373] width 455 height 181
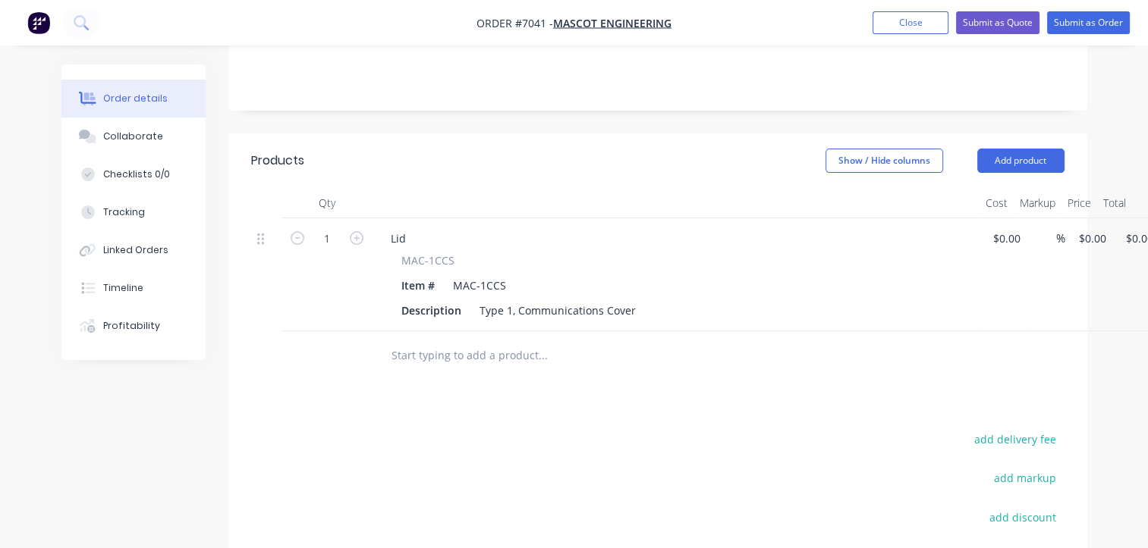
drag, startPoint x: 1083, startPoint y: 174, endPoint x: 1113, endPoint y: 187, distance: 33.3
click at [1083, 228] on input "$0.00" at bounding box center [1094, 239] width 35 height 22
type input "$11.50"
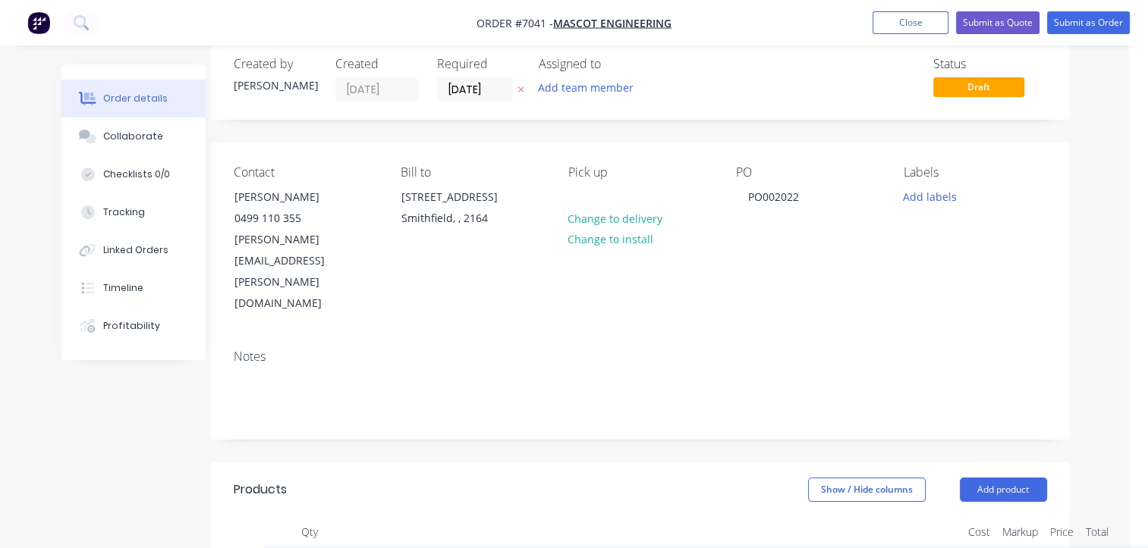
scroll to position [0, 17]
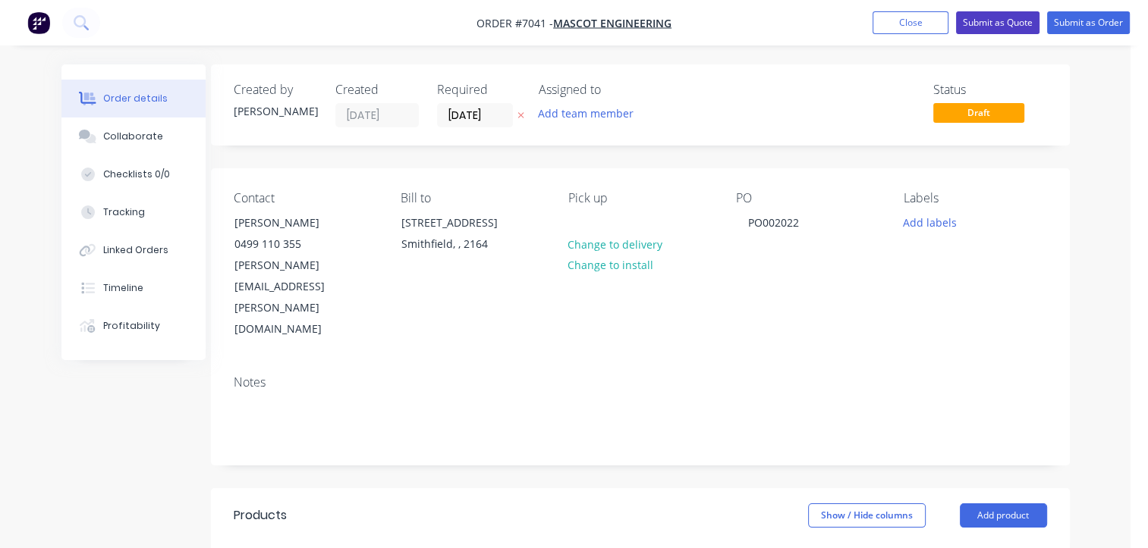
type input "$11.50"
click at [980, 25] on button "Submit as Quote" at bounding box center [997, 22] width 83 height 23
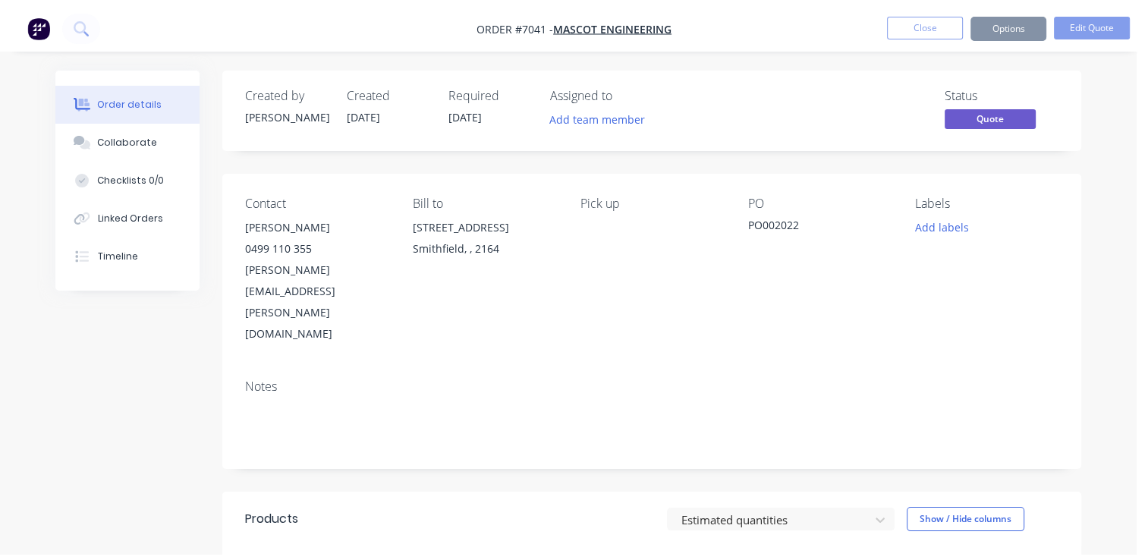
scroll to position [0, 0]
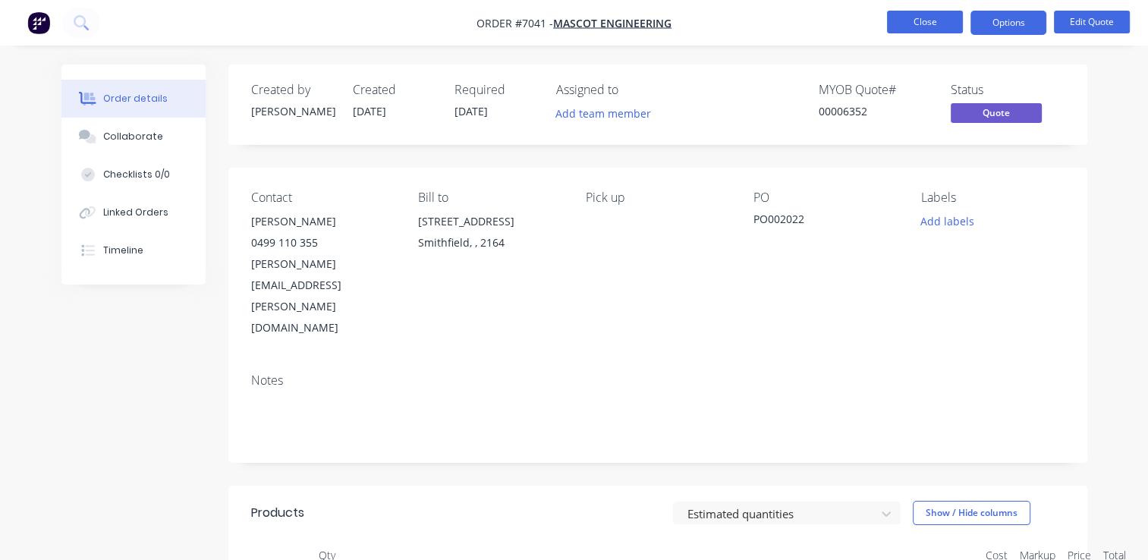
click at [904, 20] on button "Close" at bounding box center [925, 22] width 76 height 23
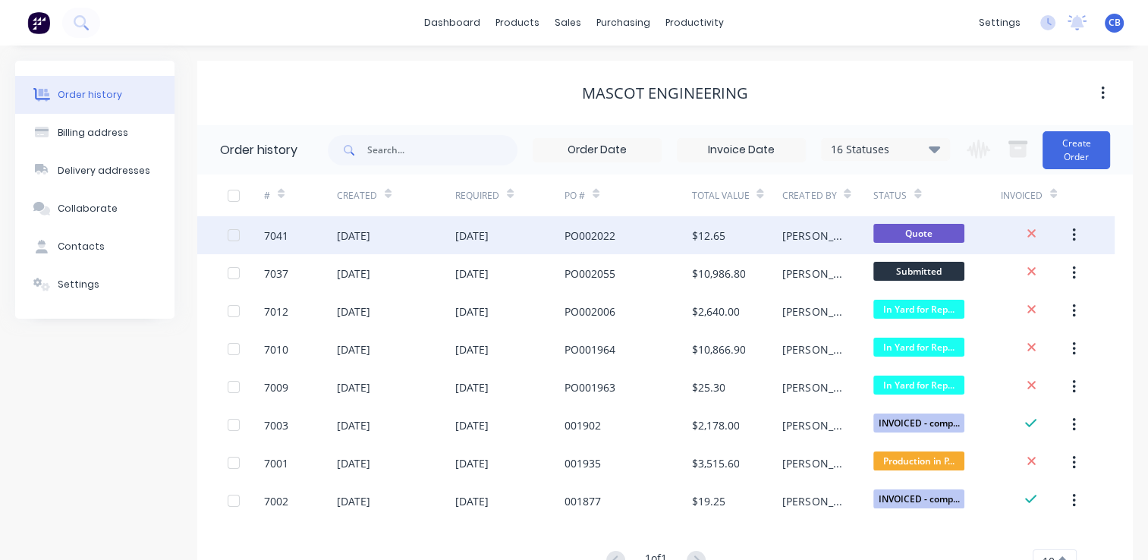
click at [639, 237] on div "PO002022" at bounding box center [627, 235] width 127 height 38
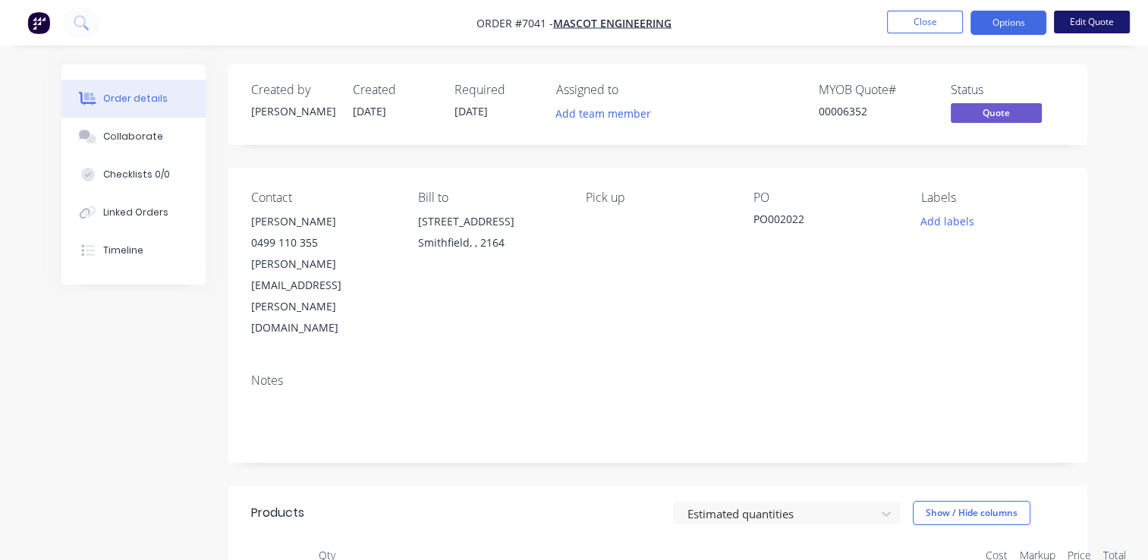
click at [1065, 25] on button "Edit Quote" at bounding box center [1092, 22] width 76 height 23
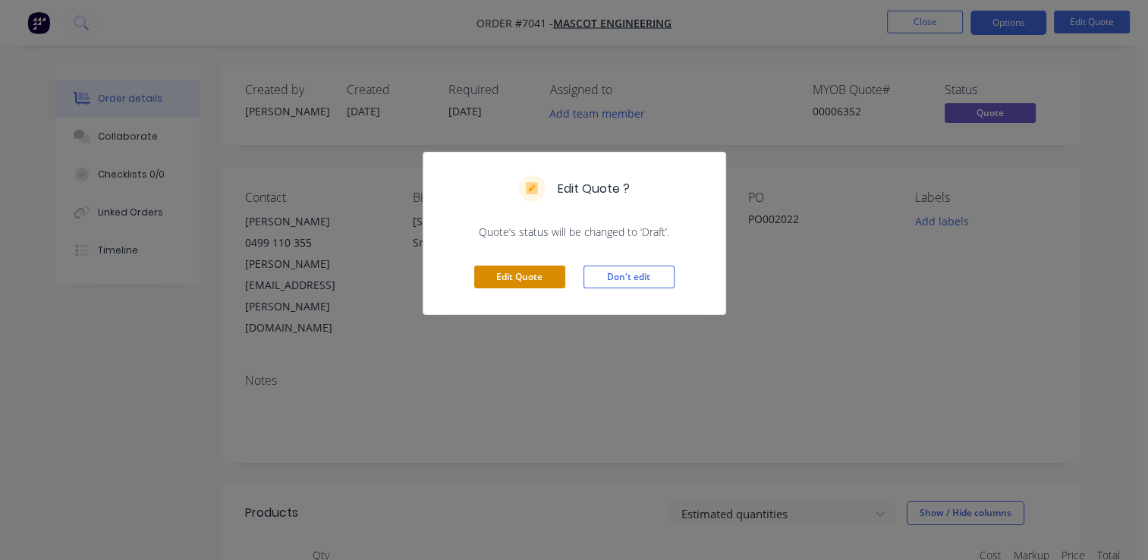
click at [517, 287] on button "Edit Quote" at bounding box center [519, 276] width 91 height 23
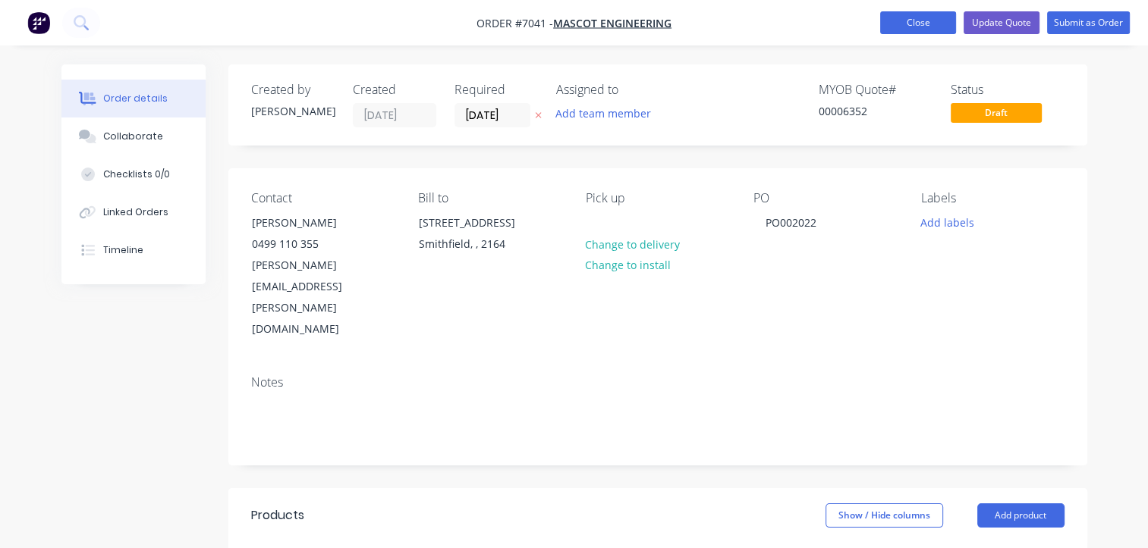
click at [895, 22] on button "Close" at bounding box center [918, 22] width 76 height 23
